Goal: Task Accomplishment & Management: Complete application form

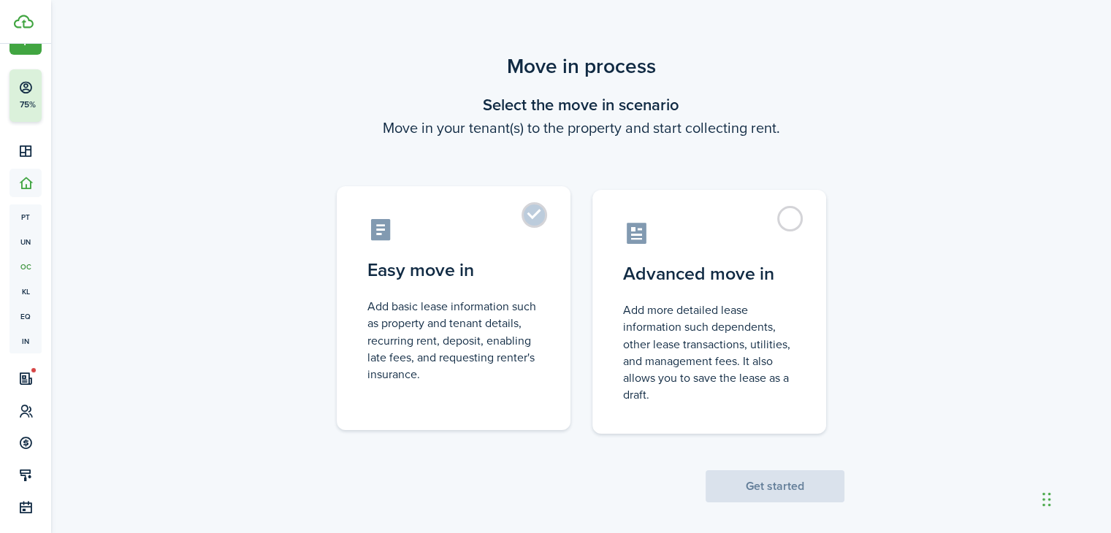
click at [537, 223] on label "Easy move in Add basic lease information such as property and tenant details, r…" at bounding box center [454, 308] width 234 height 244
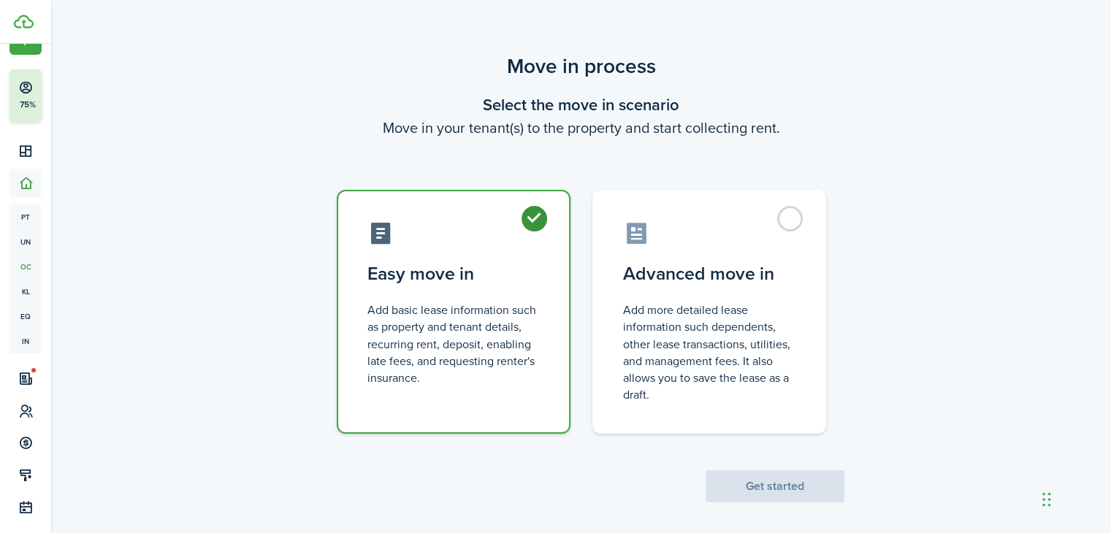
radio input "true"
click at [760, 500] on button "Get started" at bounding box center [774, 486] width 139 height 32
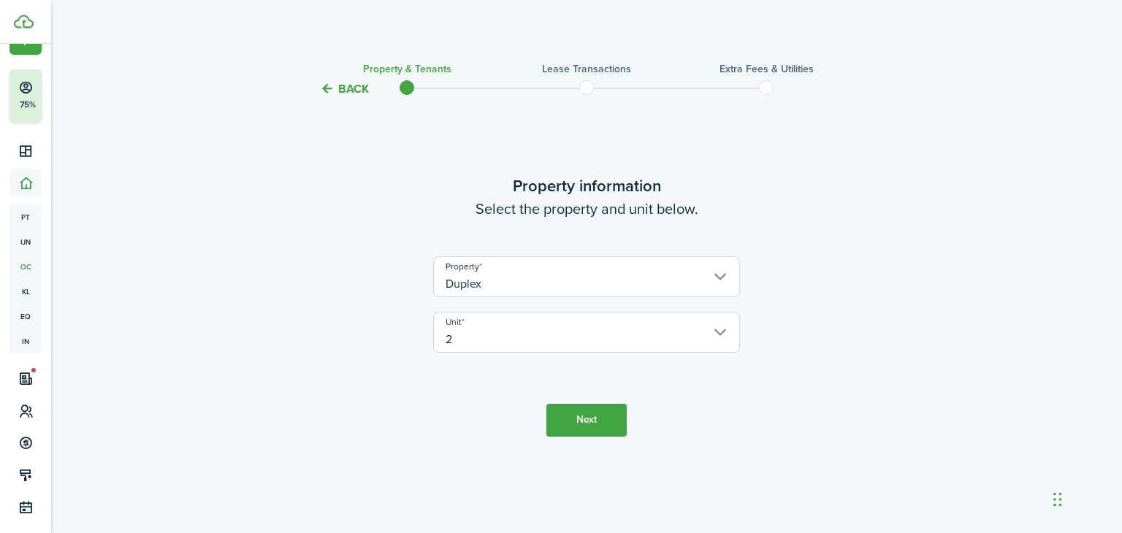
click at [583, 421] on button "Next" at bounding box center [586, 420] width 80 height 33
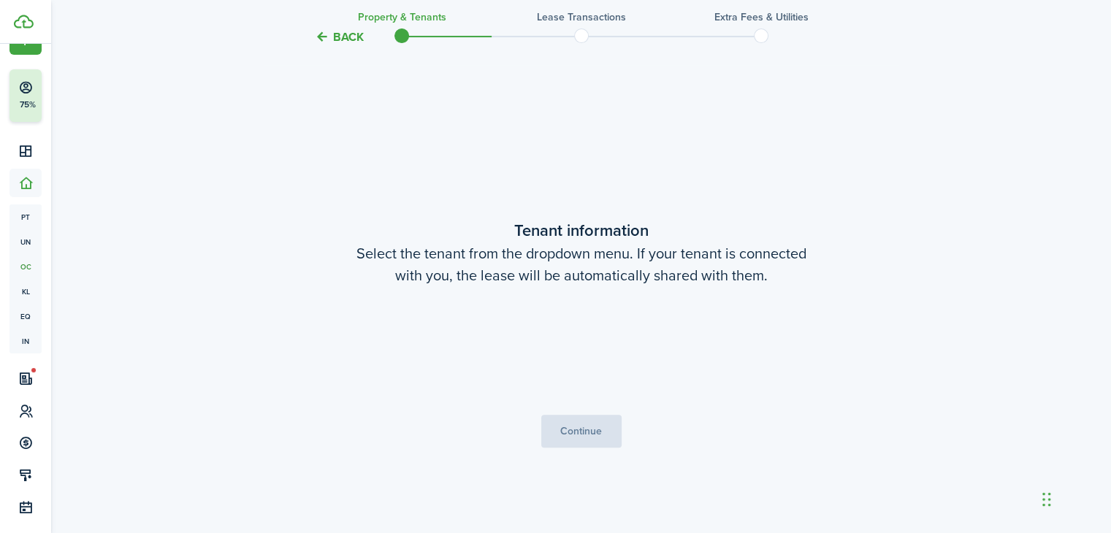
scroll to position [435, 0]
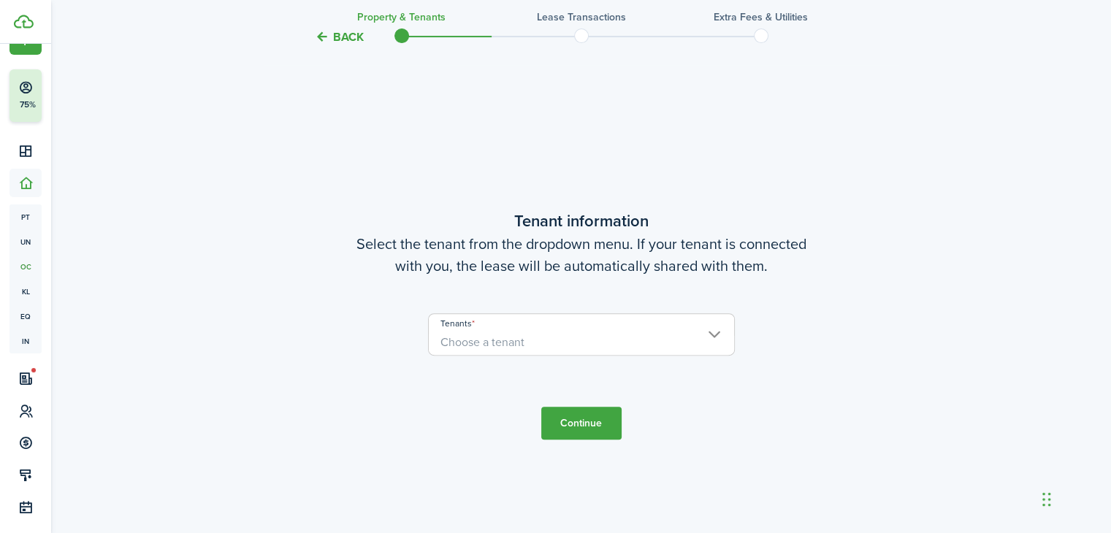
click at [538, 340] on span "Choose a tenant" at bounding box center [581, 342] width 305 height 25
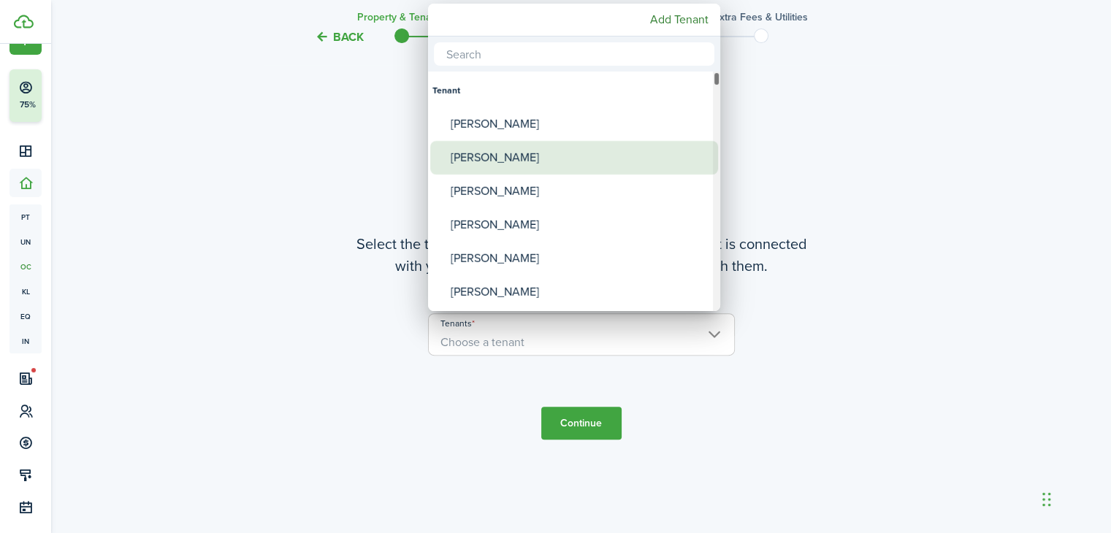
click at [521, 153] on div "[PERSON_NAME]" at bounding box center [580, 158] width 259 height 34
type input "[PERSON_NAME]"
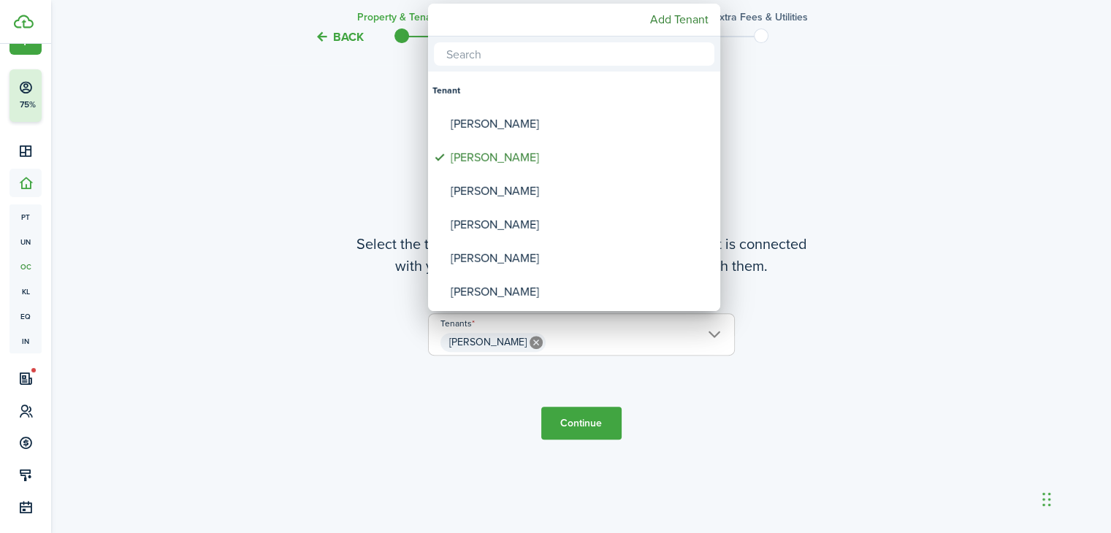
click at [578, 421] on div at bounding box center [555, 266] width 1345 height 767
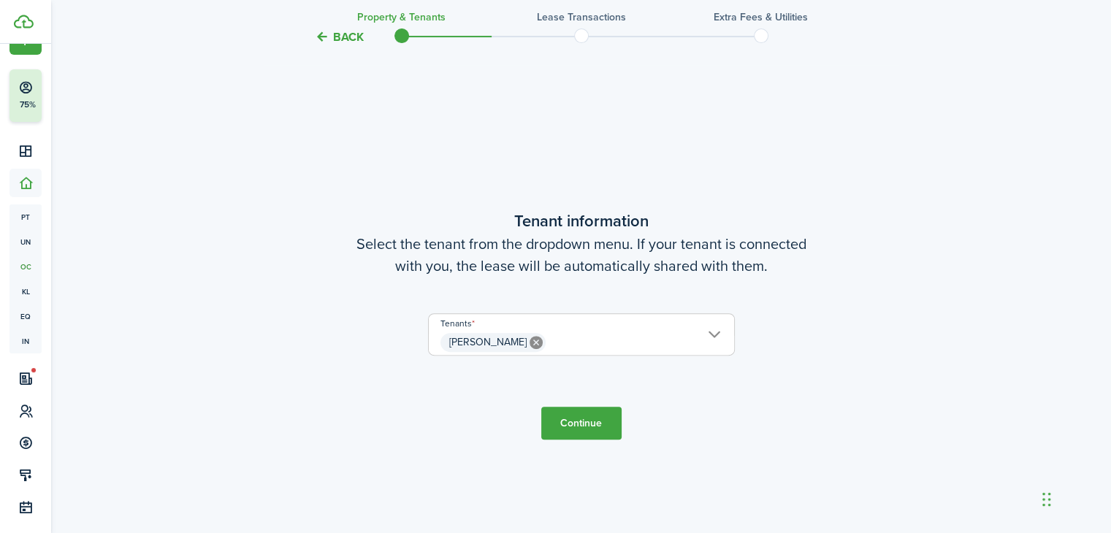
click at [601, 423] on button "Continue" at bounding box center [581, 423] width 80 height 33
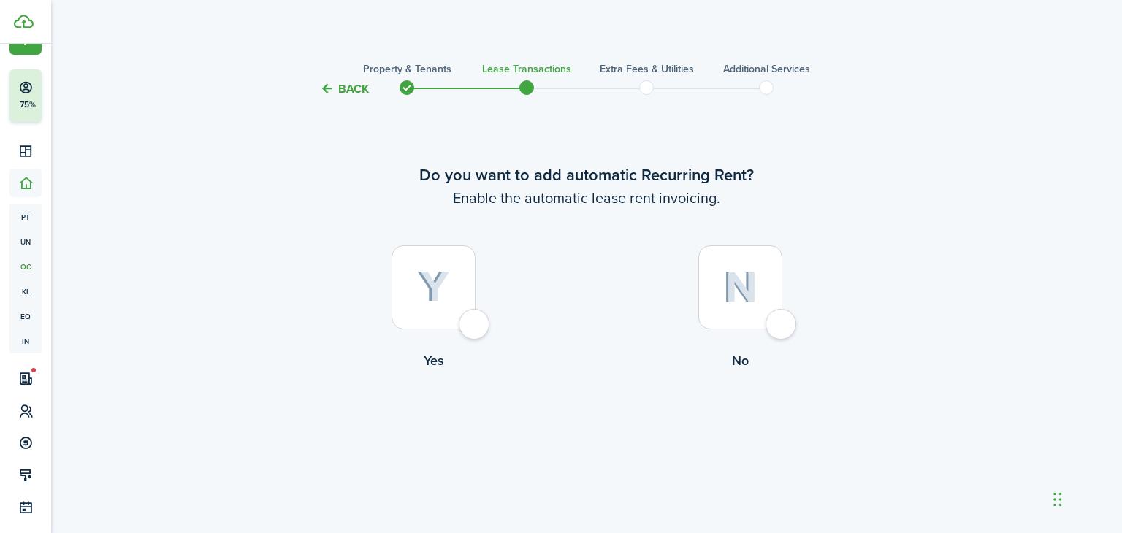
click at [464, 329] on div at bounding box center [433, 287] width 84 height 84
radio input "true"
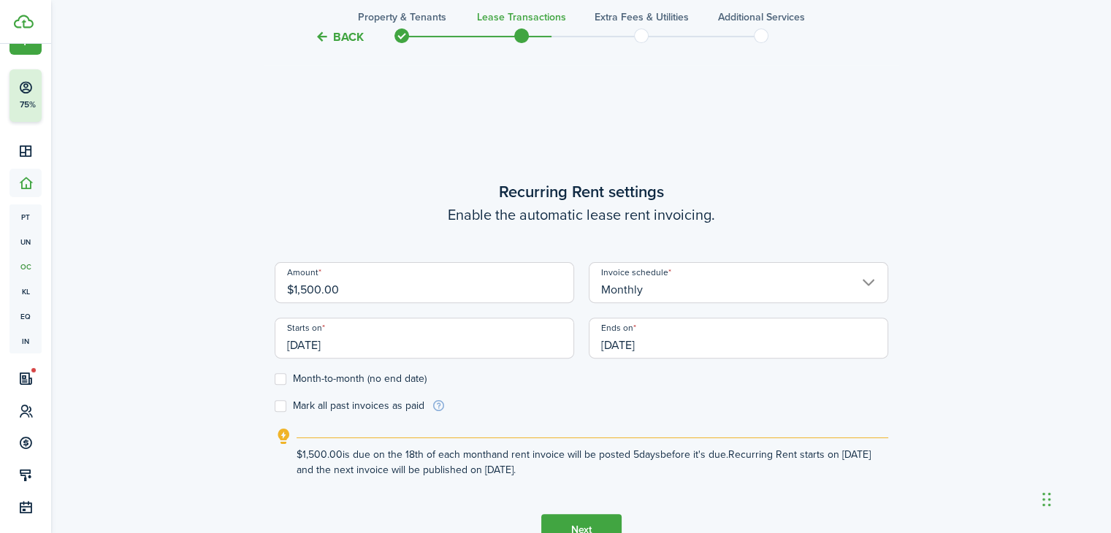
scroll to position [435, 0]
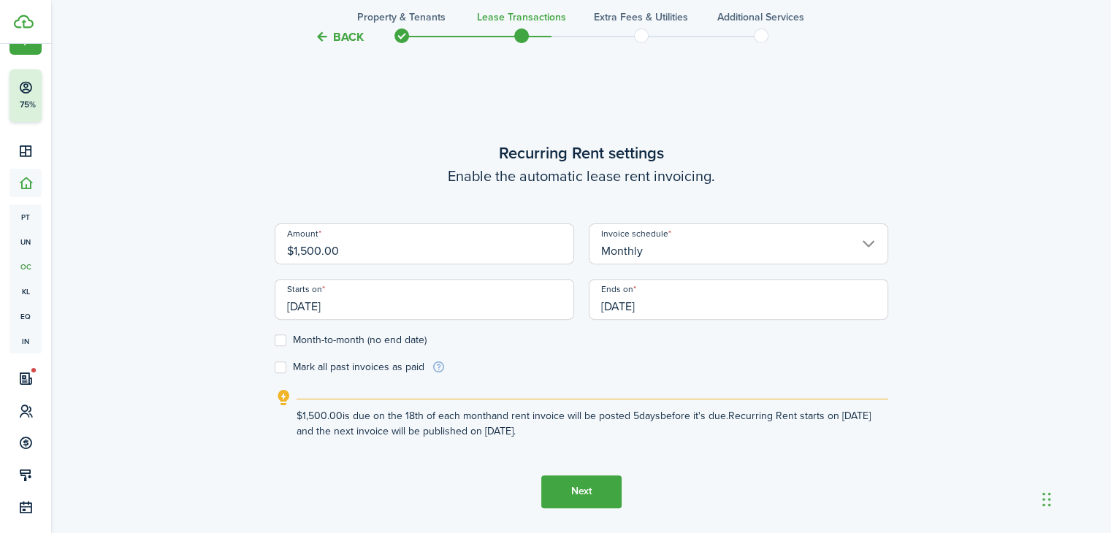
click at [315, 252] on input "$1,500.00" at bounding box center [424, 243] width 299 height 41
click at [369, 305] on input "[DATE]" at bounding box center [424, 299] width 299 height 41
type input "$1,550.00"
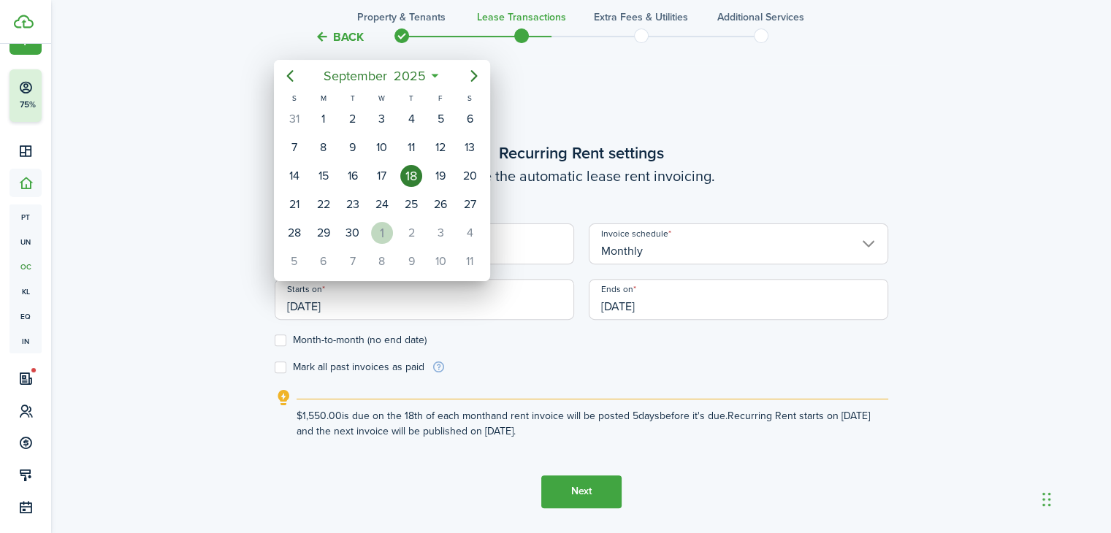
click at [386, 227] on div "1" at bounding box center [382, 233] width 22 height 22
type input "[DATE]"
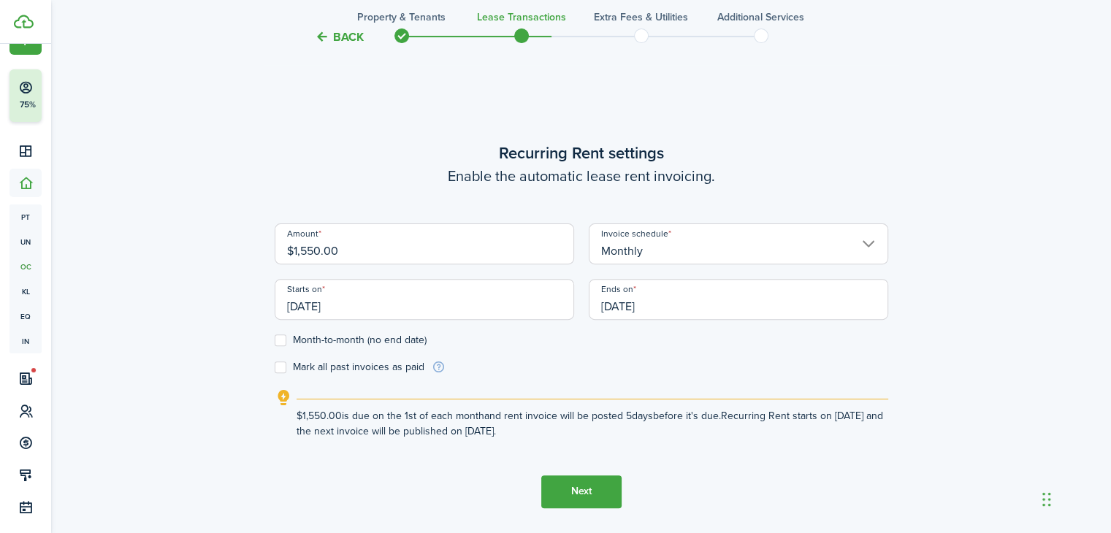
scroll to position [0, 0]
click at [657, 307] on input "[DATE]" at bounding box center [738, 299] width 299 height 41
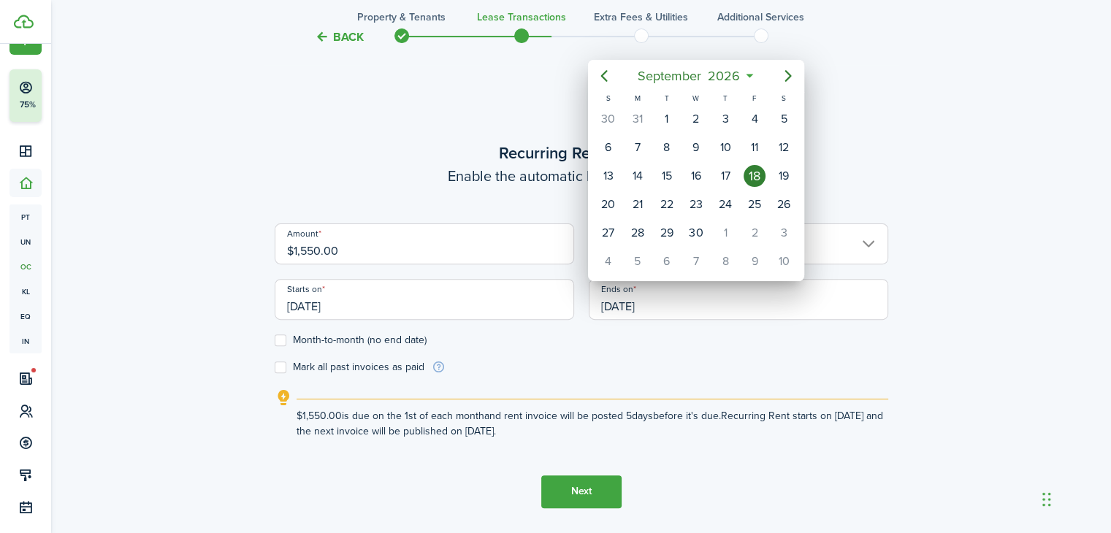
click at [283, 341] on div at bounding box center [555, 266] width 1345 height 767
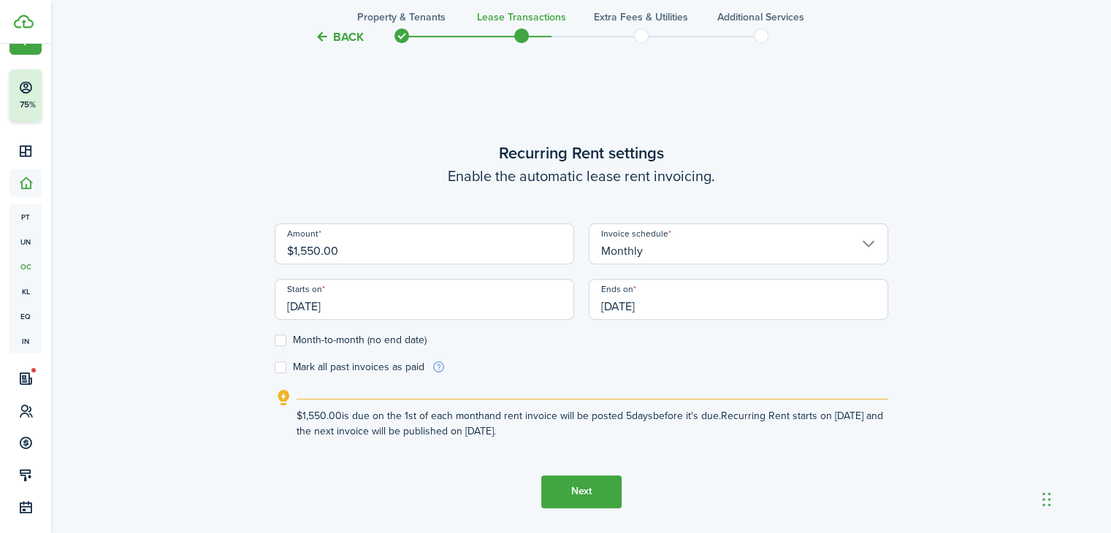
click at [283, 341] on label "Month-to-month (no end date)" at bounding box center [351, 340] width 152 height 12
click at [275, 340] on input "Month-to-month (no end date)" at bounding box center [274, 340] width 1 height 1
checkbox input "true"
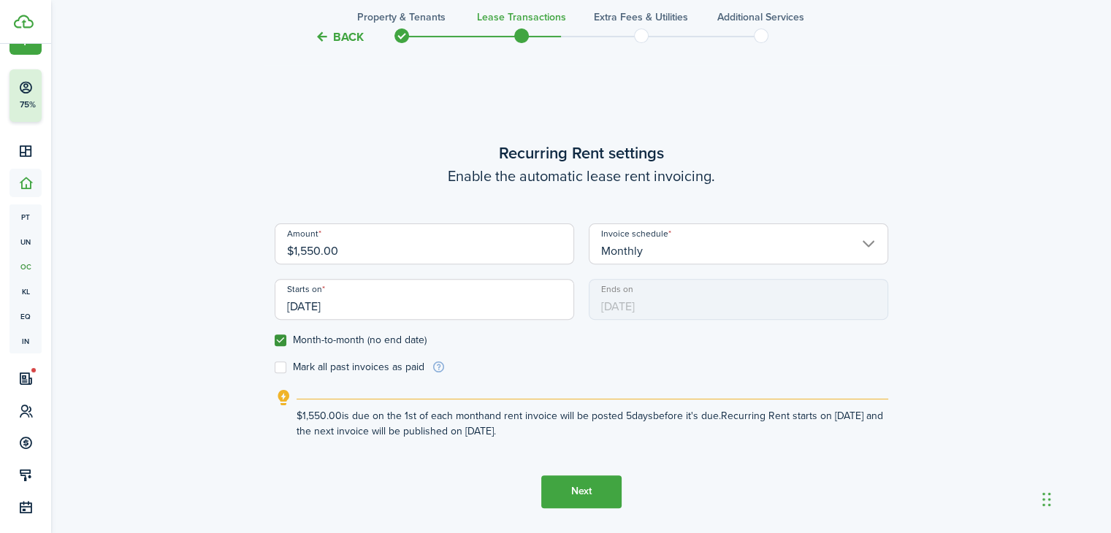
click at [595, 489] on button "Next" at bounding box center [581, 491] width 80 height 33
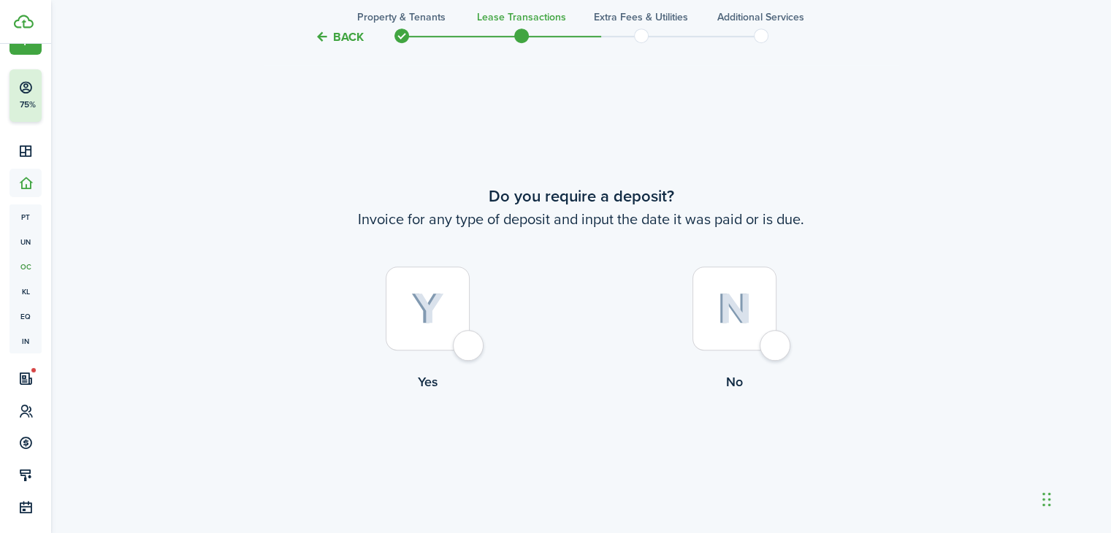
scroll to position [968, 0]
click at [470, 341] on div at bounding box center [428, 307] width 84 height 84
radio input "true"
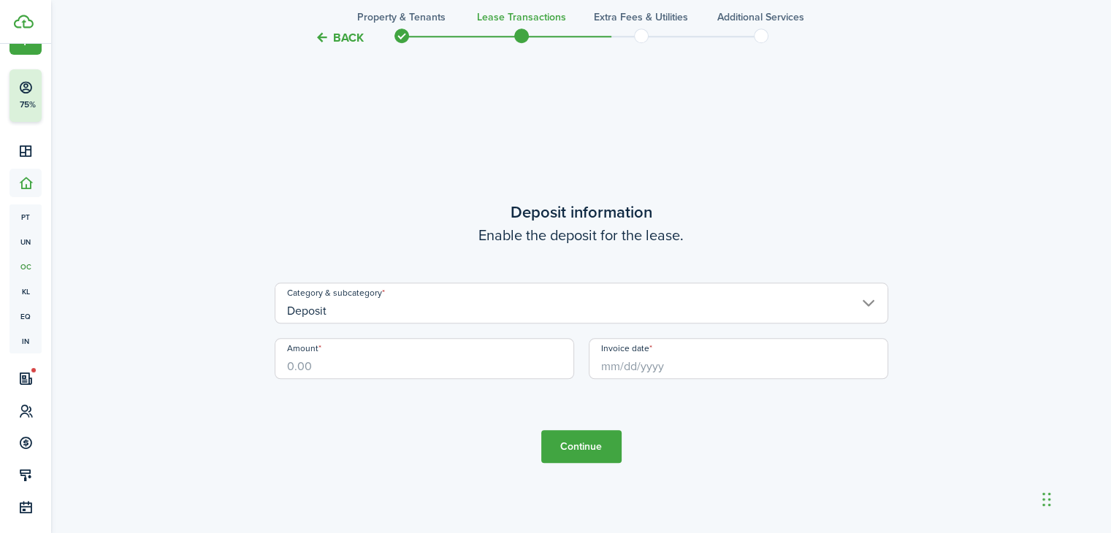
scroll to position [1501, 0]
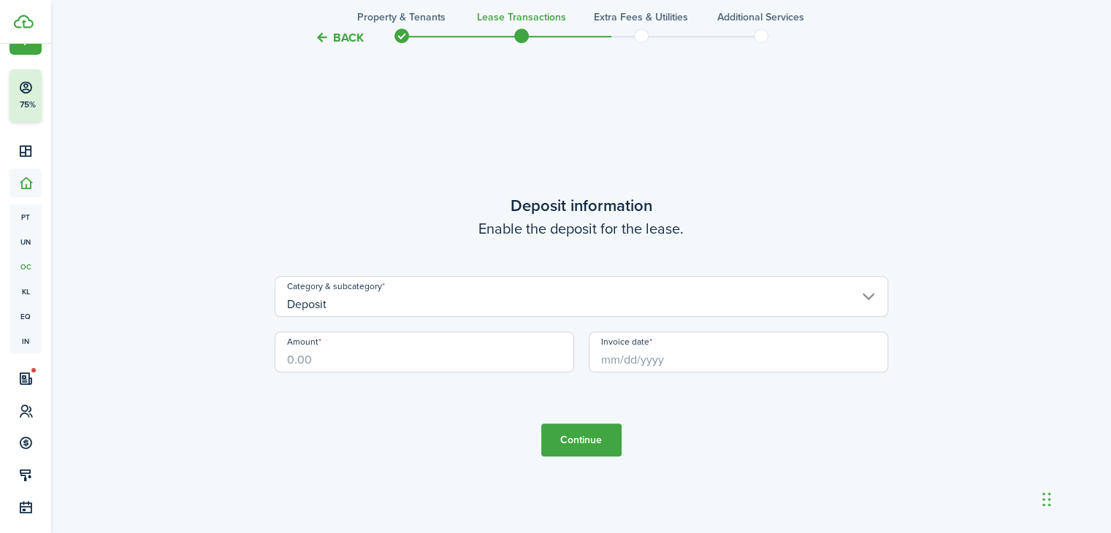
click at [379, 348] on input "Amount" at bounding box center [424, 352] width 299 height 41
click at [630, 351] on input "Invoice date" at bounding box center [738, 352] width 299 height 41
type input "$2,000.00"
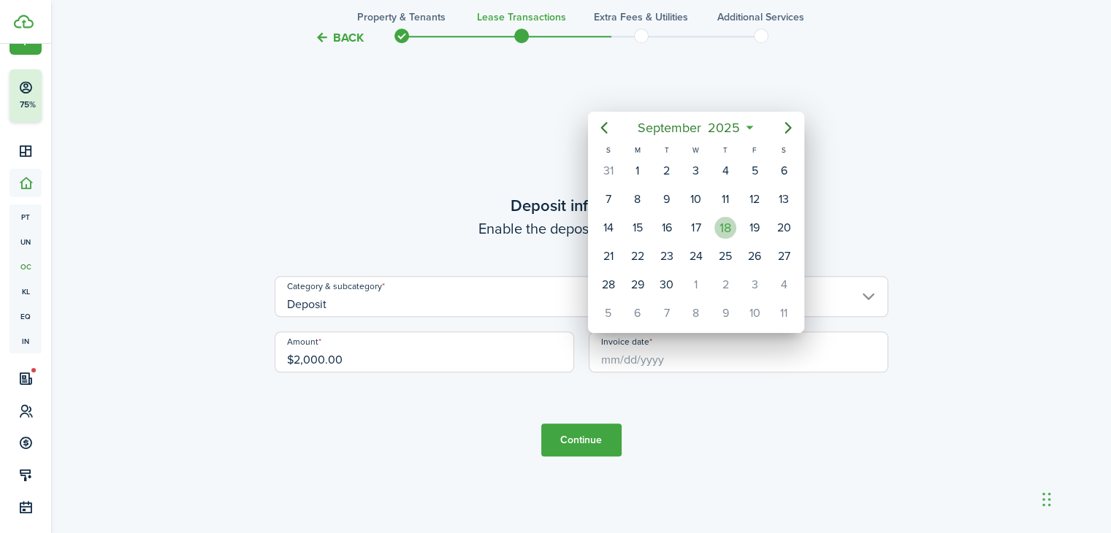
click at [723, 226] on div "18" at bounding box center [725, 228] width 22 height 22
type input "[DATE]"
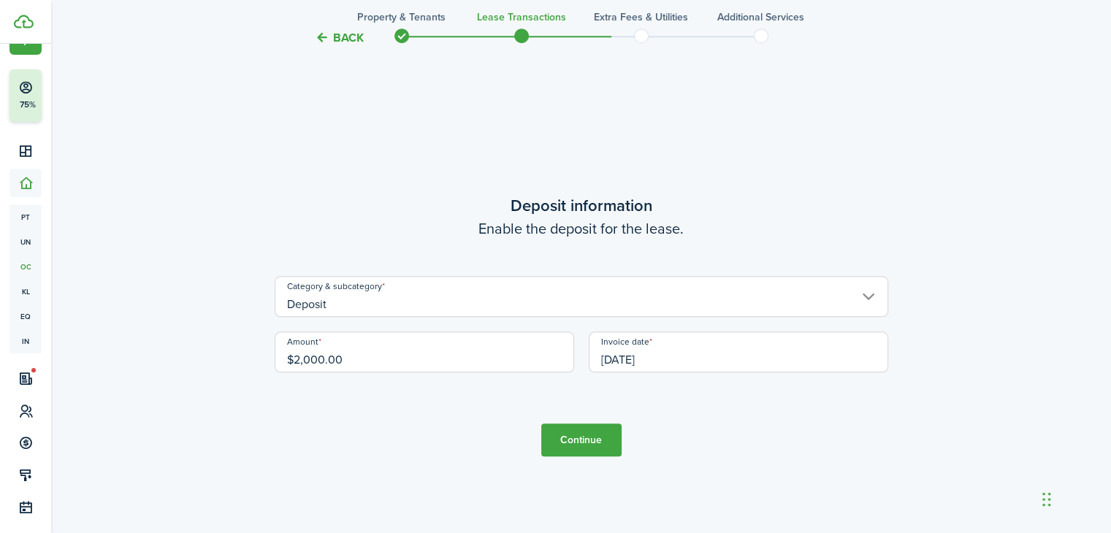
click at [592, 435] on button "Continue" at bounding box center [581, 440] width 80 height 33
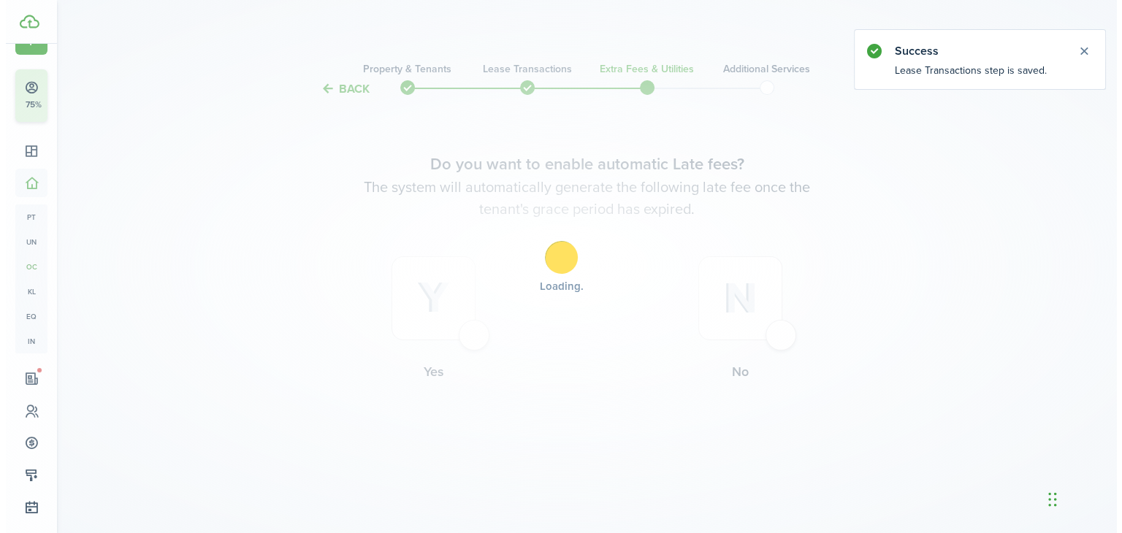
scroll to position [0, 0]
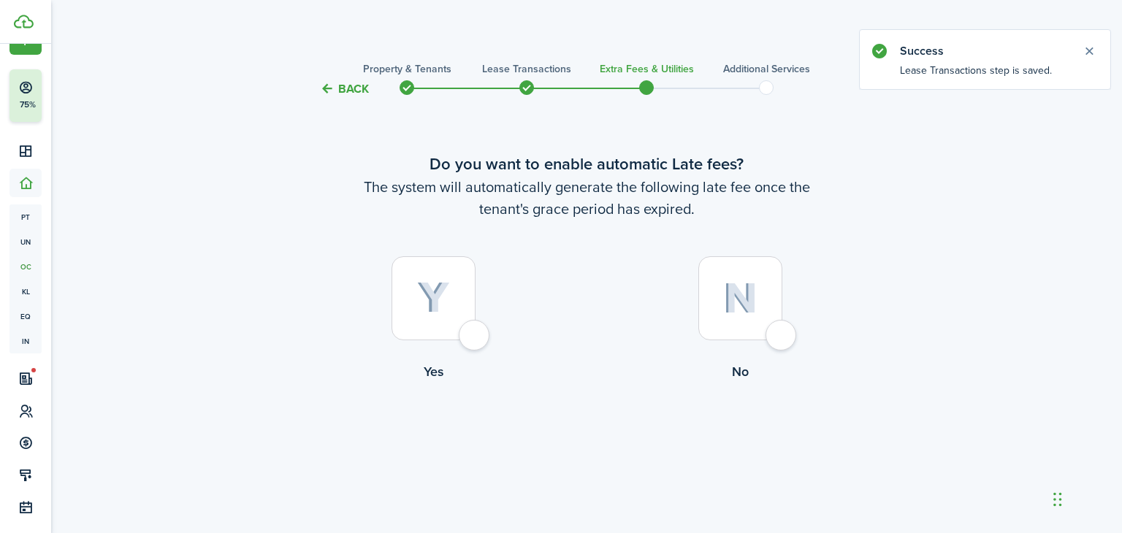
click at [493, 325] on label "Yes" at bounding box center [433, 322] width 307 height 132
radio input "true"
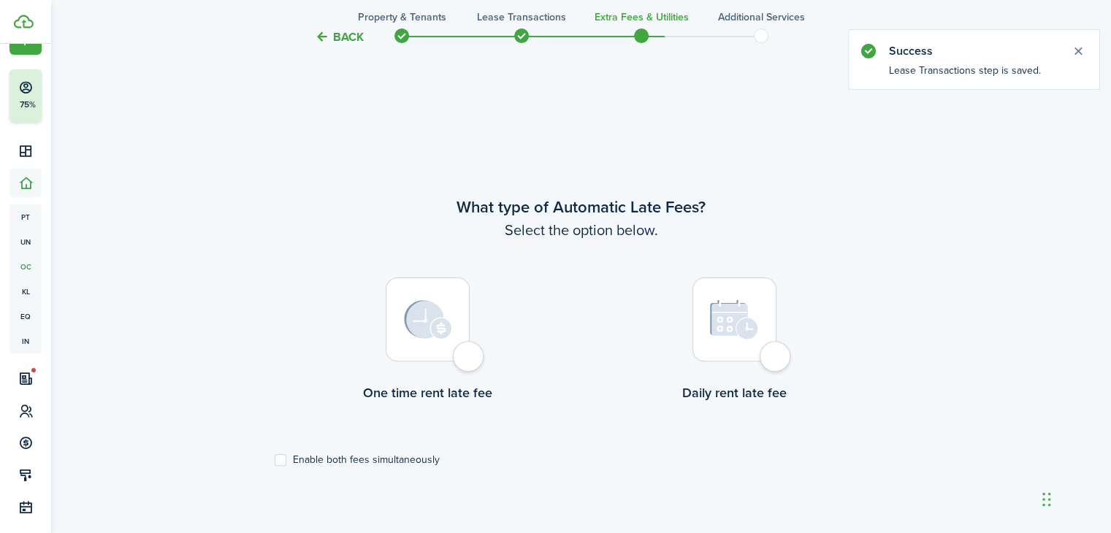
scroll to position [435, 0]
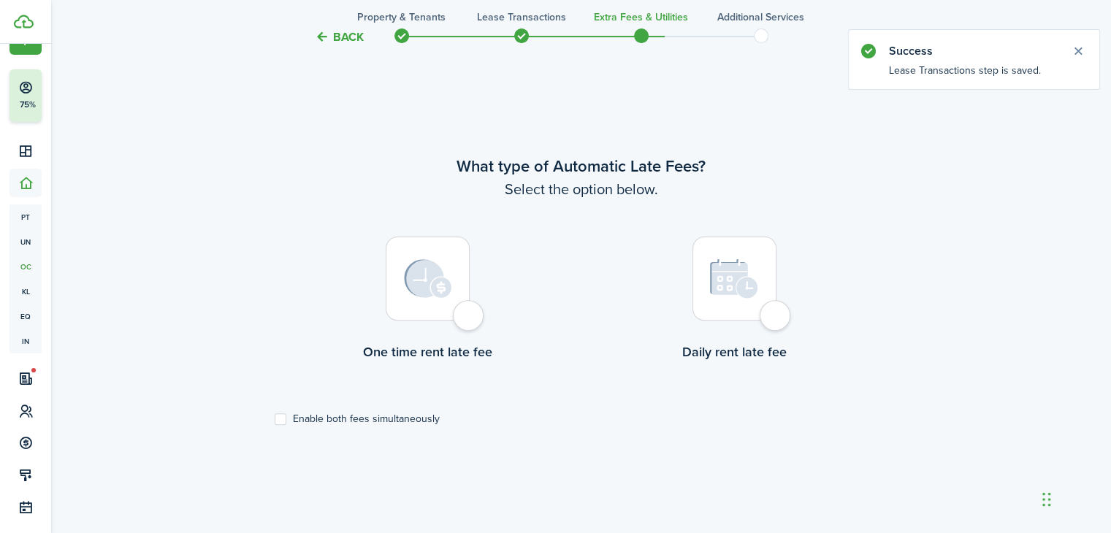
click at [469, 318] on div at bounding box center [428, 279] width 84 height 84
radio input "true"
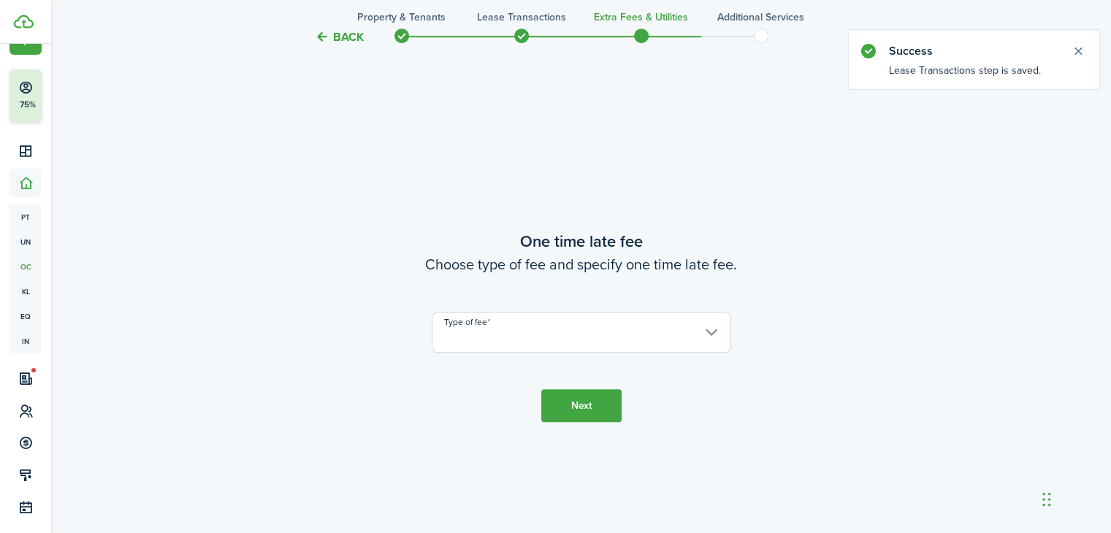
scroll to position [968, 0]
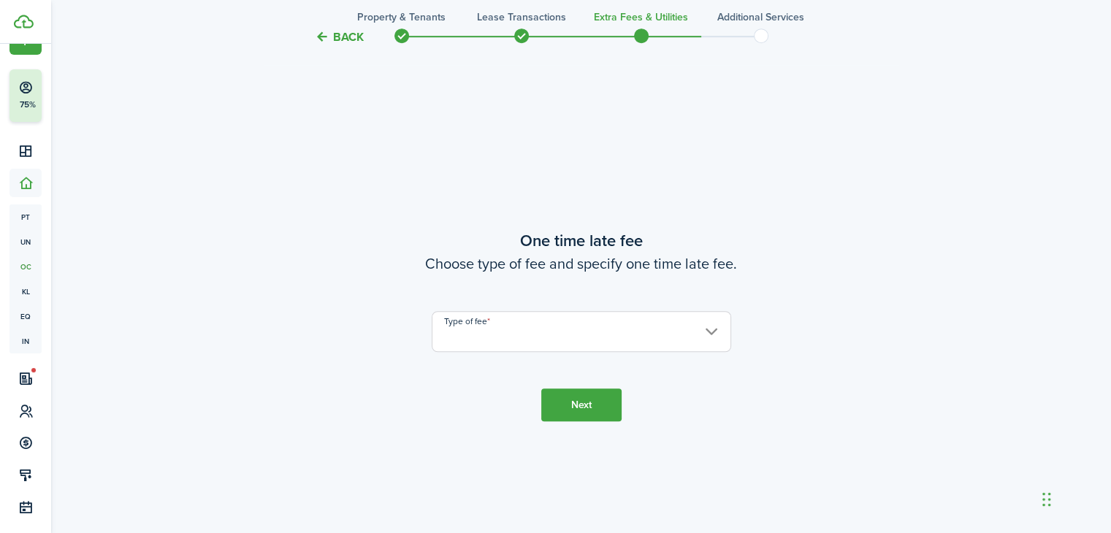
click at [493, 331] on input "Type of fee" at bounding box center [581, 331] width 299 height 41
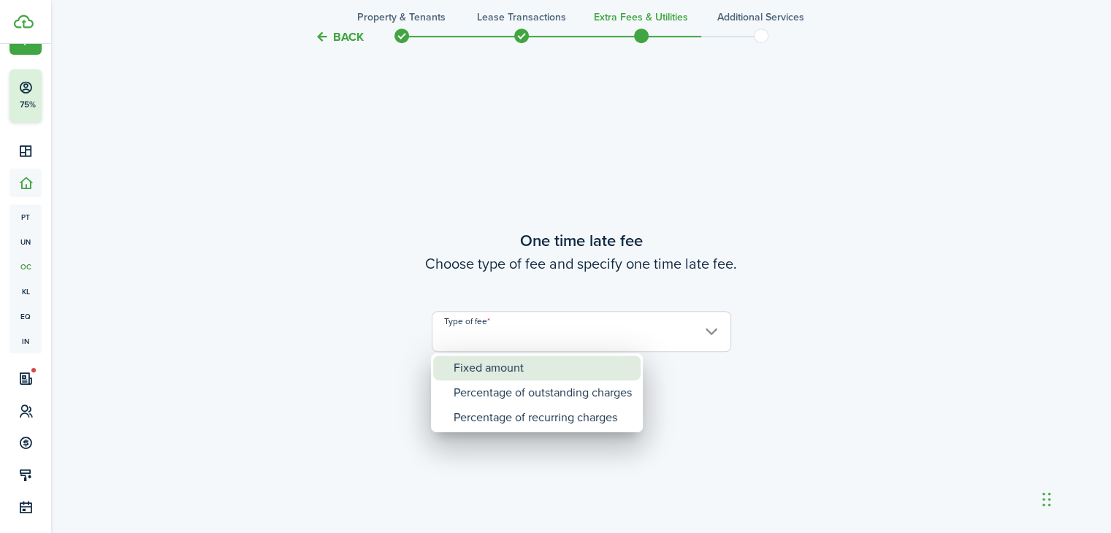
click at [487, 367] on div "Fixed amount" at bounding box center [543, 368] width 178 height 25
type input "Fixed amount"
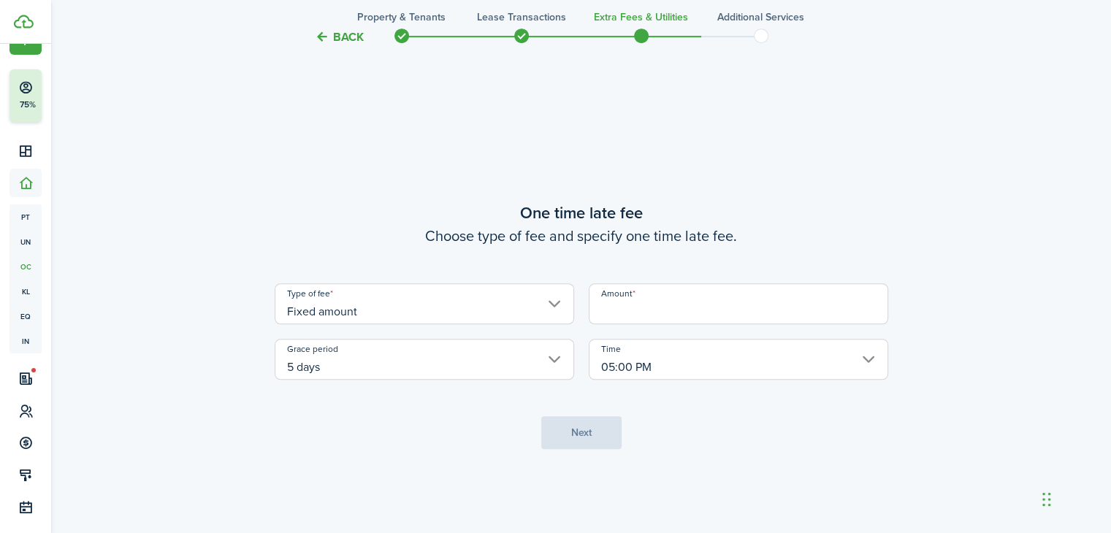
click at [654, 312] on input "Amount" at bounding box center [738, 303] width 299 height 41
type input "$50.00"
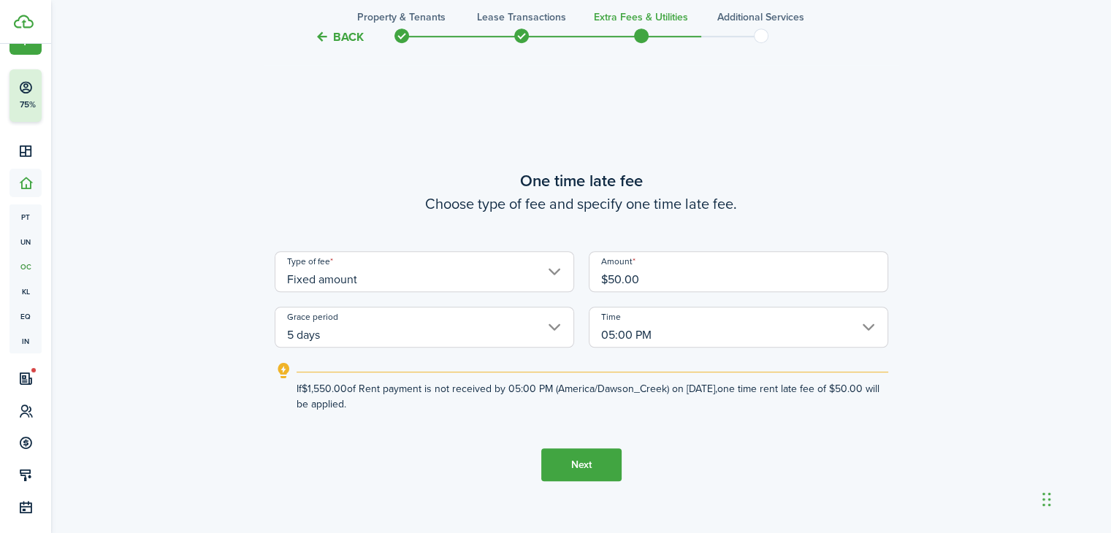
click at [581, 473] on button "Next" at bounding box center [581, 464] width 80 height 33
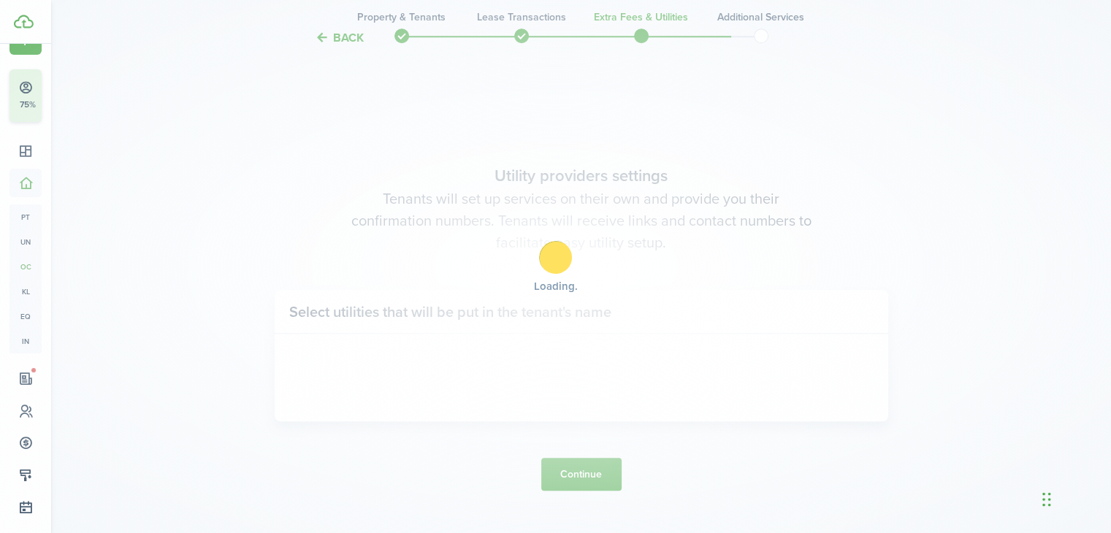
scroll to position [1501, 0]
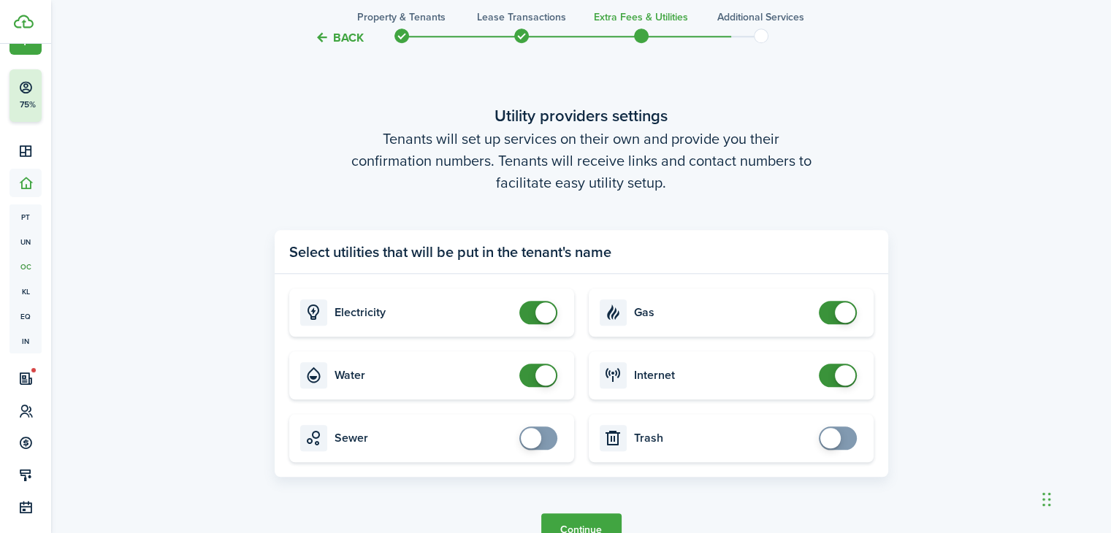
checkbox input "false"
click at [847, 313] on span at bounding box center [845, 312] width 20 height 20
checkbox input "true"
click at [837, 440] on span at bounding box center [830, 438] width 20 height 20
checkbox input "true"
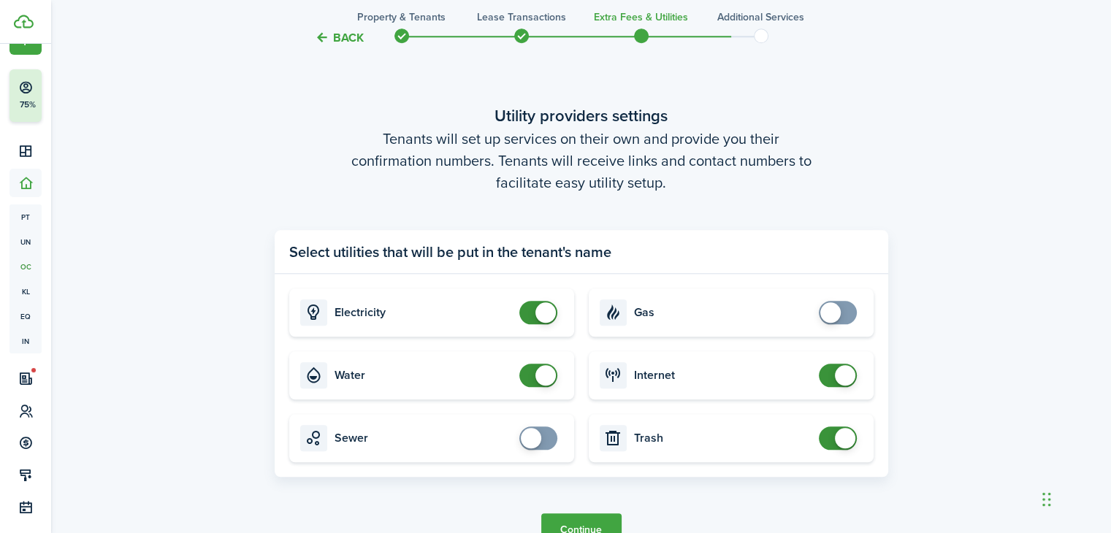
click at [546, 433] on span at bounding box center [538, 438] width 15 height 23
click at [594, 521] on button "Continue" at bounding box center [581, 529] width 80 height 33
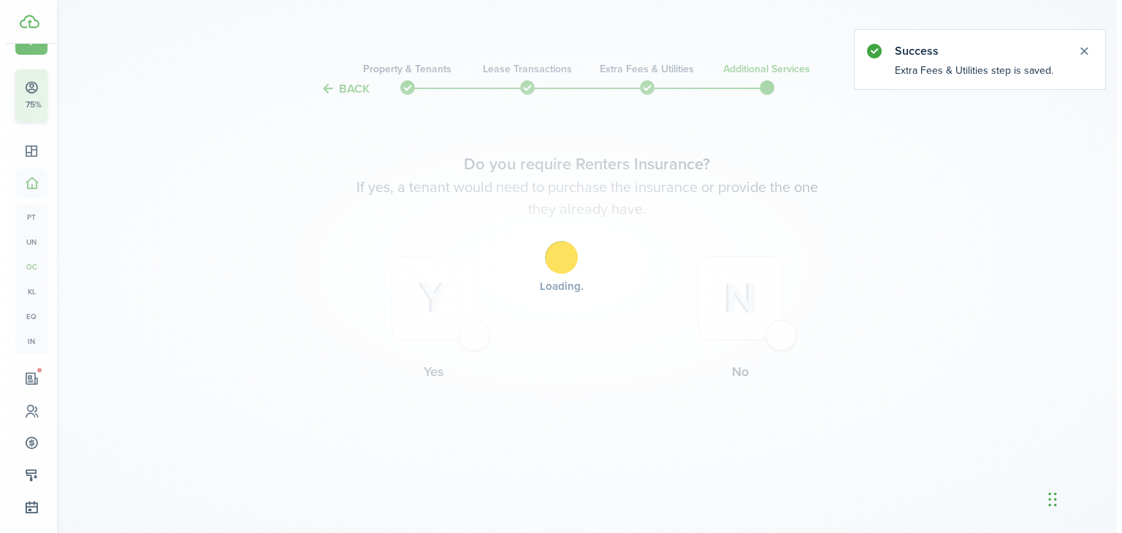
scroll to position [0, 0]
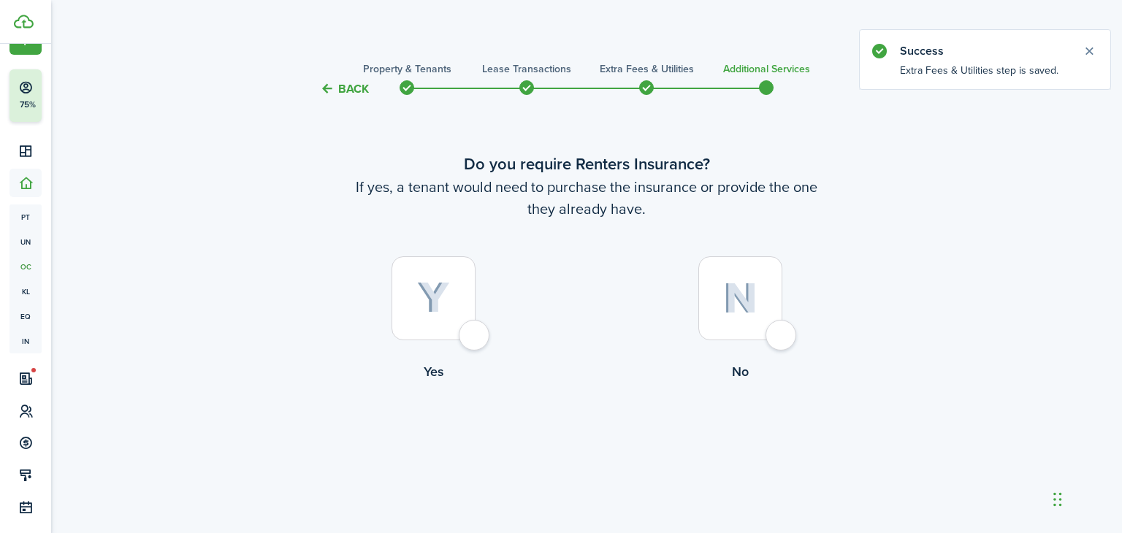
click at [475, 337] on div at bounding box center [433, 298] width 84 height 84
radio input "true"
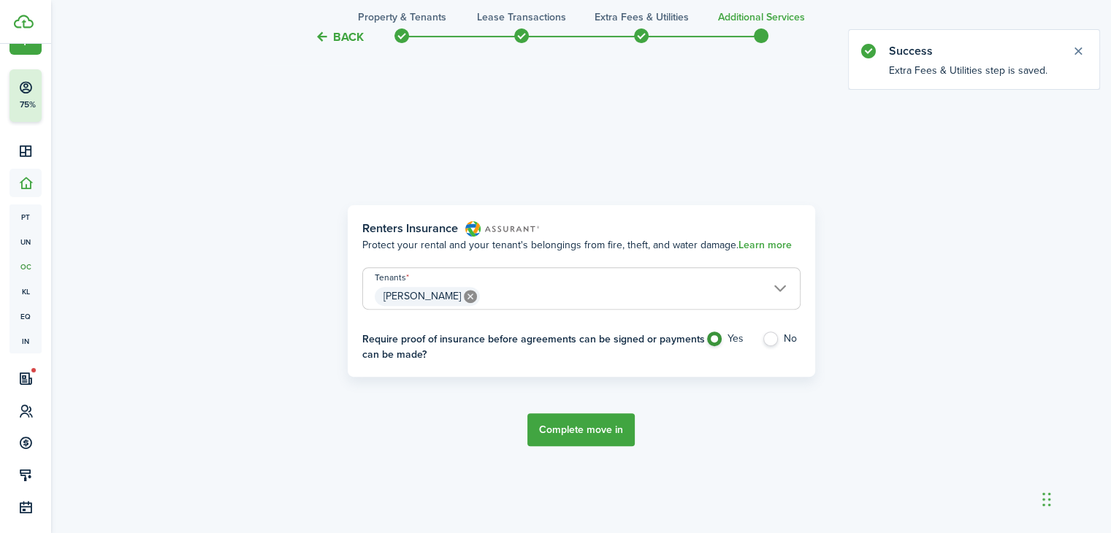
scroll to position [435, 0]
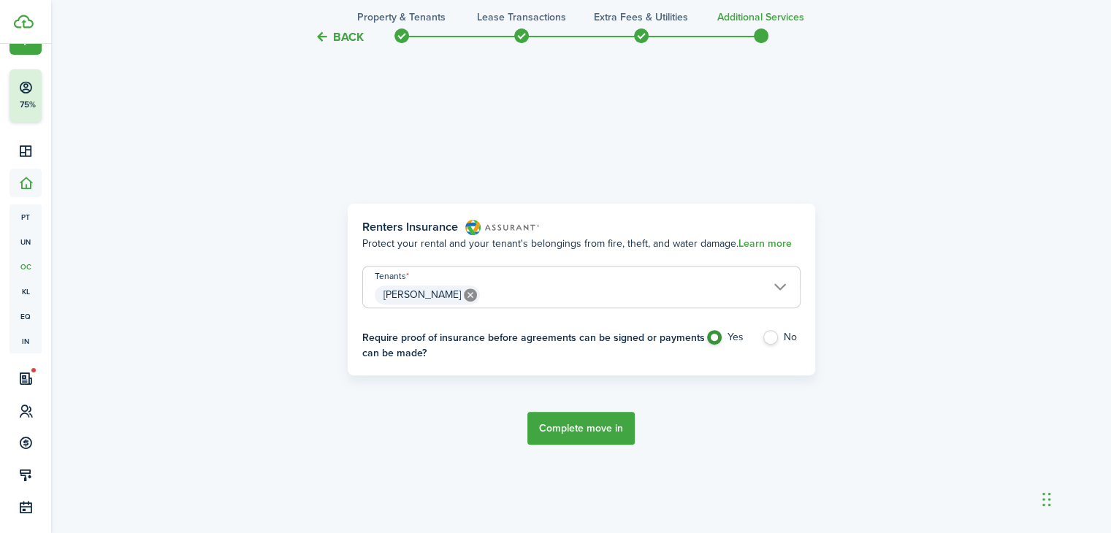
click at [768, 339] on label "No" at bounding box center [781, 341] width 39 height 22
radio input "false"
radio input "true"
click at [572, 426] on button "Complete move in" at bounding box center [580, 428] width 107 height 33
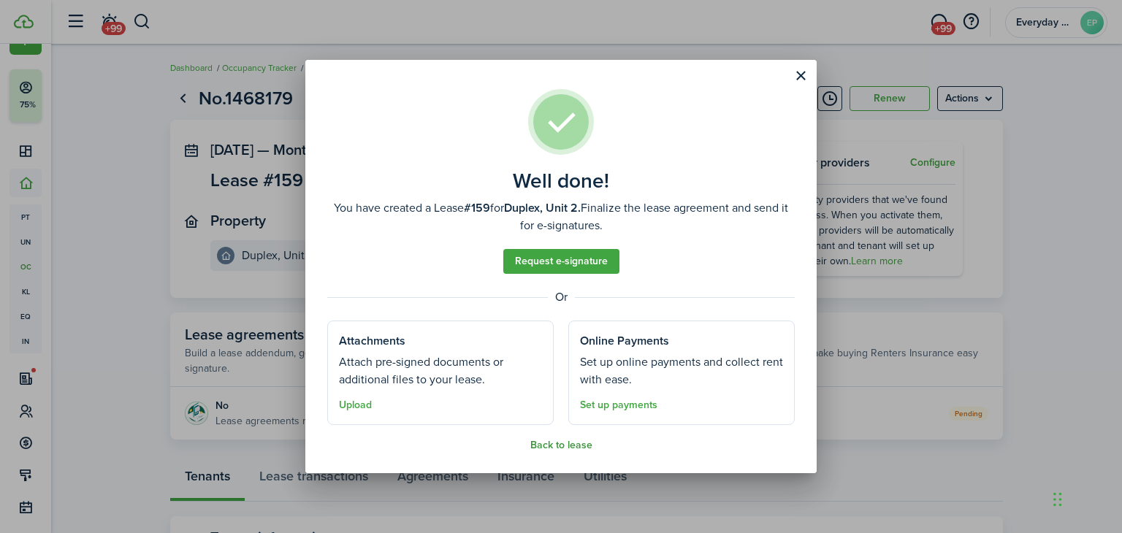
click at [573, 447] on button "Back to lease" at bounding box center [561, 446] width 62 height 12
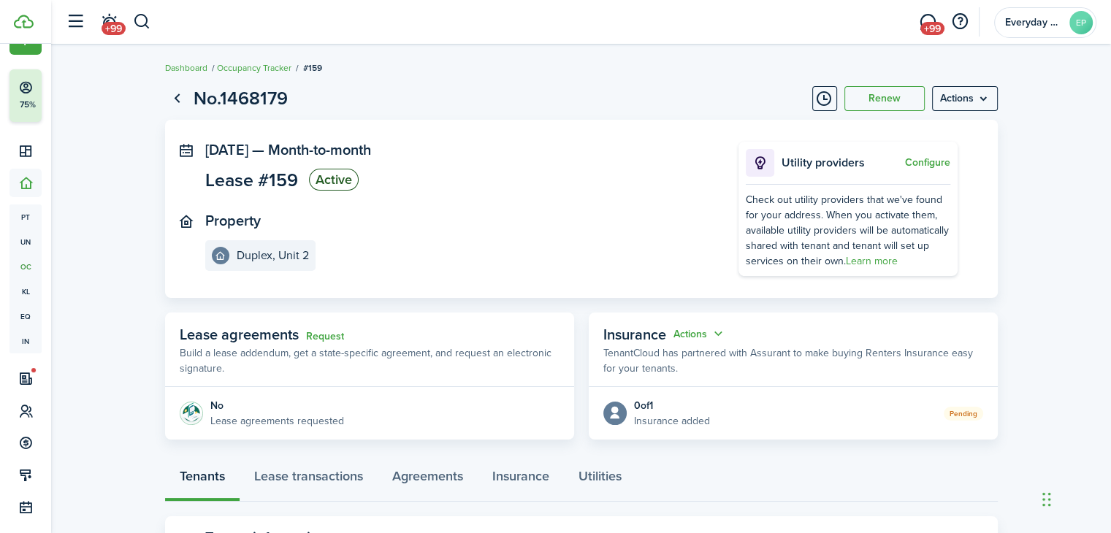
scroll to position [275, 0]
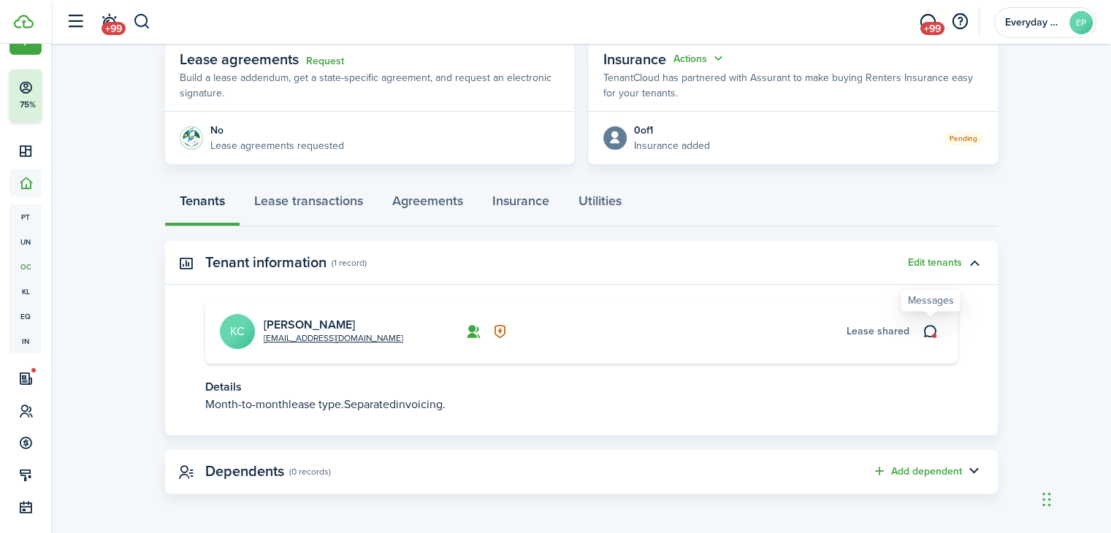
click at [930, 325] on icon at bounding box center [929, 331] width 15 height 15
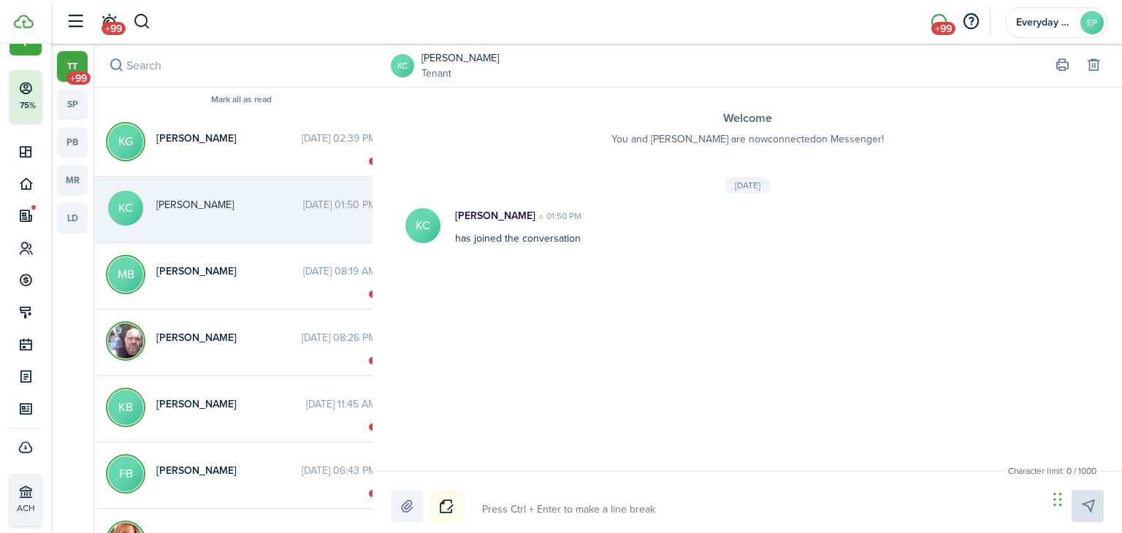
click at [464, 129] on messenger-list-connected-info-base "Welcome You and [PERSON_NAME] are now connected on Messenger!" at bounding box center [746, 117] width 749 height 59
click at [424, 221] on avatar-text "KC" at bounding box center [422, 225] width 35 height 35
click at [421, 234] on avatar-text "KC" at bounding box center [422, 225] width 35 height 35
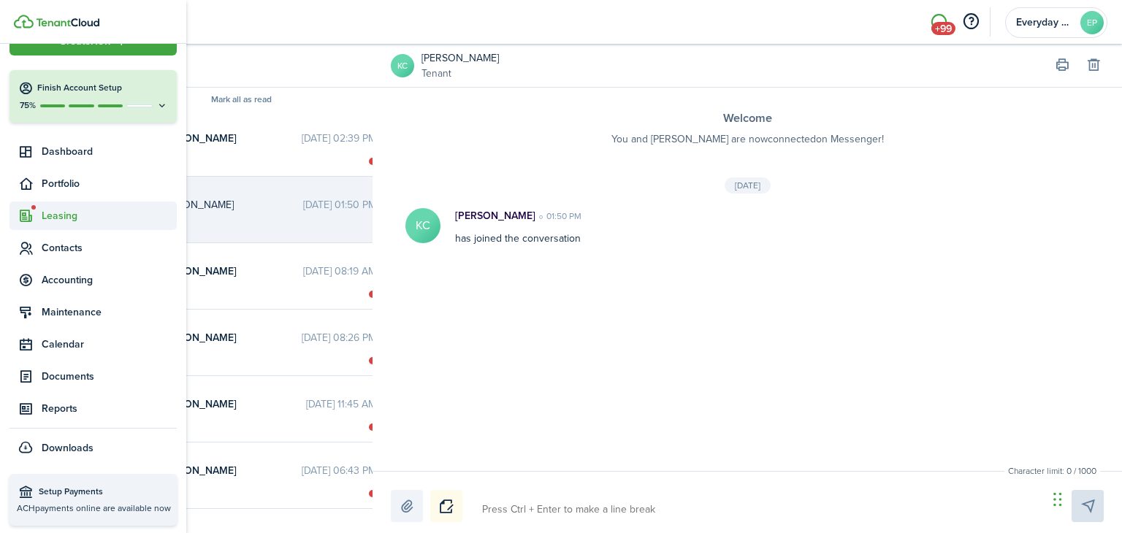
click at [66, 217] on span "Leasing" at bounding box center [109, 215] width 135 height 15
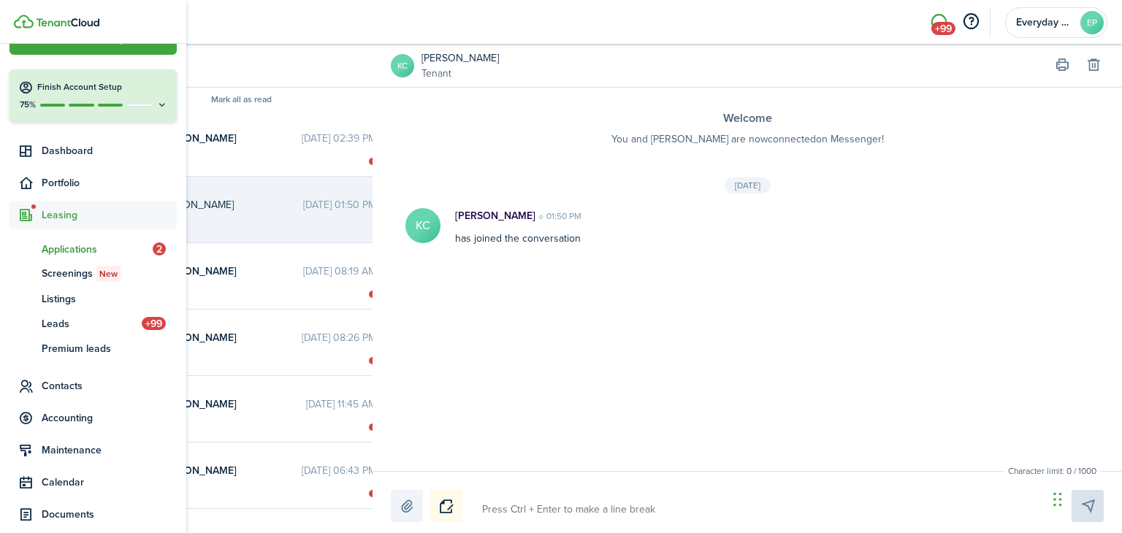
click at [70, 249] on span "Applications" at bounding box center [97, 249] width 111 height 15
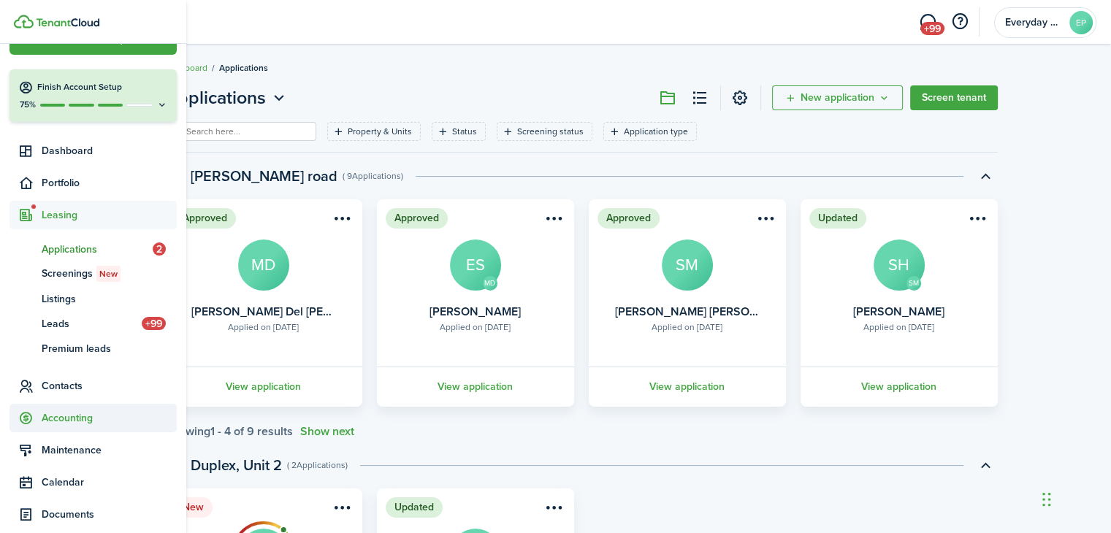
click at [76, 416] on span "Accounting" at bounding box center [109, 417] width 135 height 15
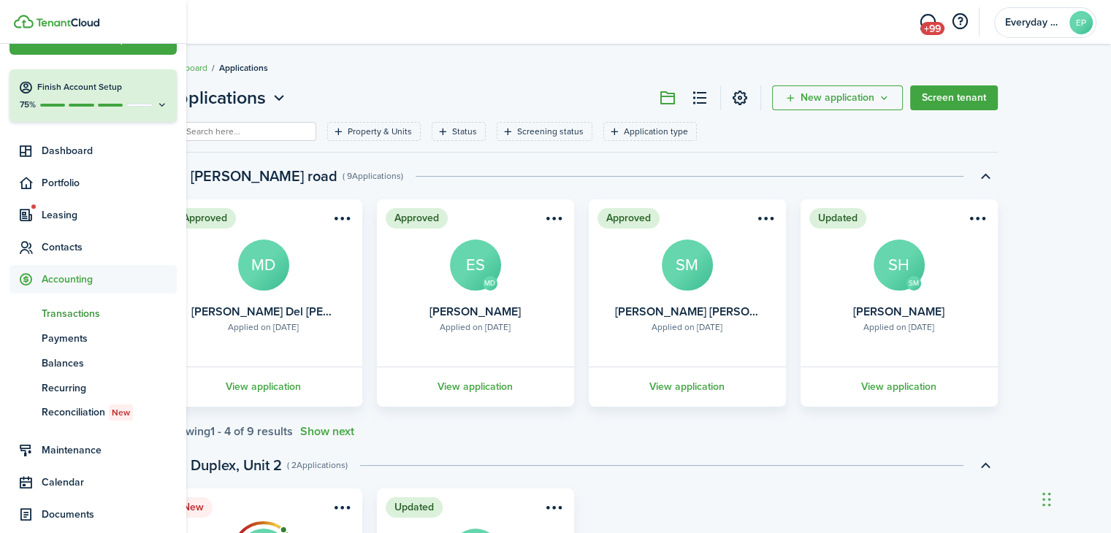
click at [78, 314] on span "Transactions" at bounding box center [109, 313] width 135 height 15
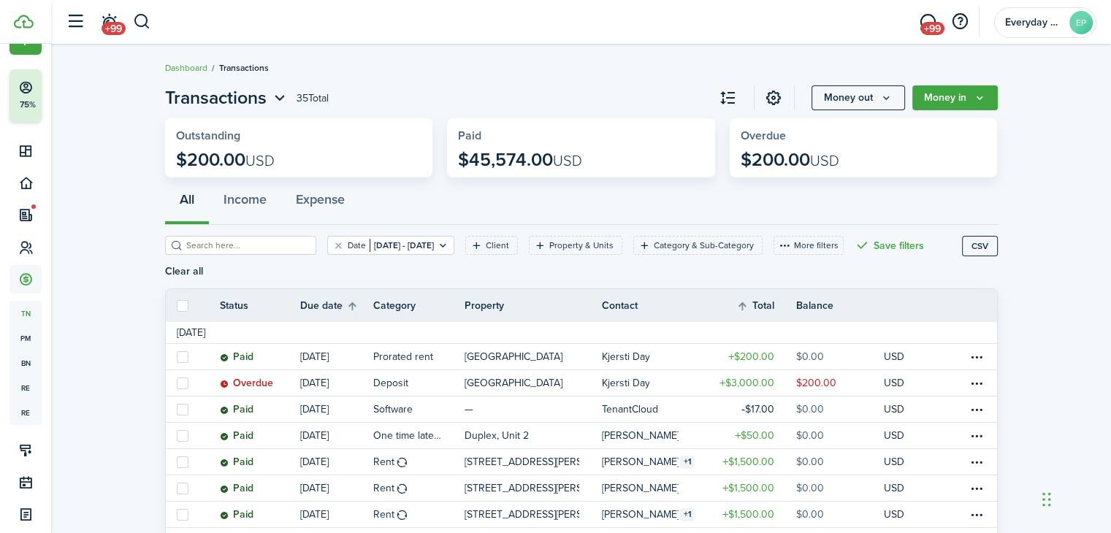
drag, startPoint x: 447, startPoint y: 256, endPoint x: 449, endPoint y: 246, distance: 9.7
click at [449, 246] on div "Date [DATE] - [DATE] Client Property & Units Category & Sub-Category More filte…" at bounding box center [563, 262] width 797 height 53
click at [434, 246] on filter-tag-value "[DATE] - [DATE]" at bounding box center [402, 245] width 64 height 13
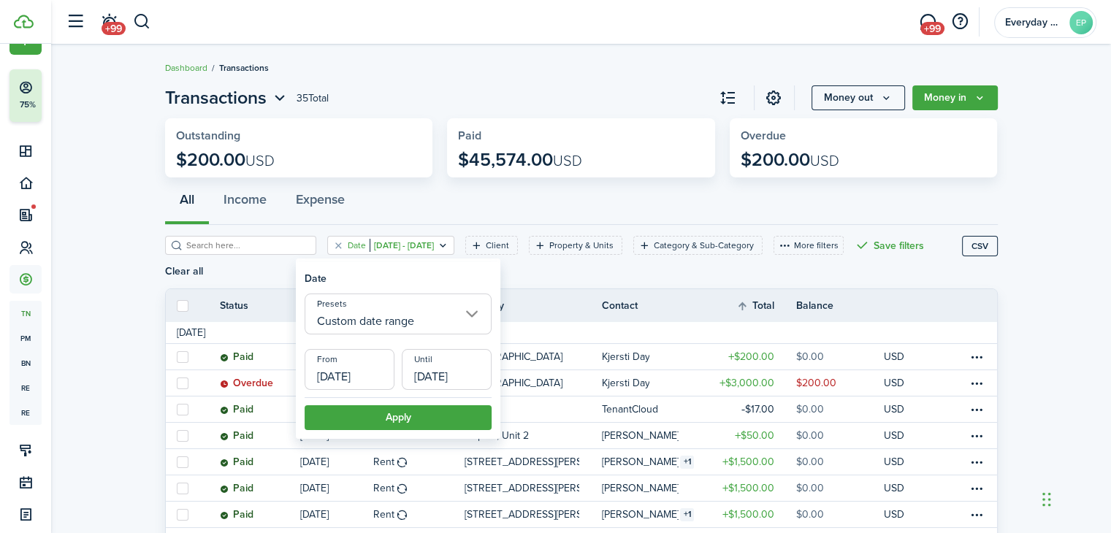
click at [405, 319] on input "Custom date range" at bounding box center [398, 314] width 187 height 41
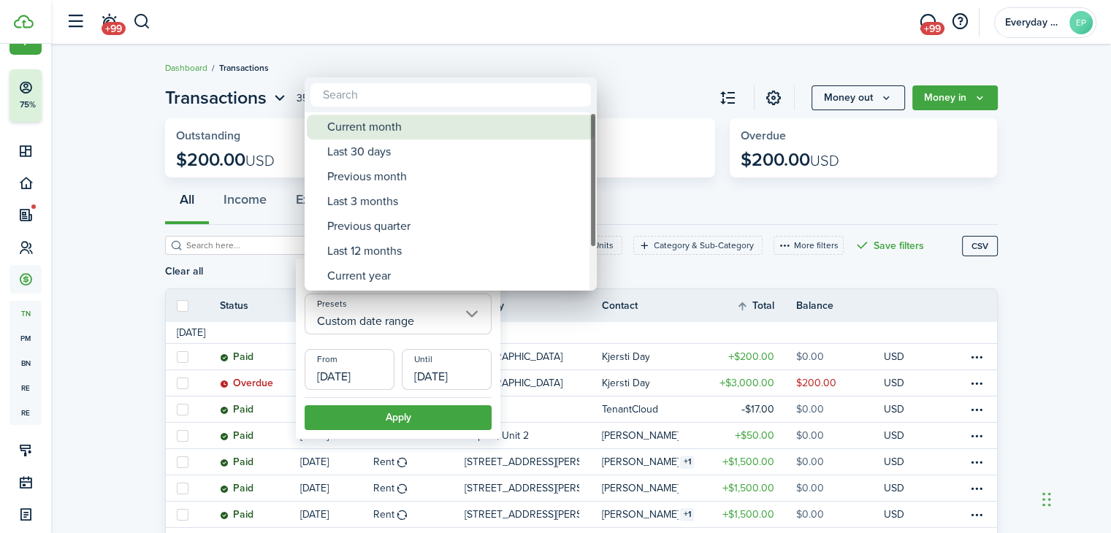
click at [399, 121] on div "Current month" at bounding box center [456, 127] width 259 height 25
type input "Current month"
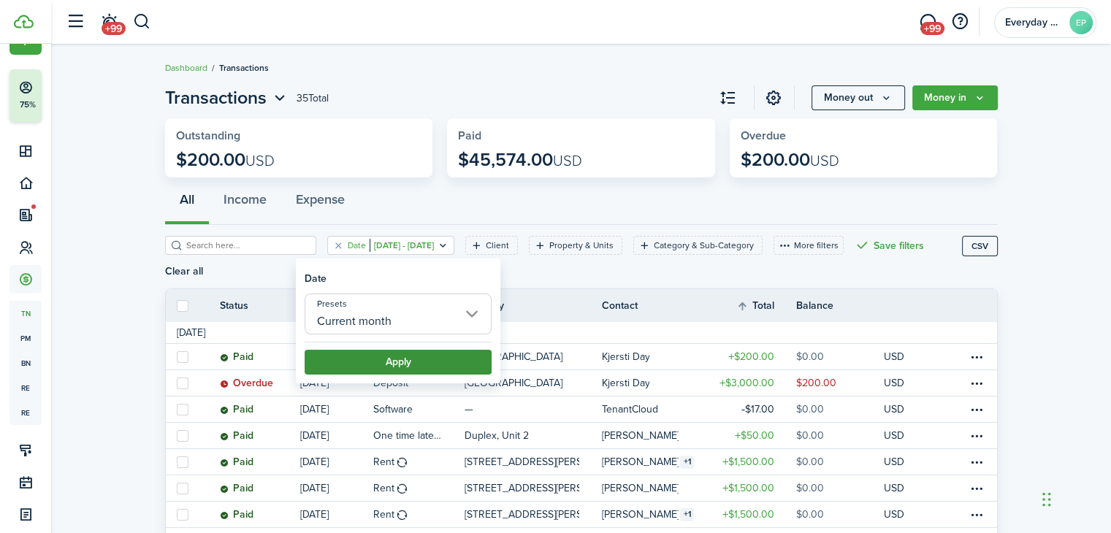
click at [411, 366] on button "Apply" at bounding box center [398, 362] width 187 height 25
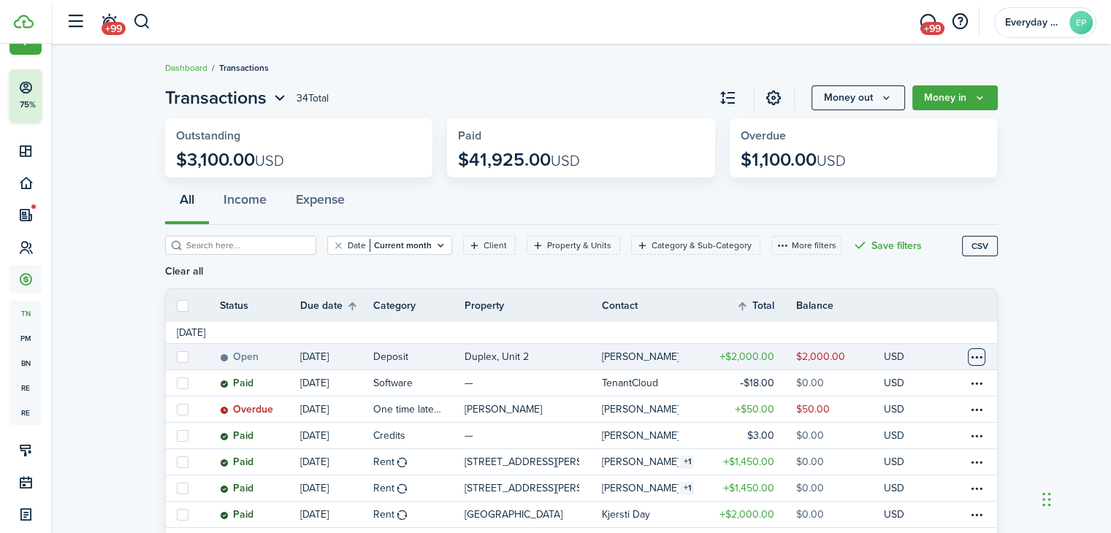
click at [982, 348] on table-menu-btn-icon at bounding box center [977, 357] width 18 height 18
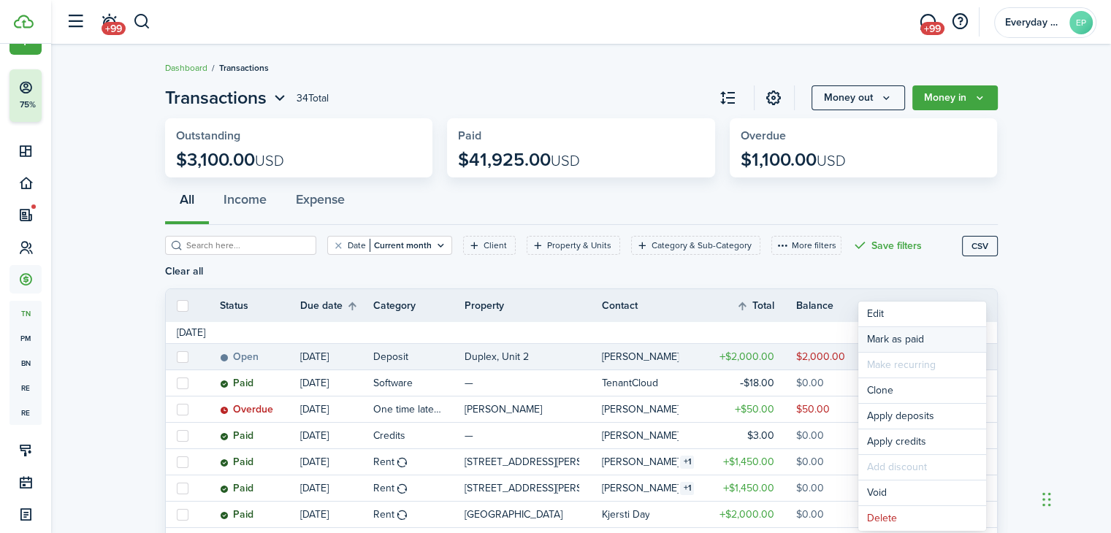
click at [925, 337] on link "Mark as paid" at bounding box center [922, 339] width 128 height 25
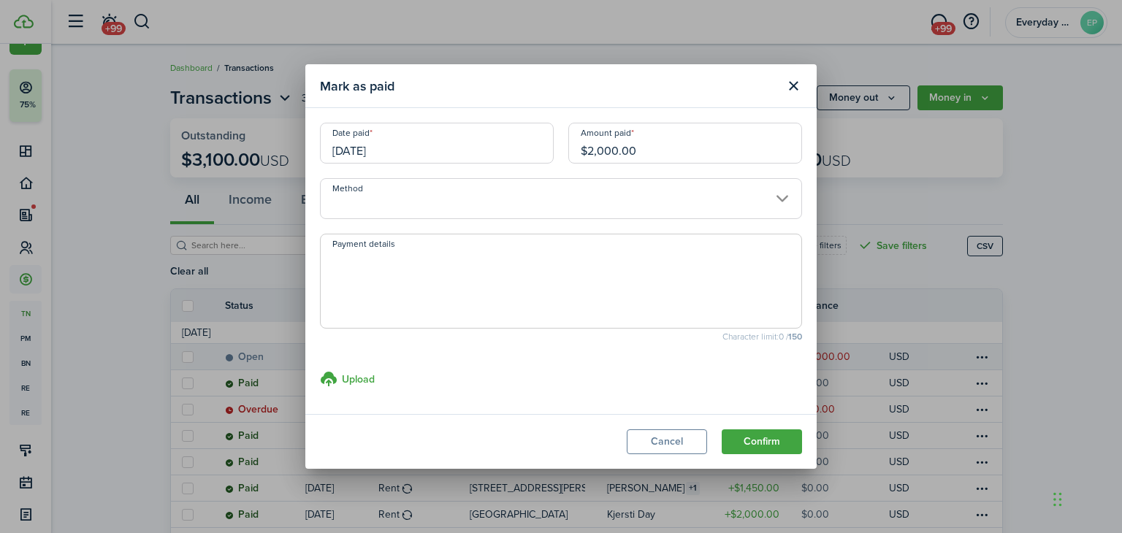
click at [607, 155] on input "$2,000.00" at bounding box center [685, 143] width 234 height 41
click at [536, 199] on input "Method" at bounding box center [561, 198] width 482 height 41
type input "$600.00"
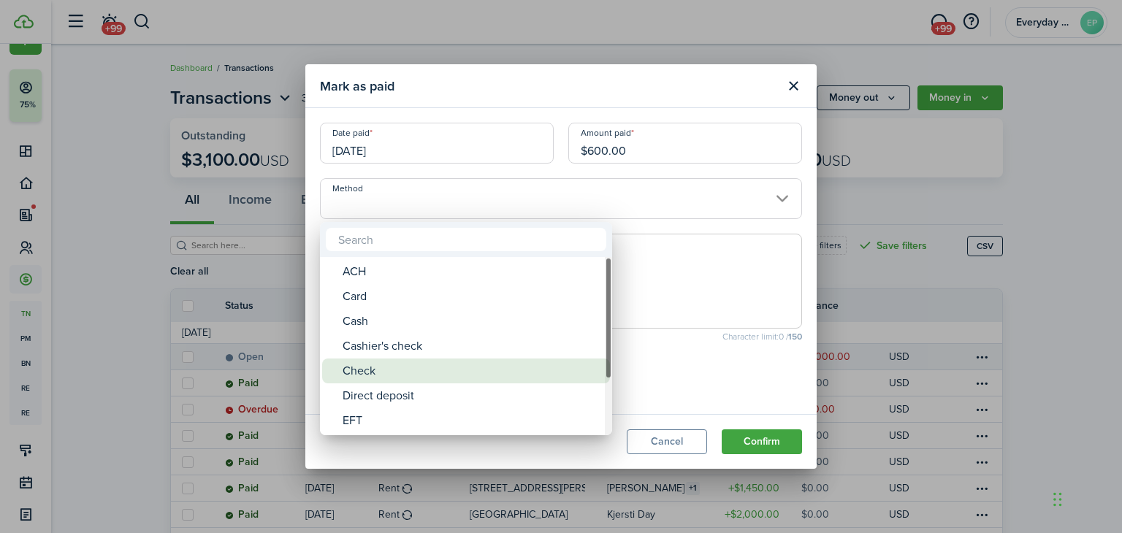
click at [416, 369] on div "Check" at bounding box center [472, 371] width 259 height 25
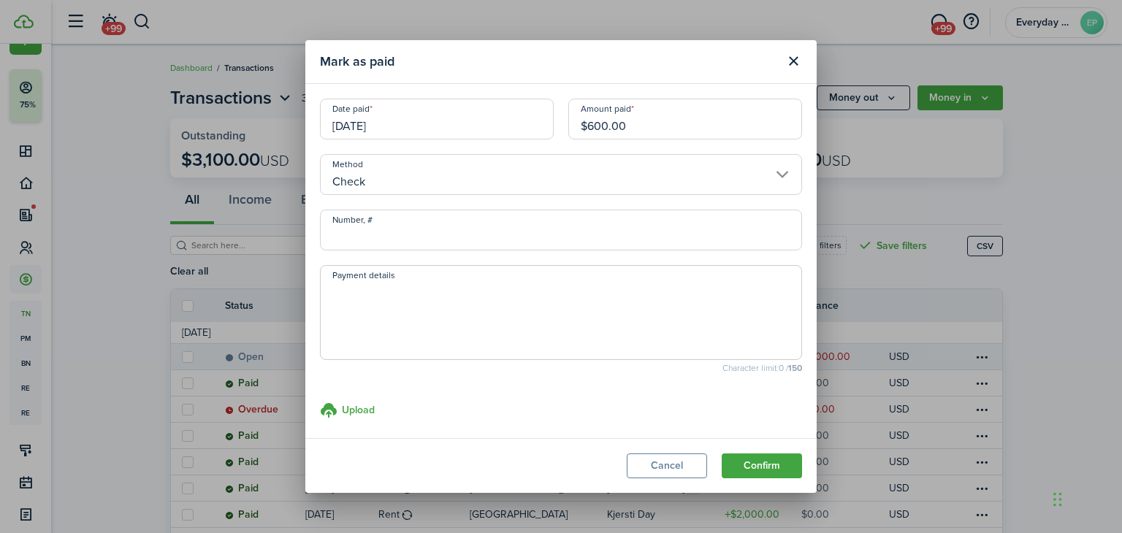
click at [415, 178] on input "Check" at bounding box center [561, 174] width 482 height 41
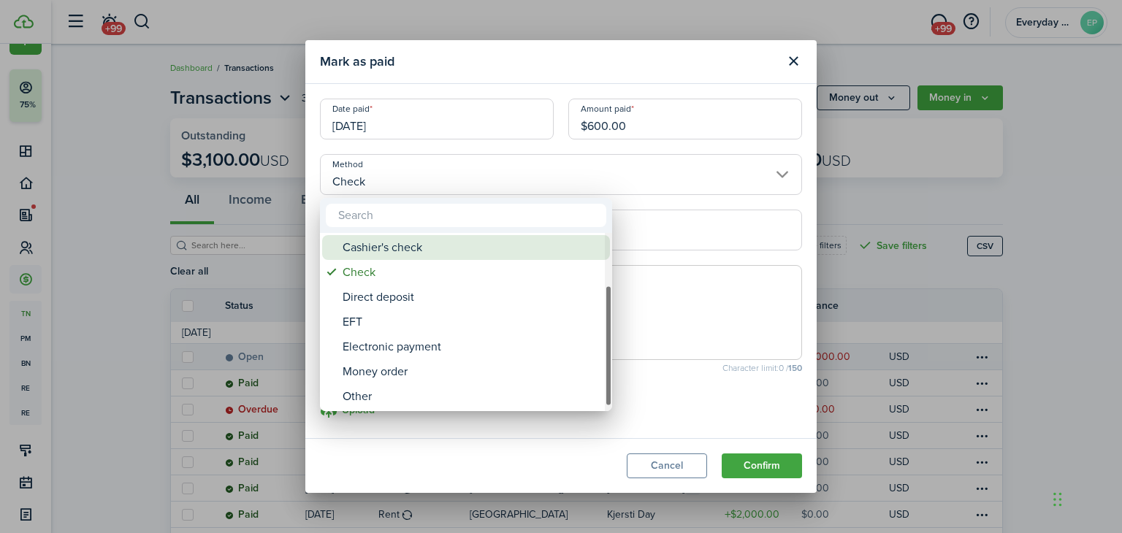
click at [421, 246] on div "Cashier's check" at bounding box center [472, 247] width 259 height 25
type input "Cashier's check"
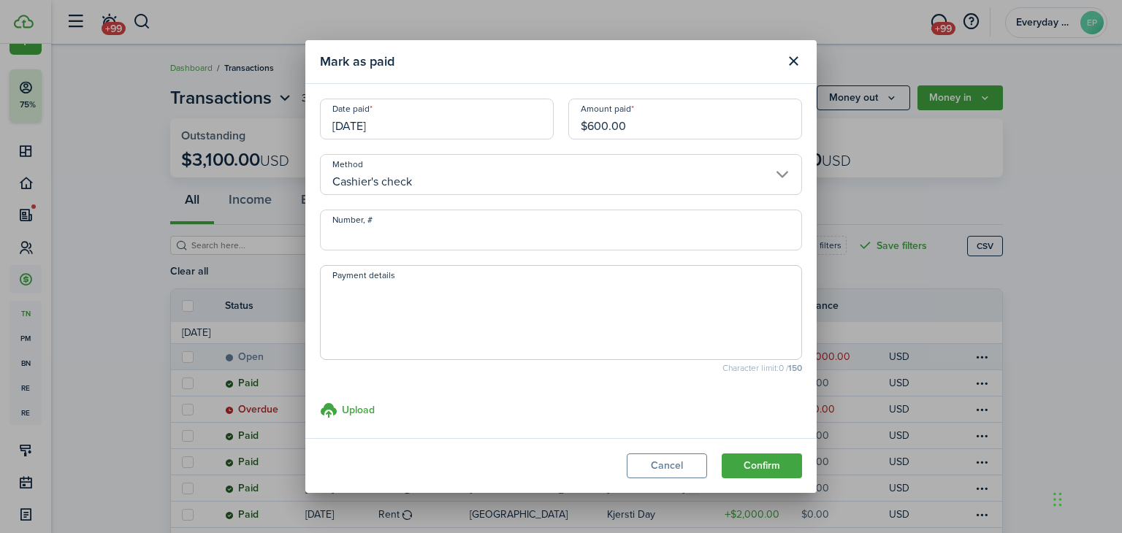
click at [400, 228] on input "Number, #" at bounding box center [561, 230] width 482 height 41
type input "0001190789"
click at [394, 314] on textarea "Payment details" at bounding box center [561, 317] width 481 height 70
click at [760, 462] on button "Confirm" at bounding box center [762, 466] width 80 height 25
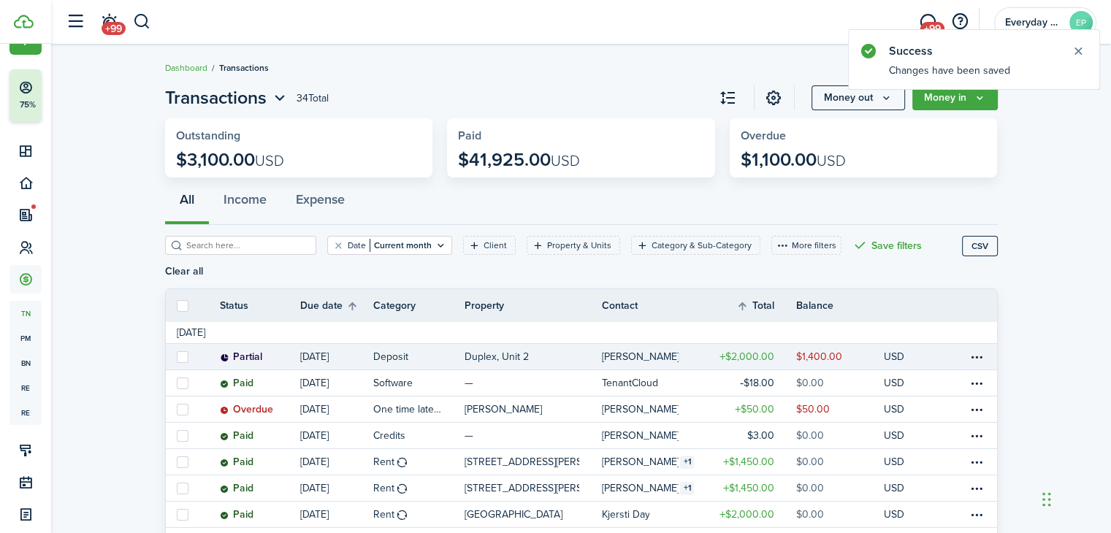
click at [616, 351] on table-profile-info-text "[PERSON_NAME]" at bounding box center [639, 357] width 77 height 12
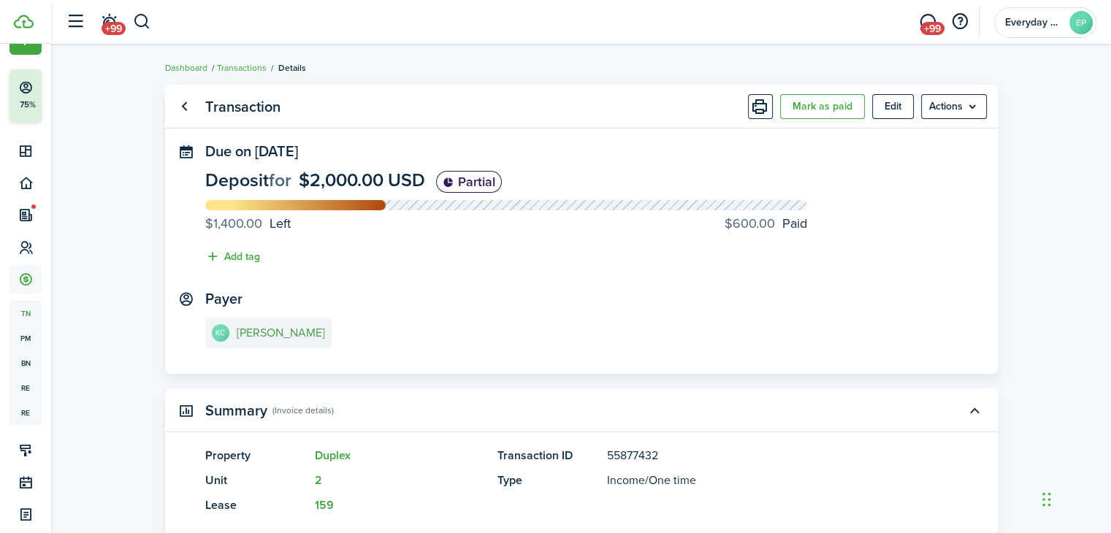
click at [264, 333] on e-details-info-title "[PERSON_NAME]" at bounding box center [281, 332] width 88 height 13
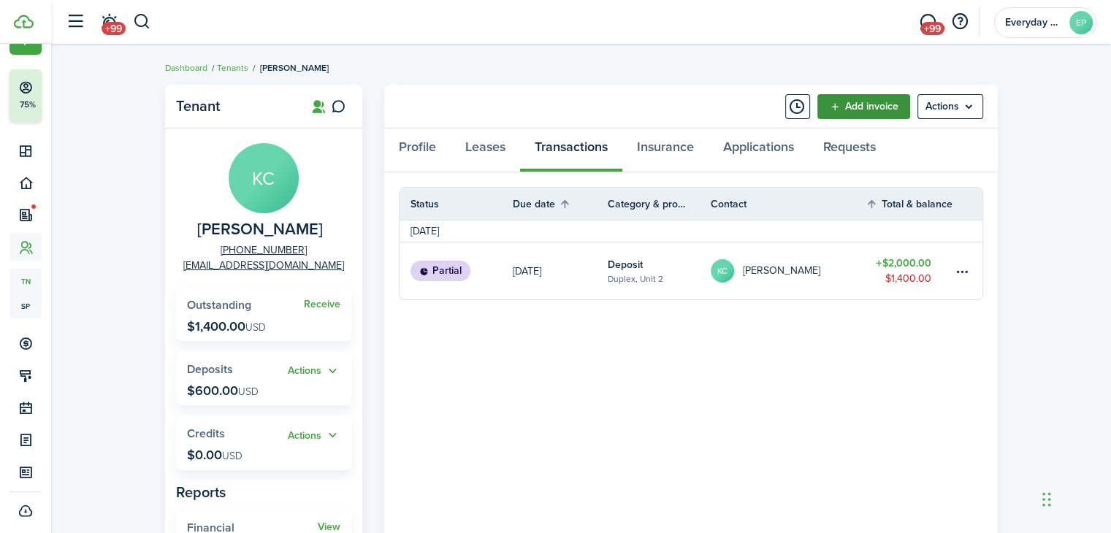
click at [890, 109] on link "Add invoice" at bounding box center [863, 106] width 93 height 25
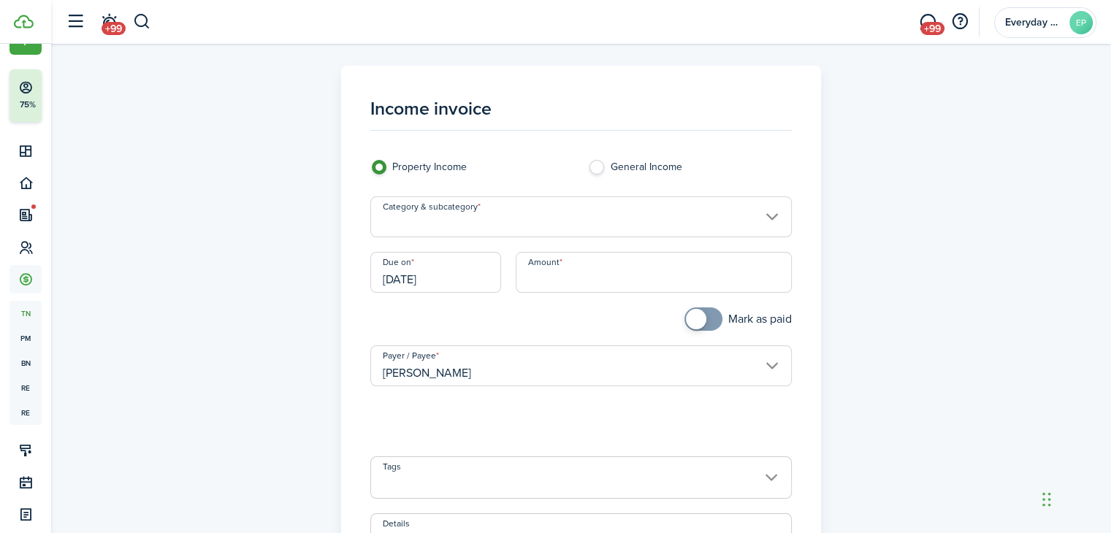
click at [562, 221] on input "Category & subcategory" at bounding box center [580, 216] width 421 height 41
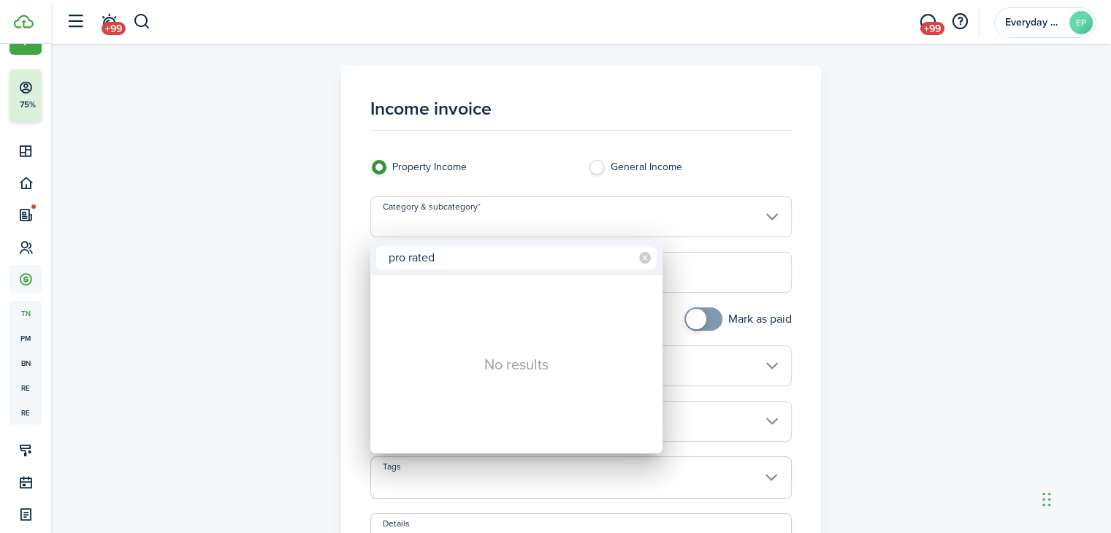
click at [409, 259] on input "pro rated" at bounding box center [516, 257] width 280 height 23
type input "prorated"
click at [450, 311] on div "Prorated rent" at bounding box center [522, 314] width 259 height 25
type input "Rent / Prorated rent"
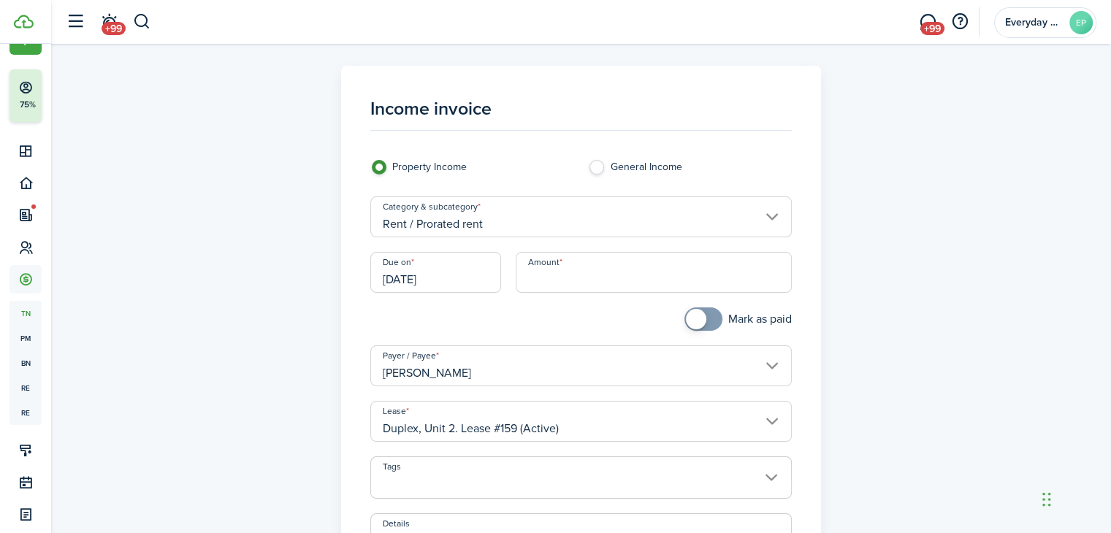
click at [578, 275] on input "Amount" at bounding box center [654, 272] width 276 height 41
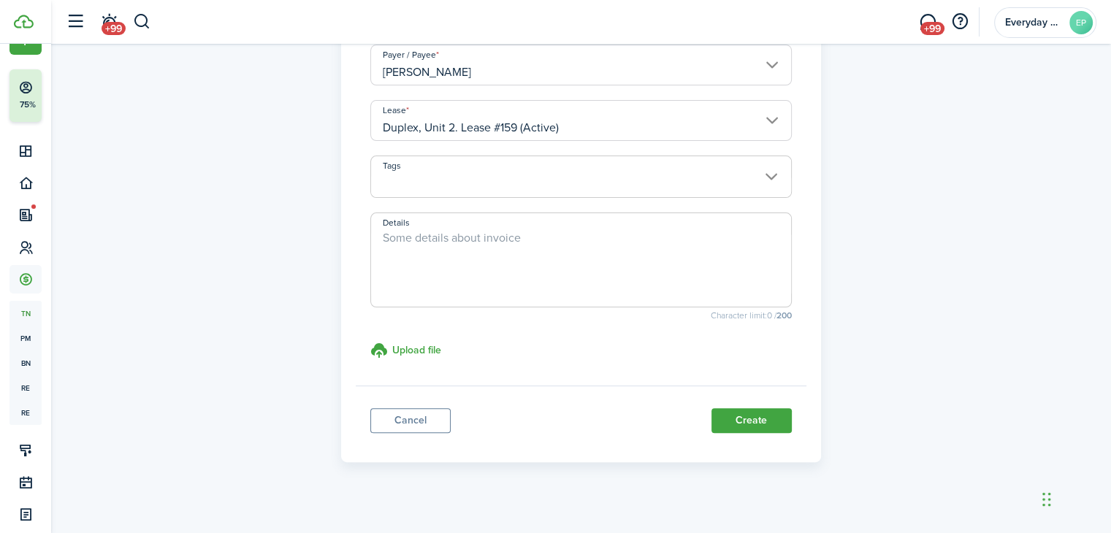
scroll to position [313, 0]
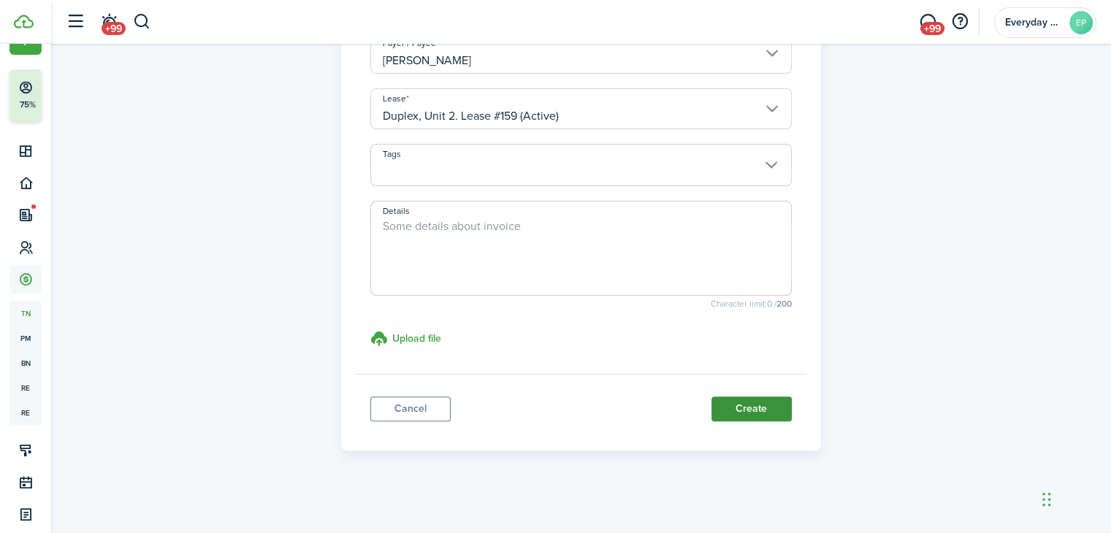
type input "$671.00"
click at [757, 408] on button "Create" at bounding box center [751, 409] width 80 height 25
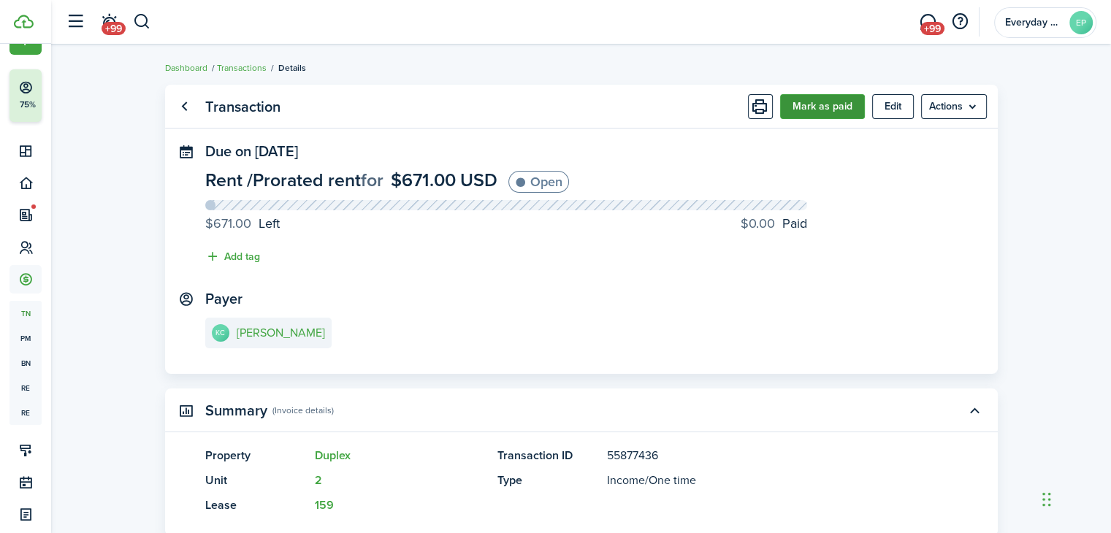
click at [825, 117] on button "Mark as paid" at bounding box center [822, 106] width 85 height 25
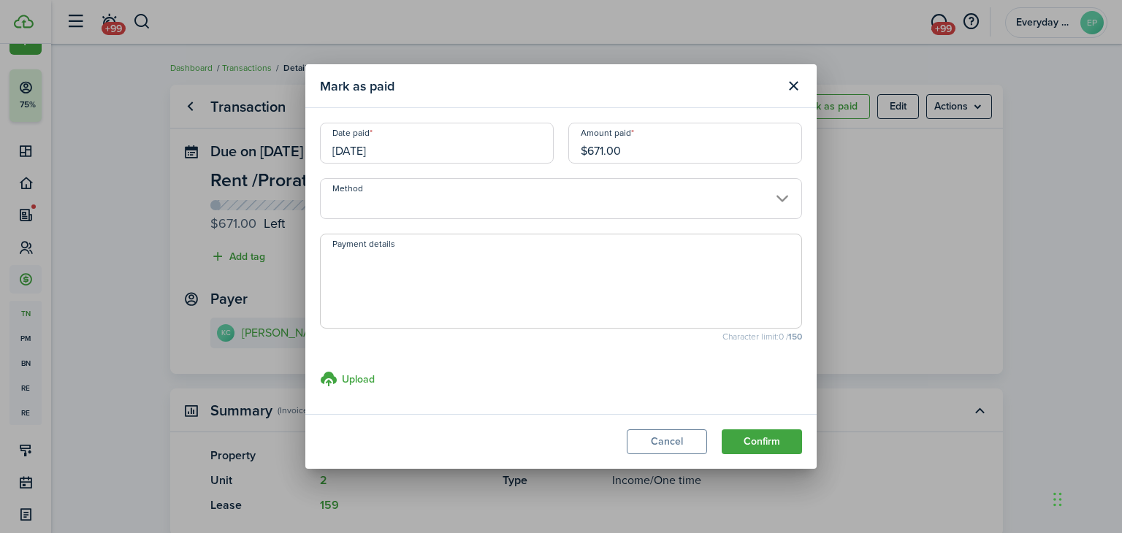
click at [508, 193] on input "Method" at bounding box center [561, 198] width 482 height 41
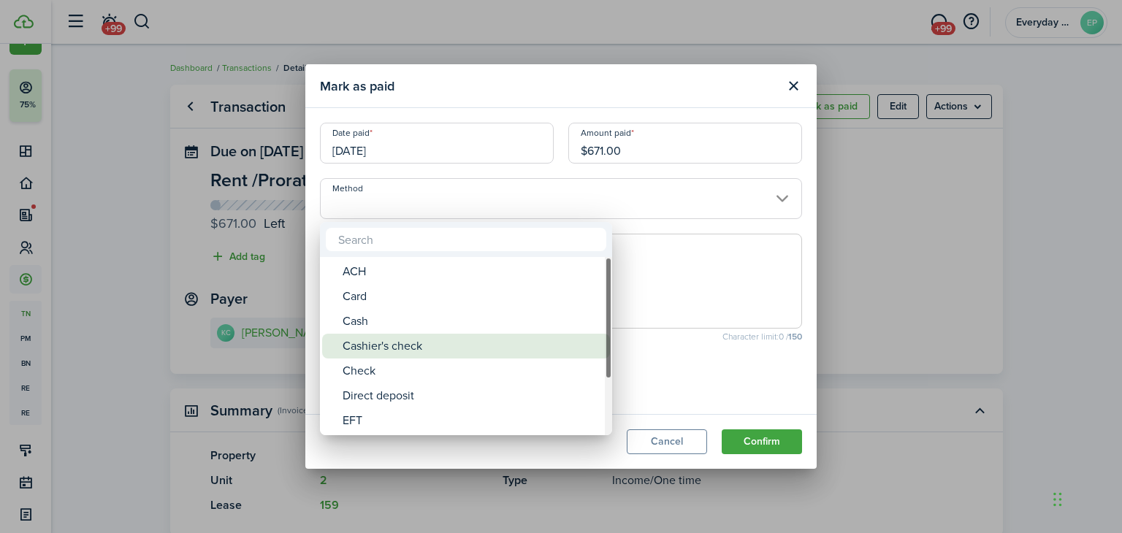
click at [418, 342] on div "Cashier's check" at bounding box center [472, 346] width 259 height 25
type input "Cashier's check"
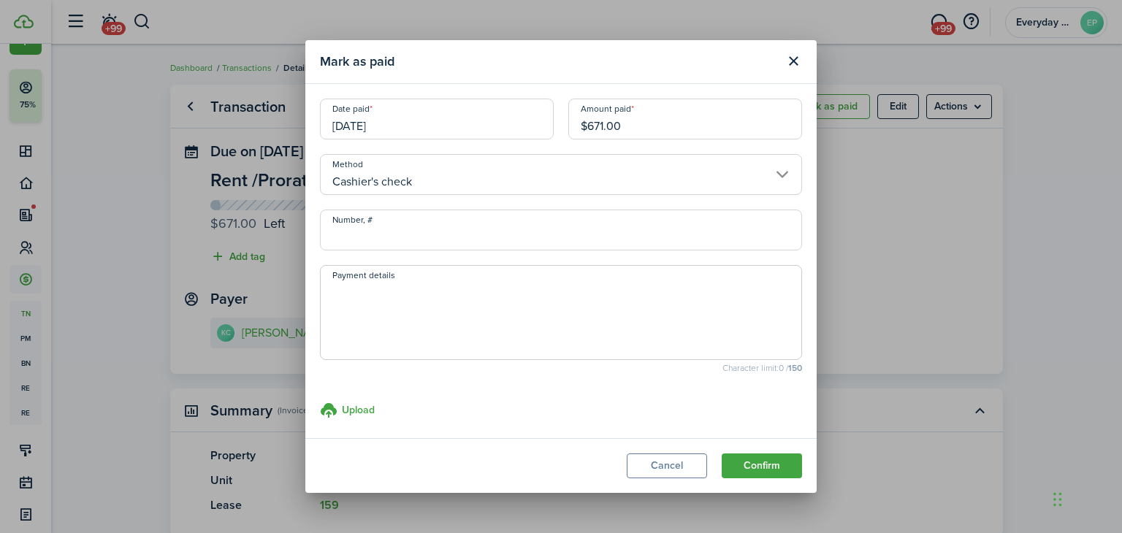
click at [432, 223] on input "Number, #" at bounding box center [561, 230] width 482 height 41
type input "0001190790"
click at [752, 467] on button "Confirm" at bounding box center [762, 466] width 80 height 25
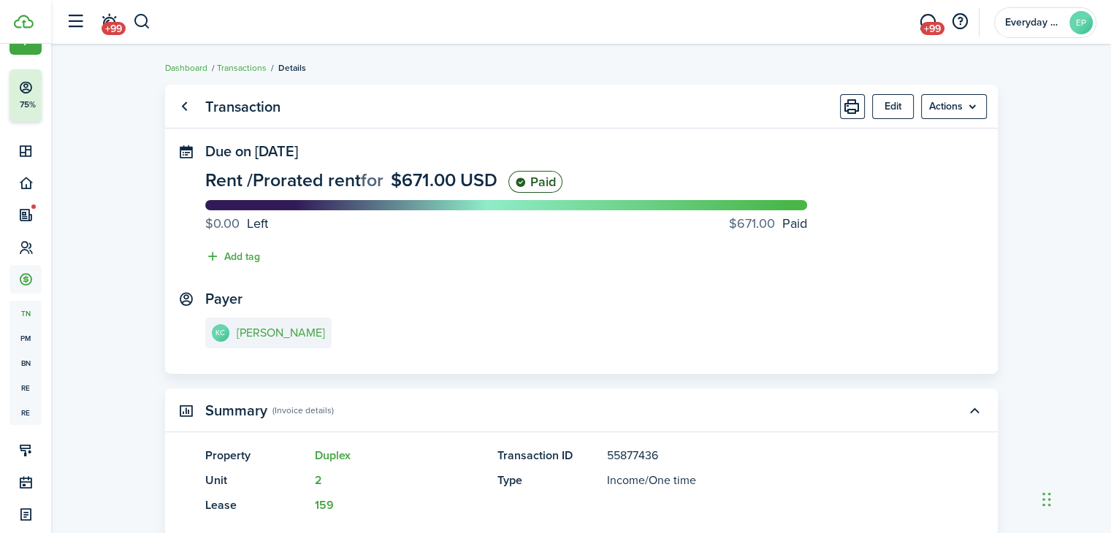
scroll to position [259, 0]
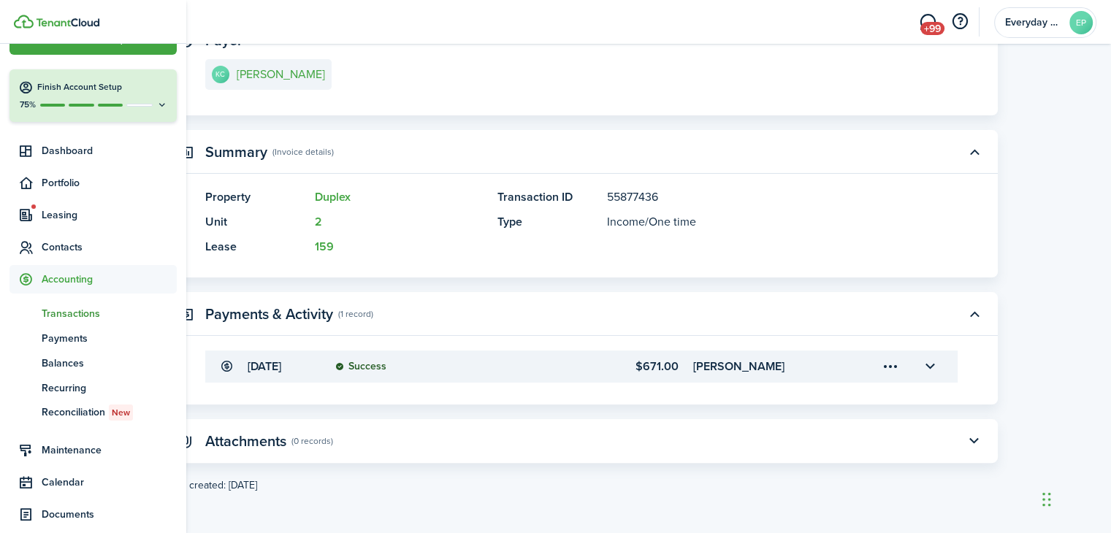
click at [56, 290] on span "Accounting" at bounding box center [92, 279] width 167 height 28
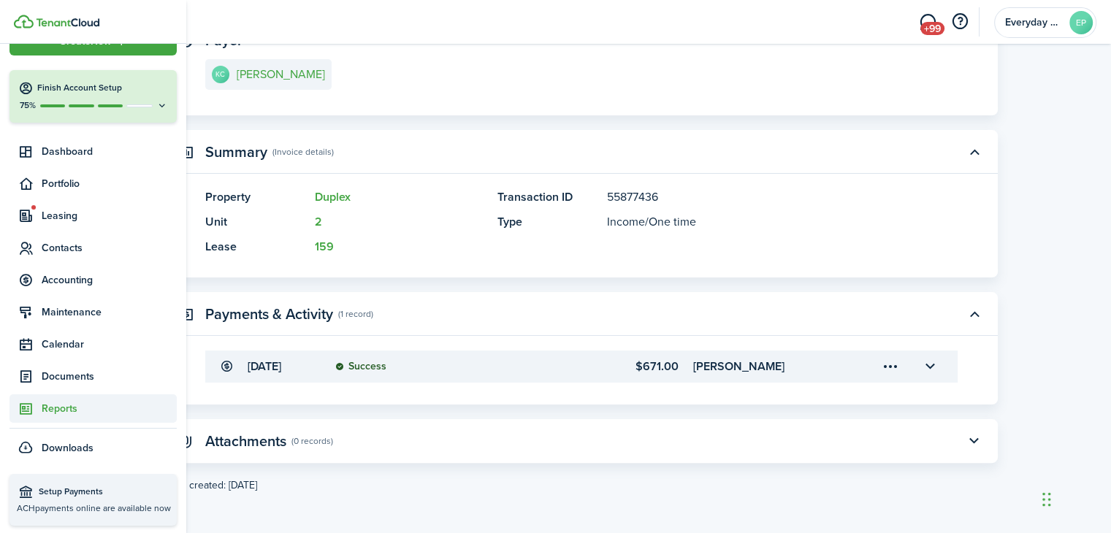
click at [73, 418] on link "Reports" at bounding box center [92, 408] width 167 height 28
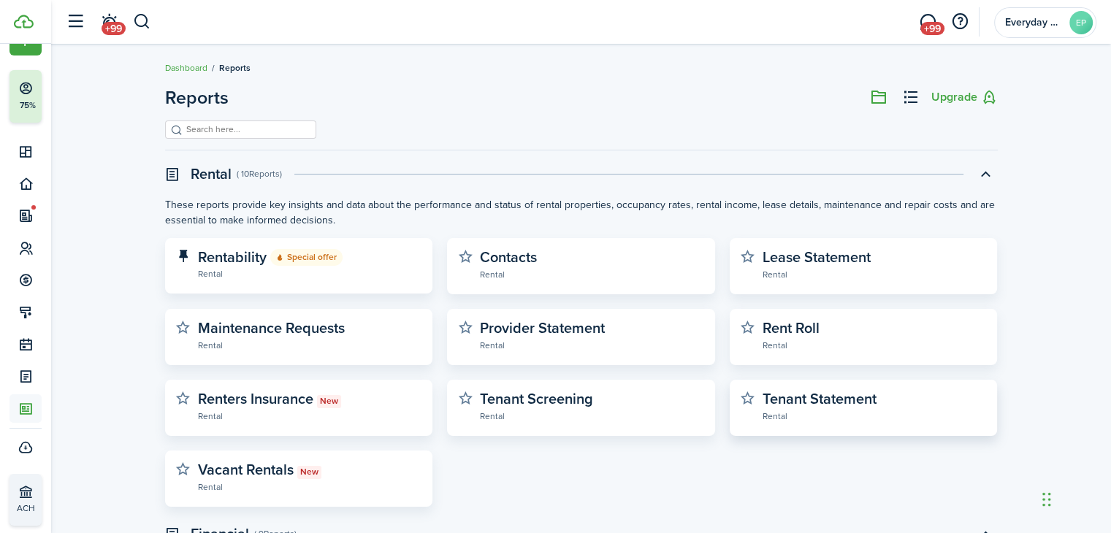
click at [871, 416] on widget-stats-subtitle "Rental" at bounding box center [874, 415] width 224 height 15
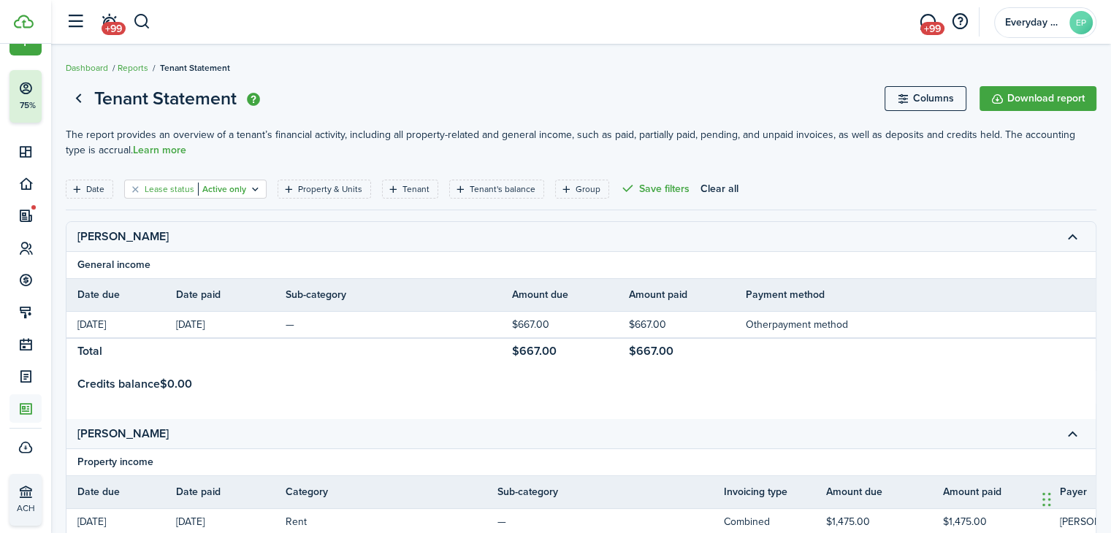
click at [250, 192] on icon "Open filter" at bounding box center [255, 189] width 12 height 12
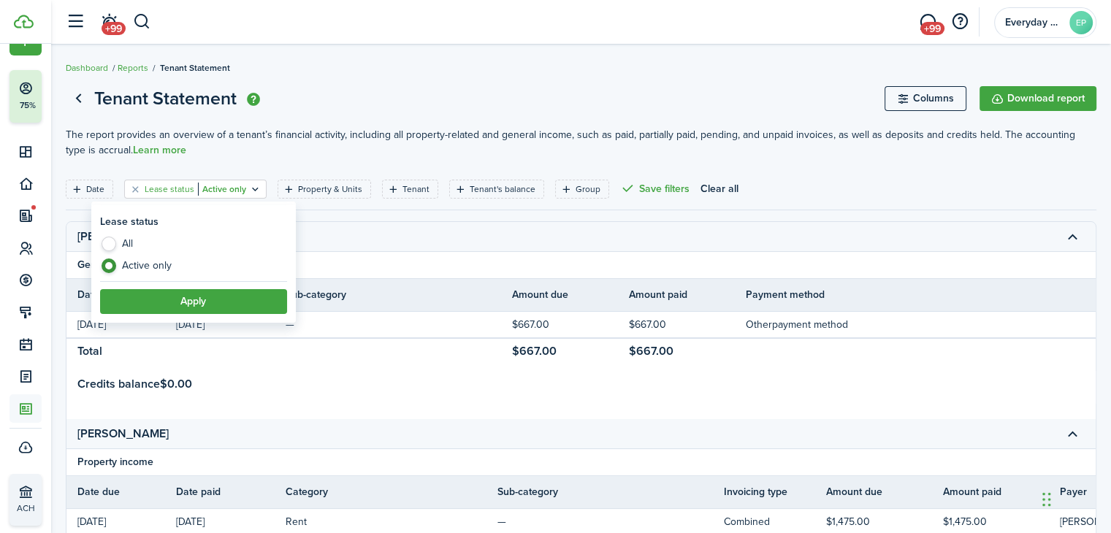
click at [250, 192] on icon "Open filter" at bounding box center [255, 189] width 12 height 12
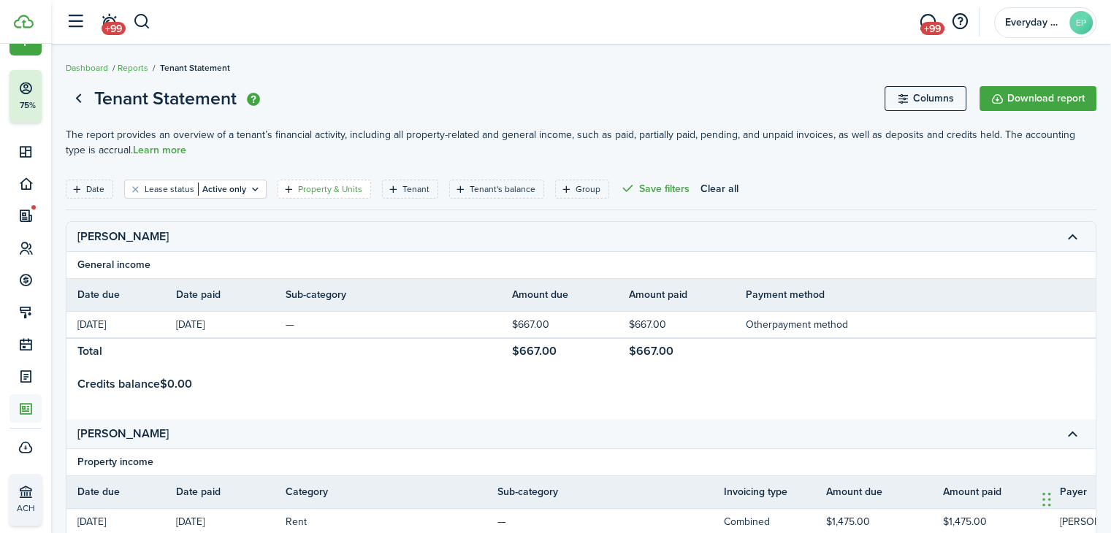
click at [337, 194] on filter-tag-label "Property & Units" at bounding box center [330, 189] width 64 height 13
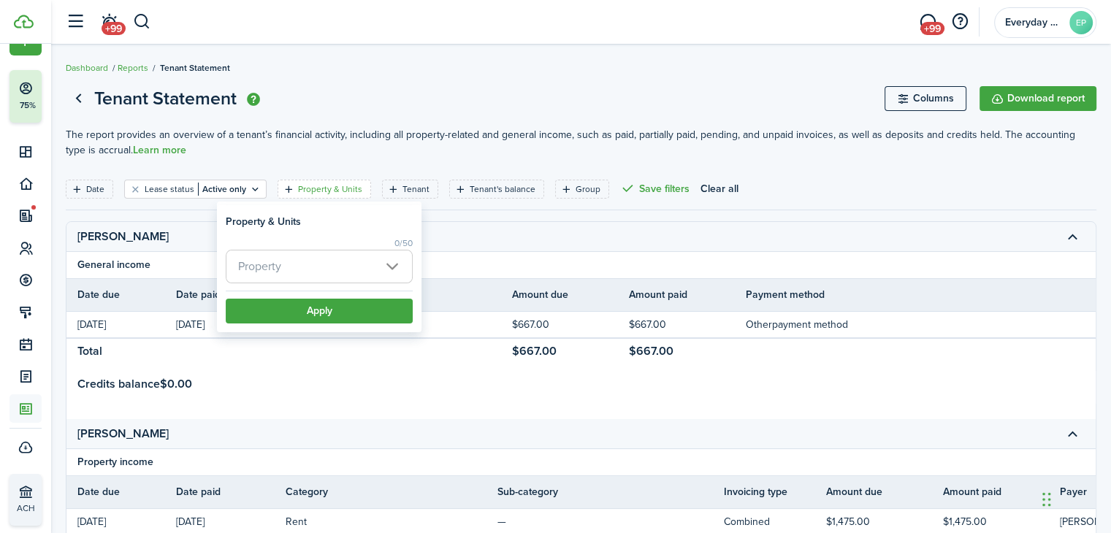
click at [257, 269] on span "Property" at bounding box center [259, 266] width 43 height 17
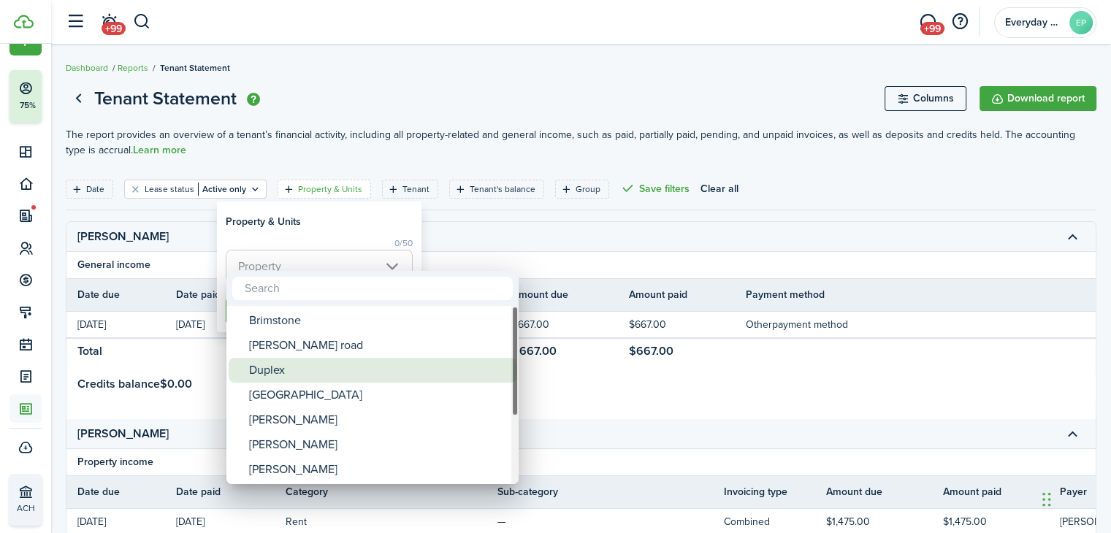
click at [264, 372] on div "Duplex" at bounding box center [378, 370] width 259 height 25
type input "Duplex"
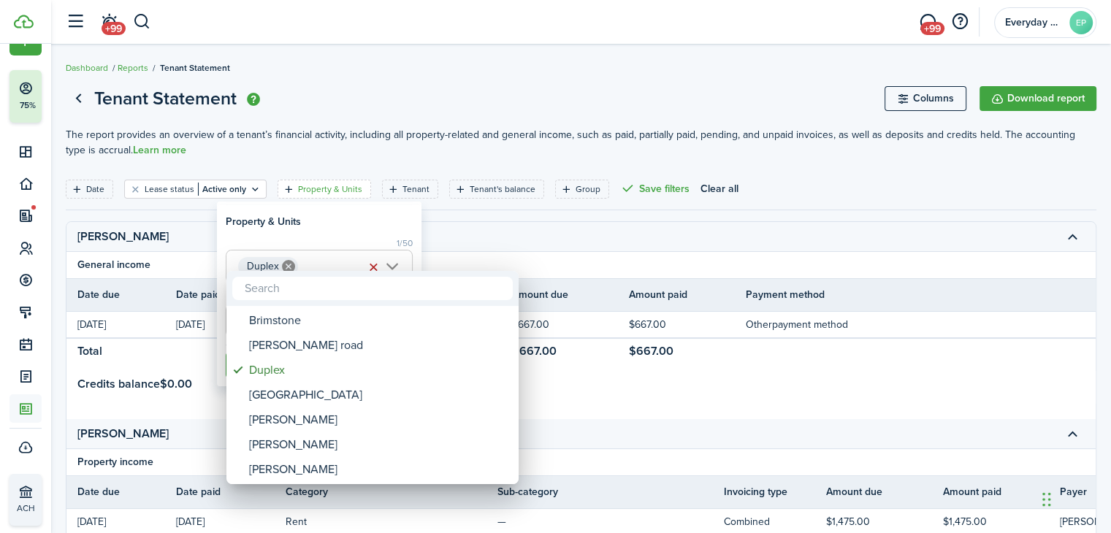
click at [327, 234] on div at bounding box center [555, 266] width 1345 height 767
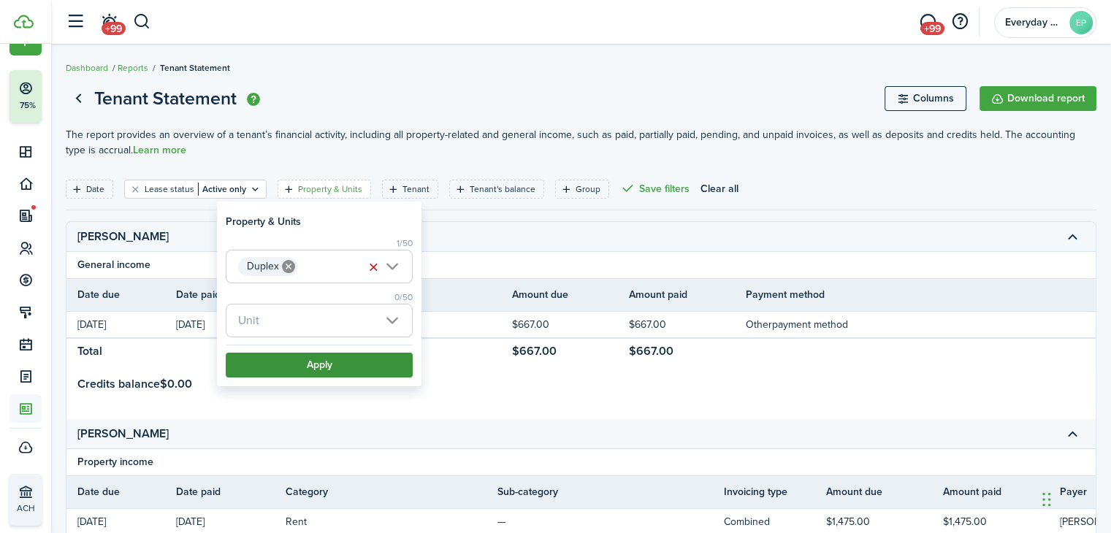
click at [317, 364] on button "Apply" at bounding box center [319, 365] width 187 height 25
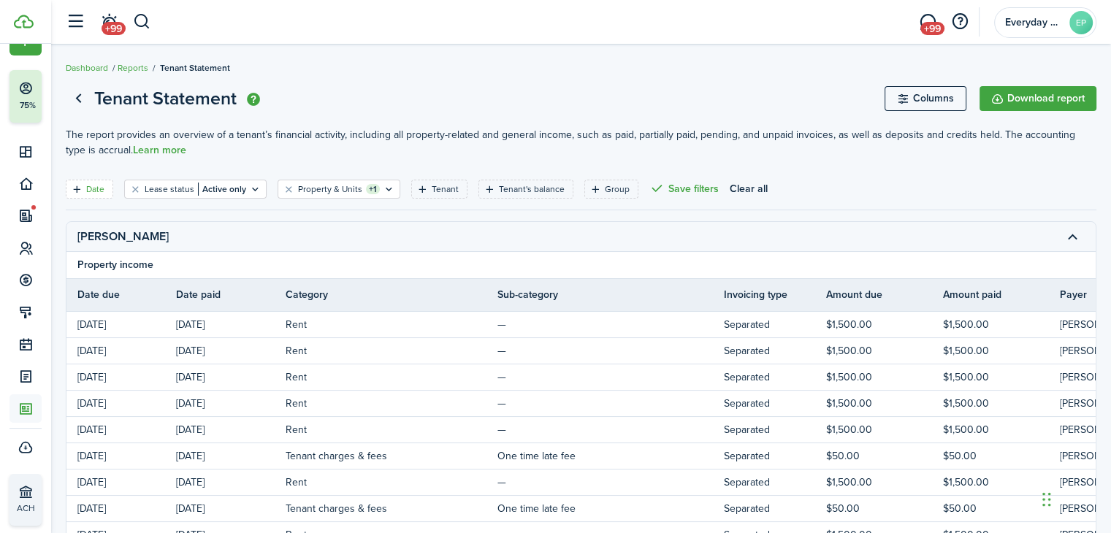
click at [98, 188] on filter-tag-label "Date" at bounding box center [95, 189] width 18 height 13
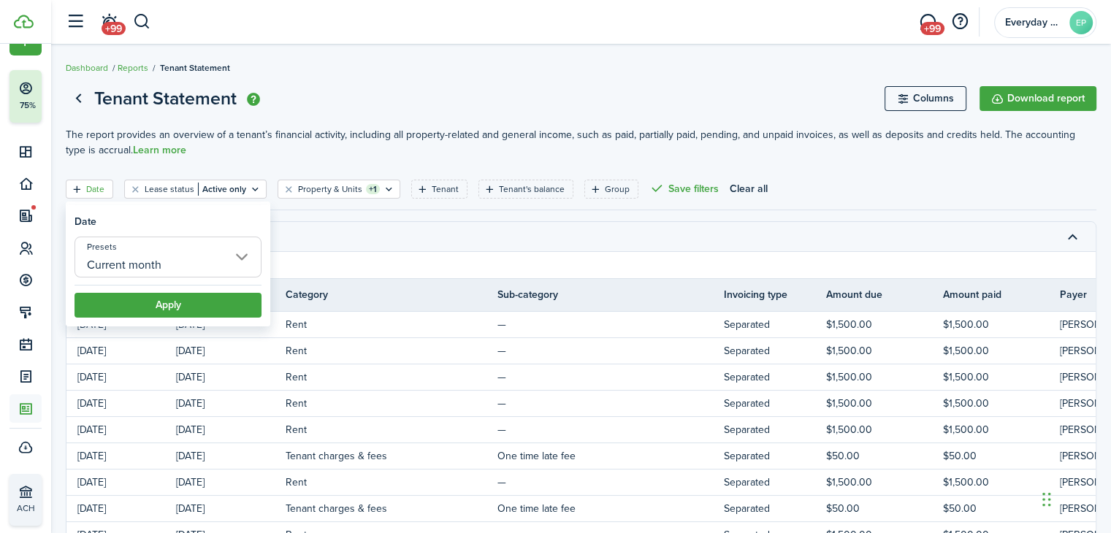
click at [172, 267] on input "Current month" at bounding box center [167, 257] width 187 height 41
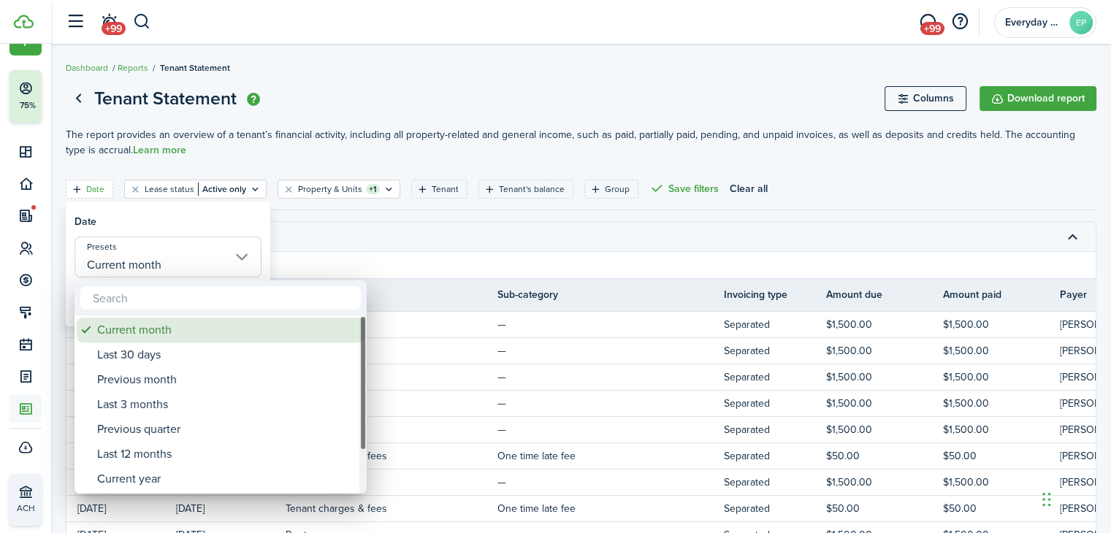
click at [158, 324] on div "Current month" at bounding box center [226, 330] width 259 height 25
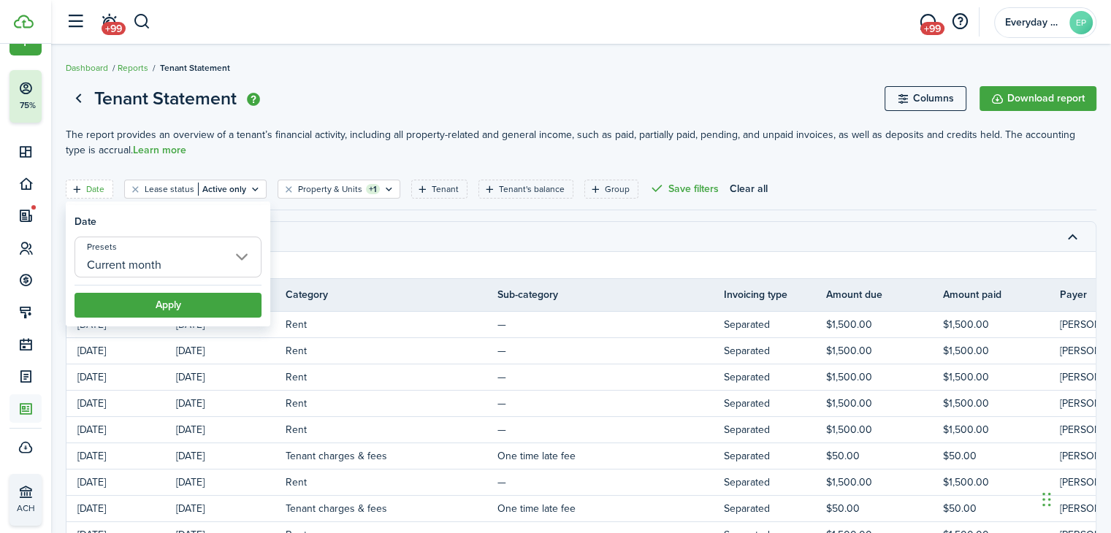
click at [394, 240] on tr "[PERSON_NAME]" at bounding box center [730, 237] width 1329 height 30
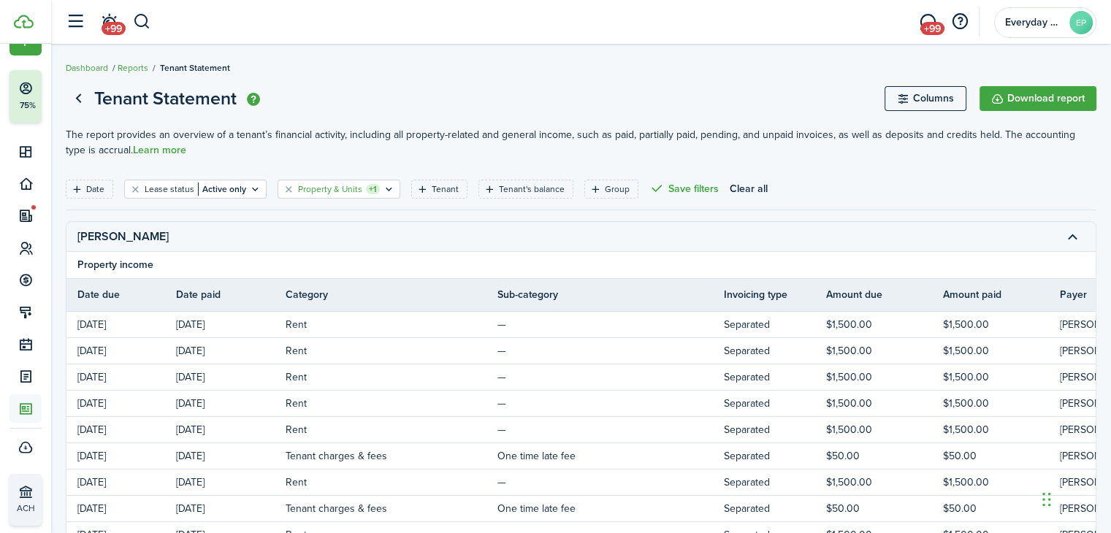
click at [348, 191] on filter-tag-label "Property & Units" at bounding box center [330, 189] width 64 height 13
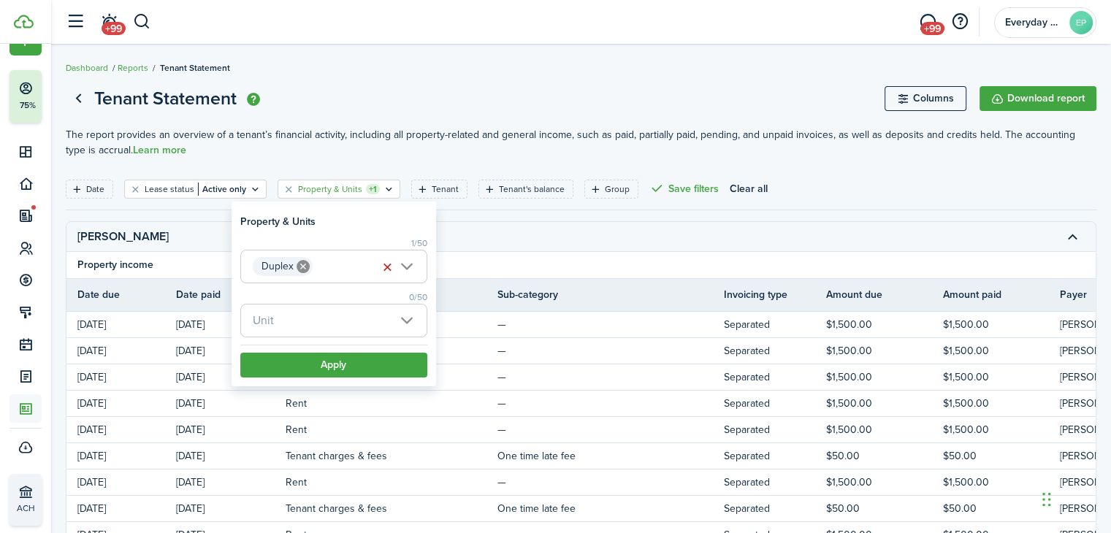
click at [348, 191] on filter-tag-label "Property & Units" at bounding box center [330, 189] width 64 height 13
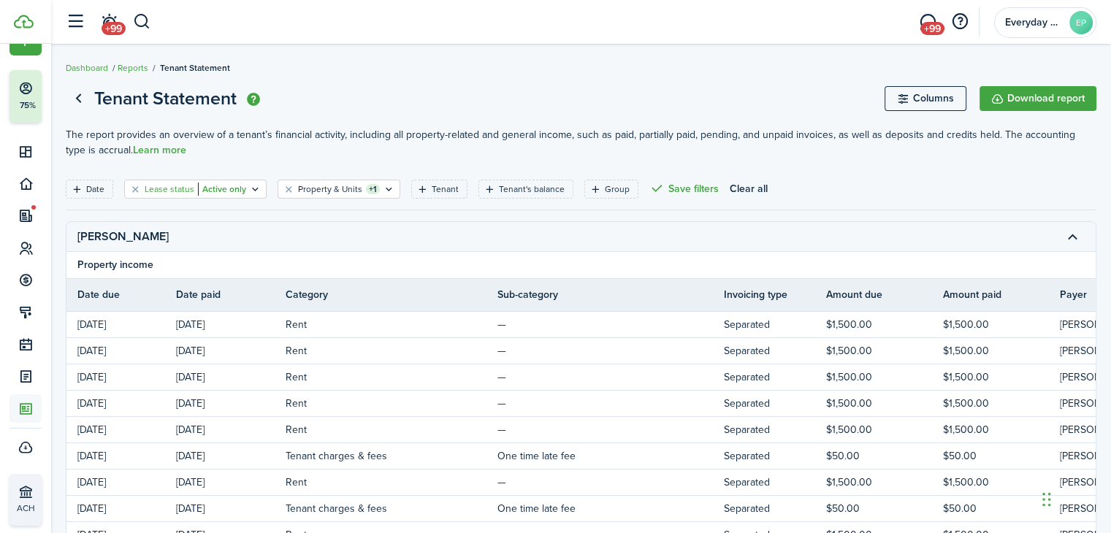
click at [238, 185] on filter-tag-value "Active only" at bounding box center [222, 189] width 48 height 13
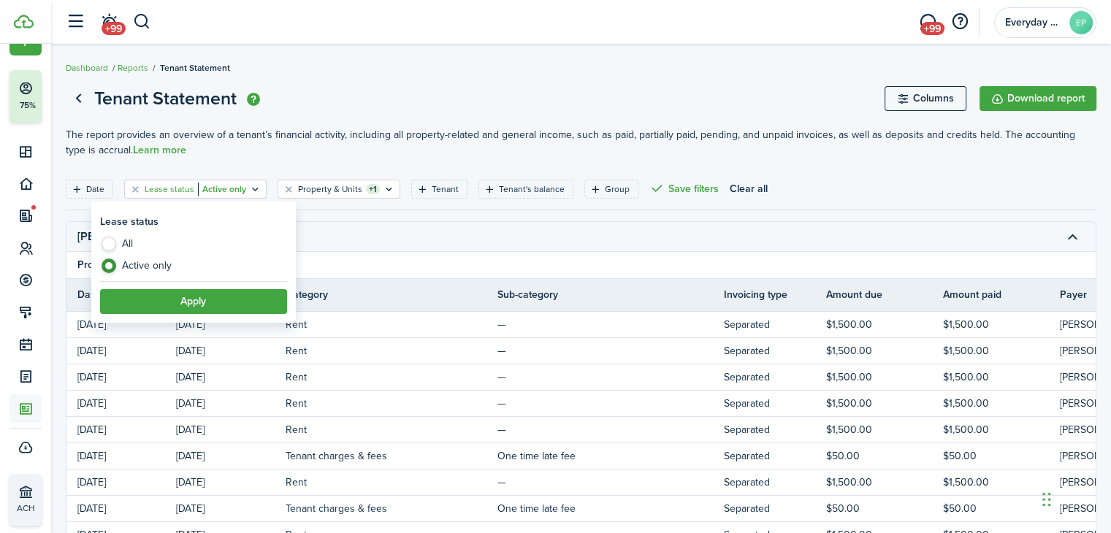
click at [238, 185] on filter-tag-value "Active only" at bounding box center [222, 189] width 48 height 13
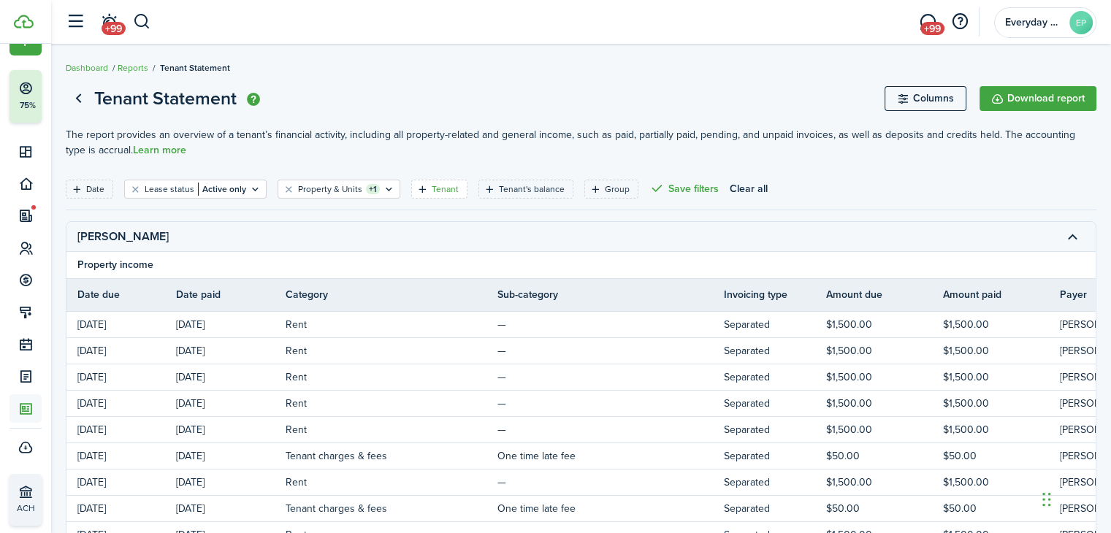
click at [433, 194] on filter-tag-label "Tenant" at bounding box center [445, 189] width 27 height 13
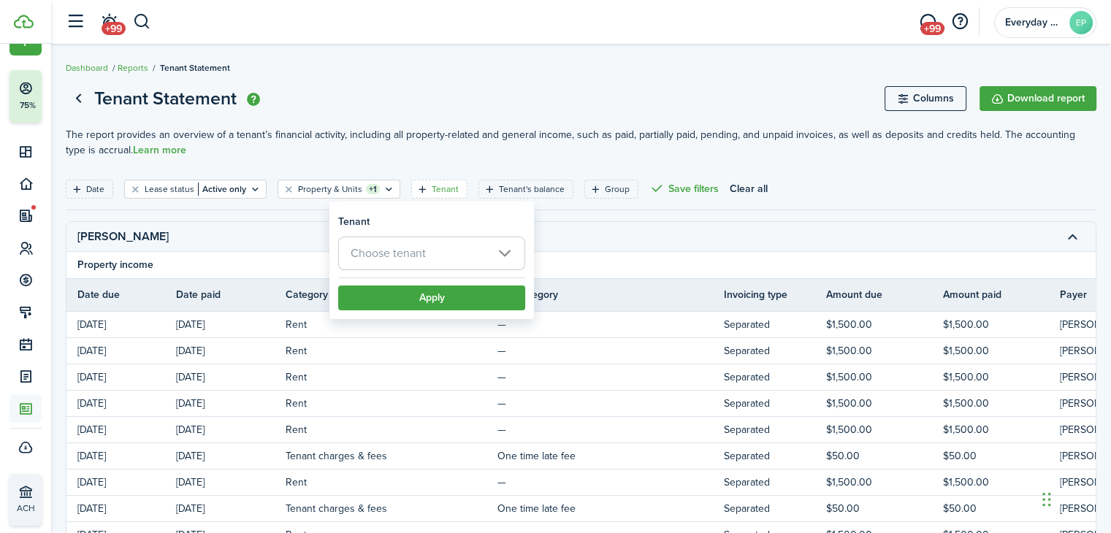
click at [373, 248] on span "Choose tenant" at bounding box center [388, 253] width 75 height 17
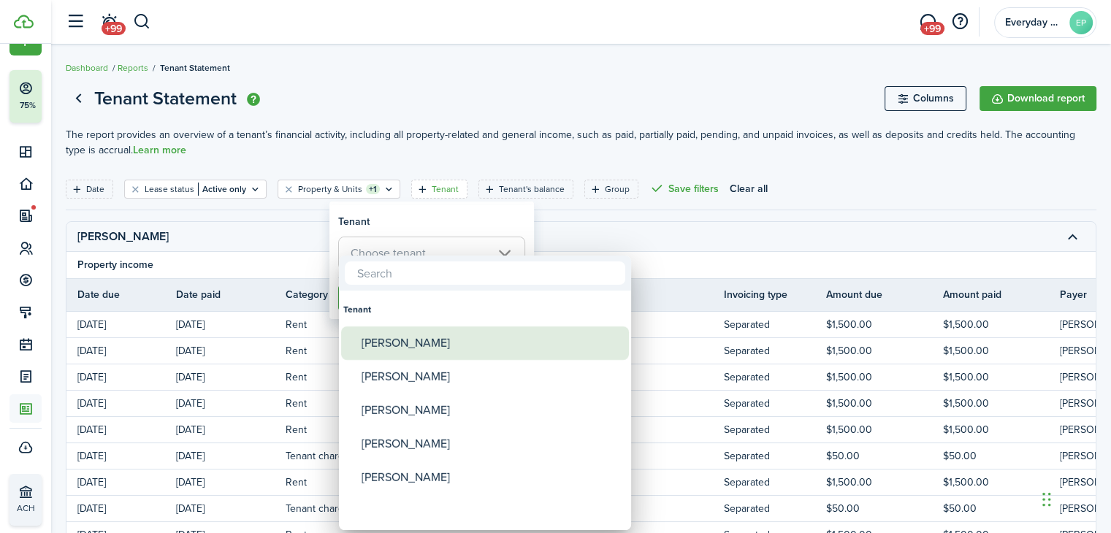
click at [406, 346] on div "[PERSON_NAME]" at bounding box center [491, 343] width 259 height 34
type input "[PERSON_NAME]"
click at [406, 346] on div "[PERSON_NAME]" at bounding box center [491, 343] width 259 height 34
type input "[PERSON_NAME]"
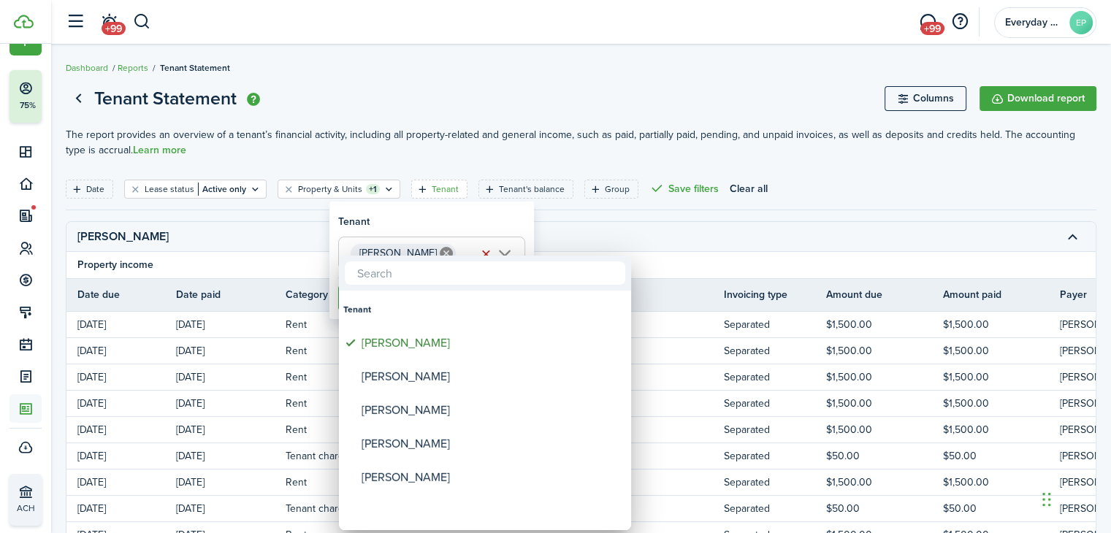
click at [464, 217] on div at bounding box center [555, 266] width 1345 height 767
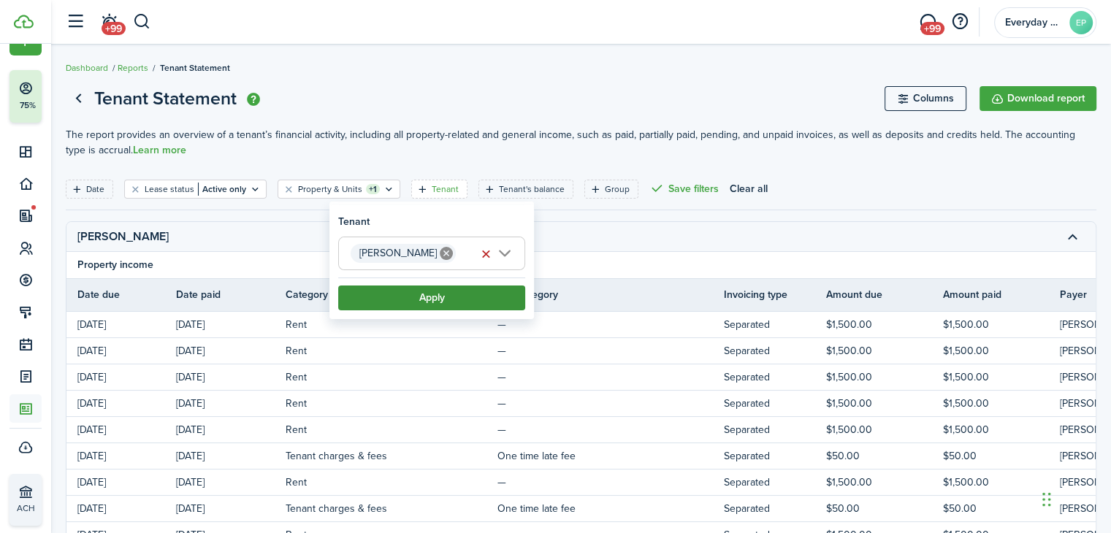
click at [442, 299] on button "Apply" at bounding box center [431, 298] width 187 height 25
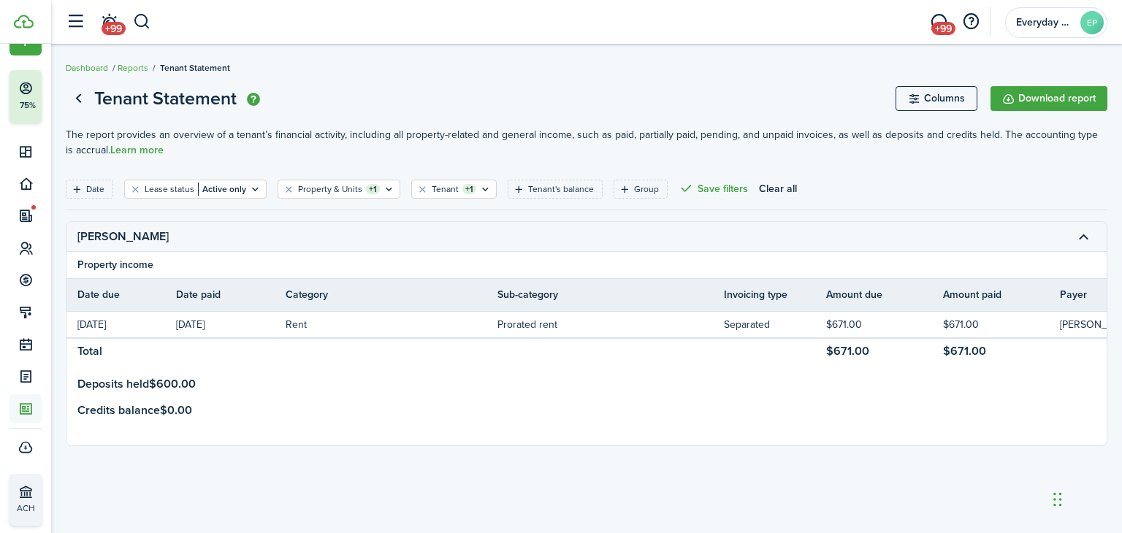
scroll to position [0, 288]
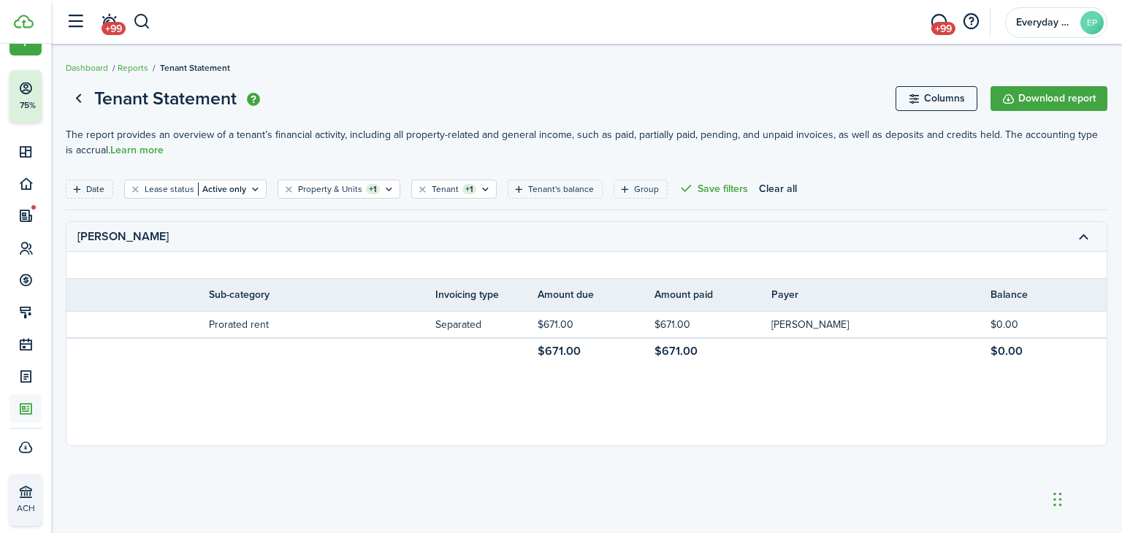
click at [1110, 427] on page-view-layout "Tenant Statement Columns Download report The report provides an overview of a t…" at bounding box center [586, 265] width 1071 height 376
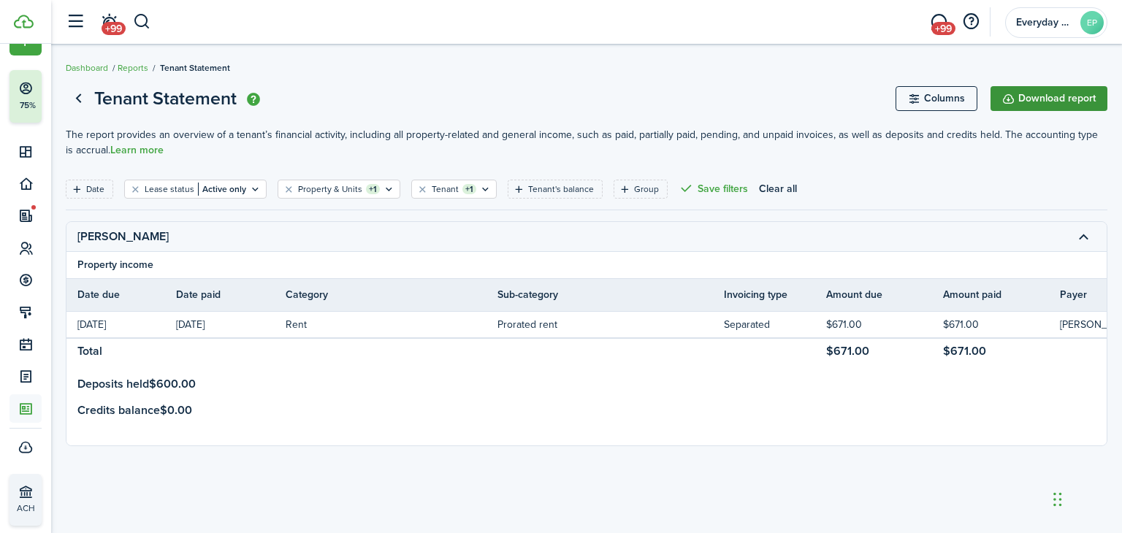
click at [1034, 94] on button "Download report" at bounding box center [1048, 98] width 117 height 25
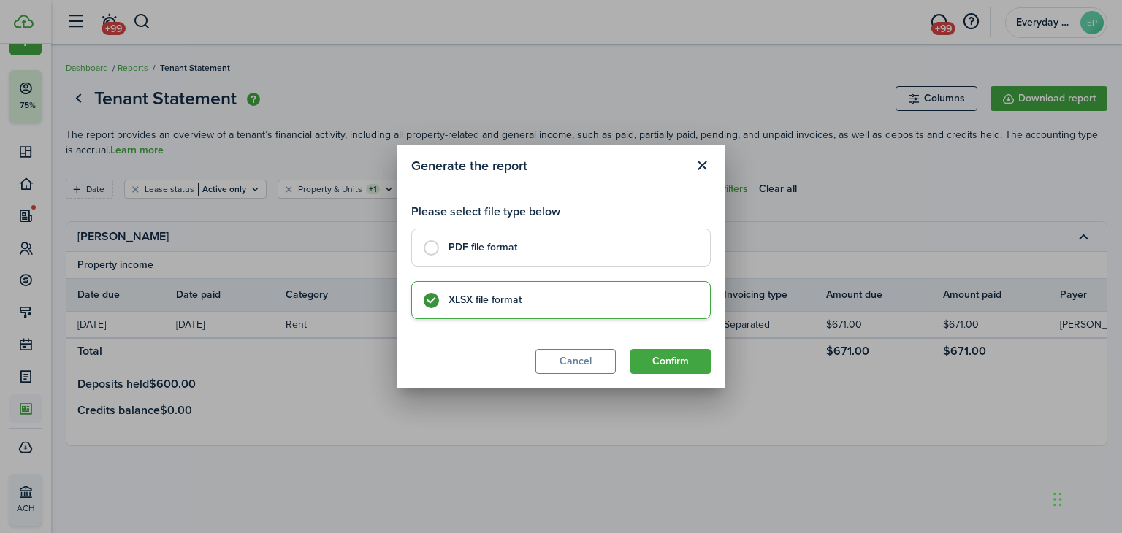
click at [452, 255] on label "PDF file format" at bounding box center [560, 248] width 299 height 38
radio input "true"
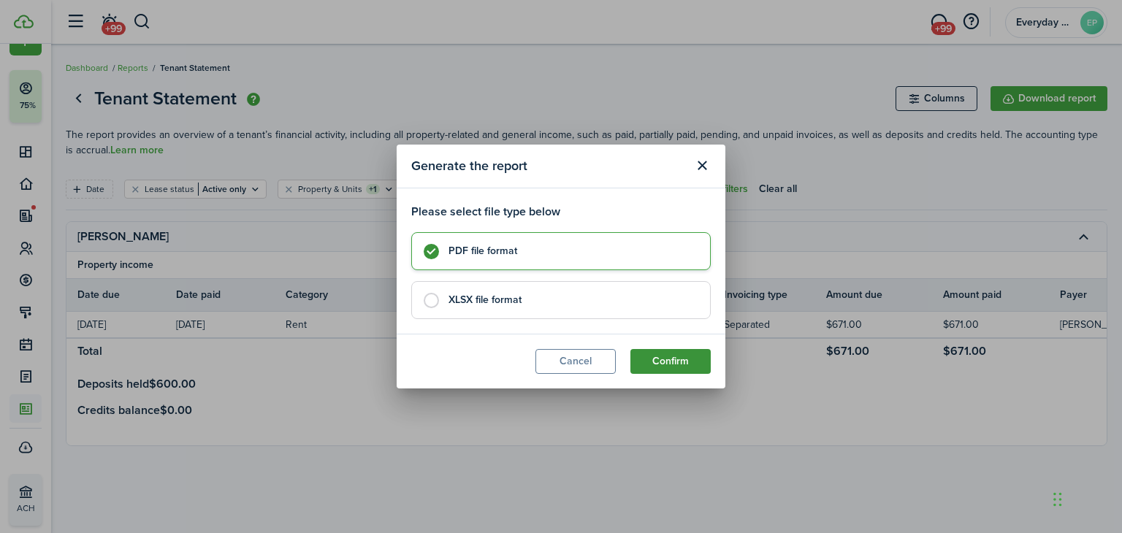
click at [675, 364] on button "Confirm" at bounding box center [670, 361] width 80 height 25
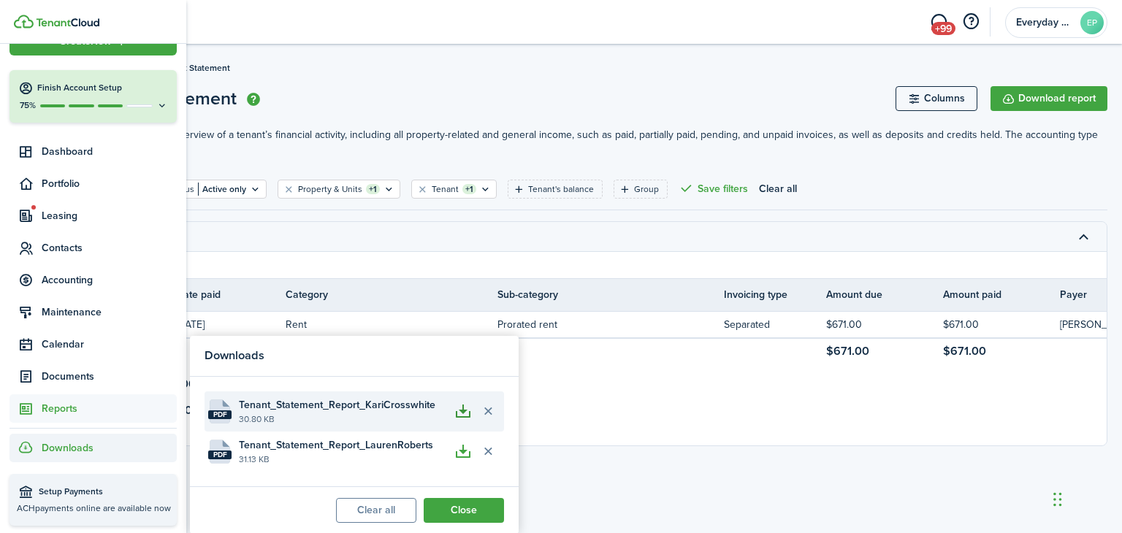
click at [459, 413] on button "button" at bounding box center [463, 411] width 25 height 25
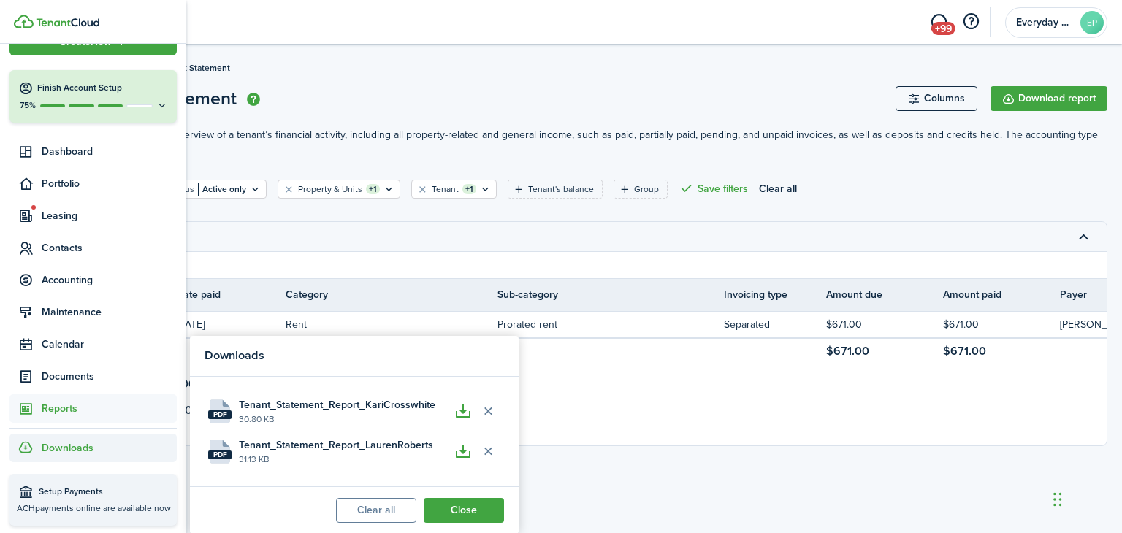
click at [478, 250] on tr "[PERSON_NAME]" at bounding box center [730, 237] width 1329 height 30
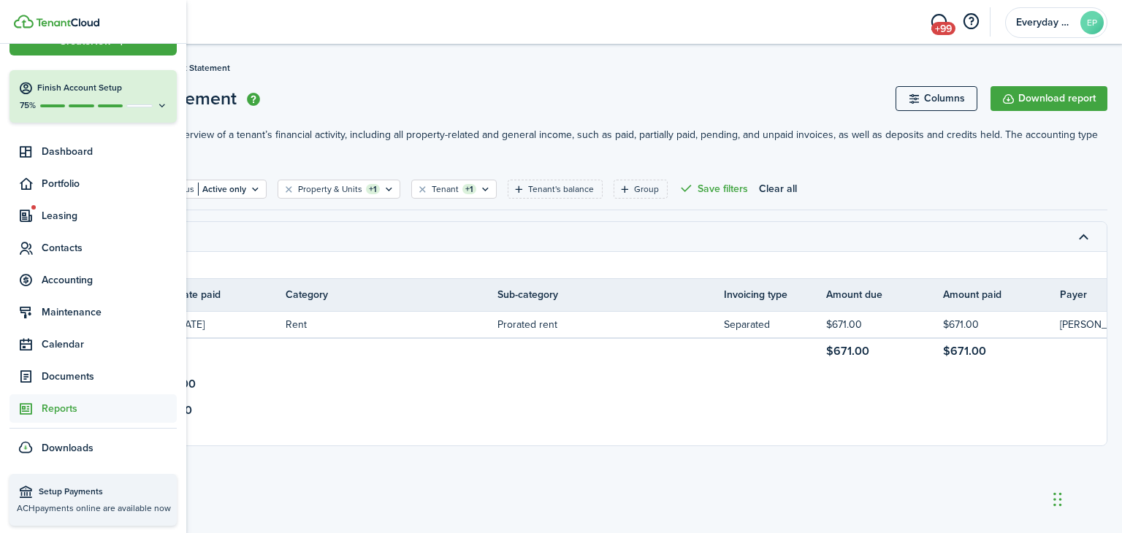
click at [69, 410] on span "Reports" at bounding box center [109, 408] width 135 height 15
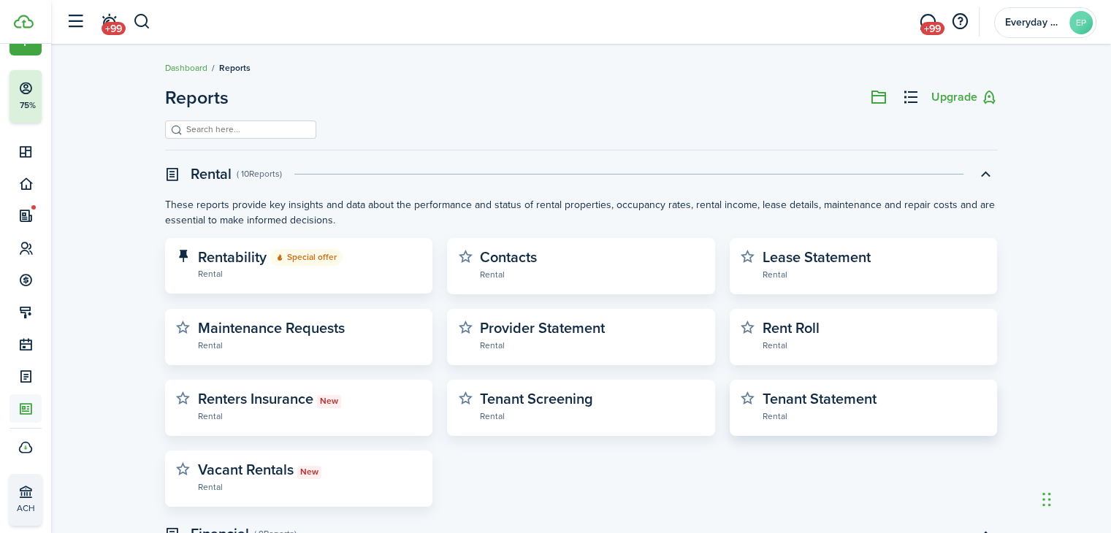
click at [822, 410] on widget-stats-subtitle "Rental" at bounding box center [874, 415] width 224 height 15
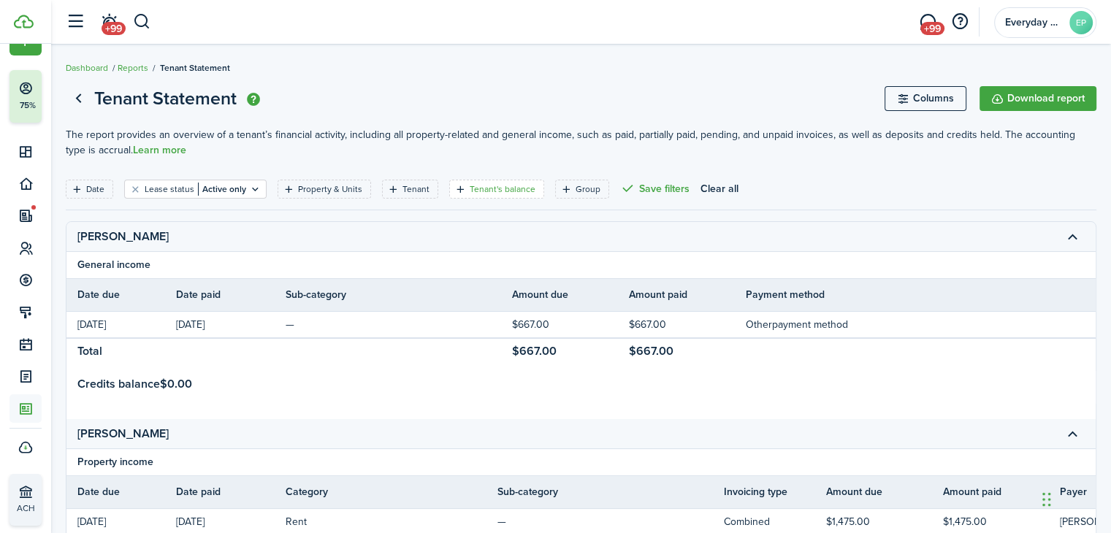
click at [489, 184] on filter-tag-label "Tenant's balance" at bounding box center [503, 189] width 66 height 13
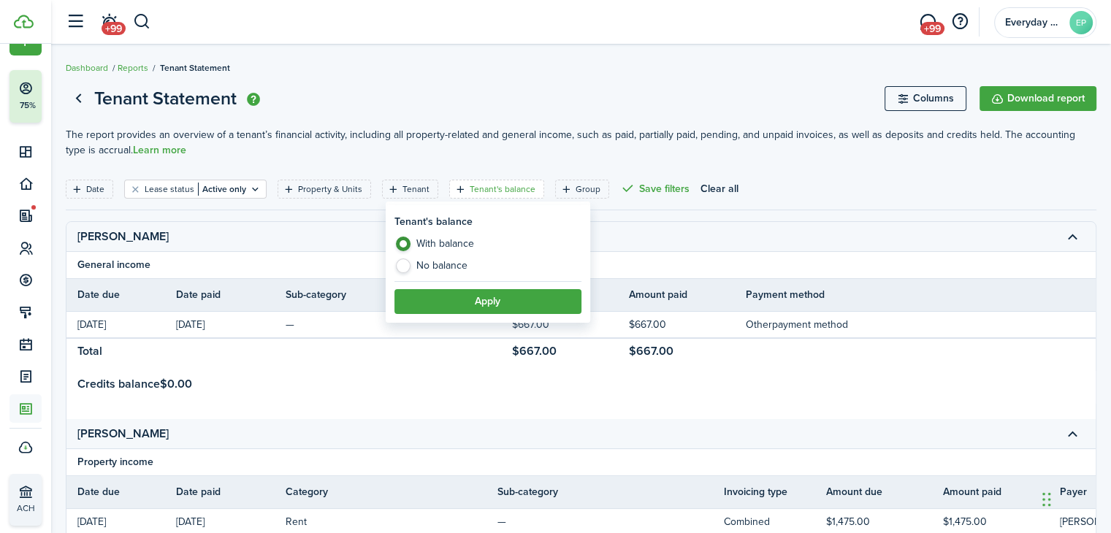
drag, startPoint x: 427, startPoint y: 140, endPoint x: 394, endPoint y: 169, distance: 43.5
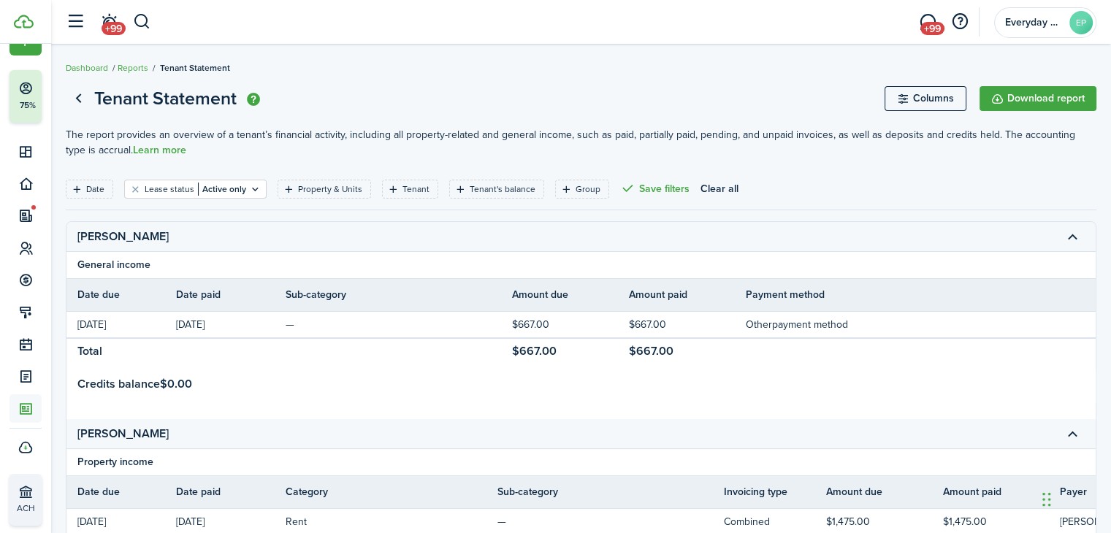
click at [405, 185] on filter-tag-label "Tenant" at bounding box center [415, 189] width 27 height 13
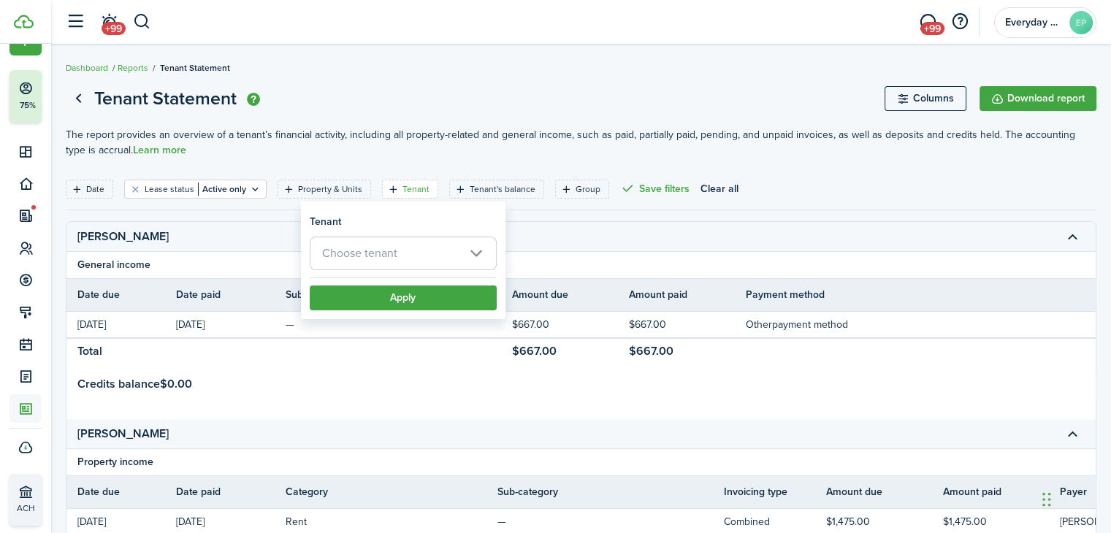
click at [375, 262] on span "Choose tenant" at bounding box center [402, 253] width 185 height 32
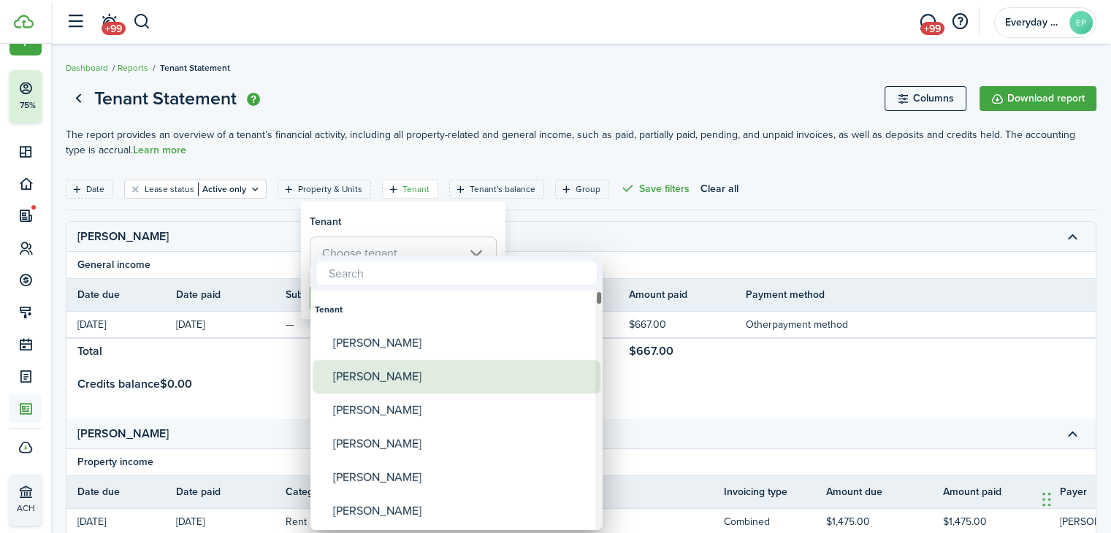
click at [377, 378] on div "[PERSON_NAME]" at bounding box center [462, 377] width 259 height 34
type input "[PERSON_NAME]"
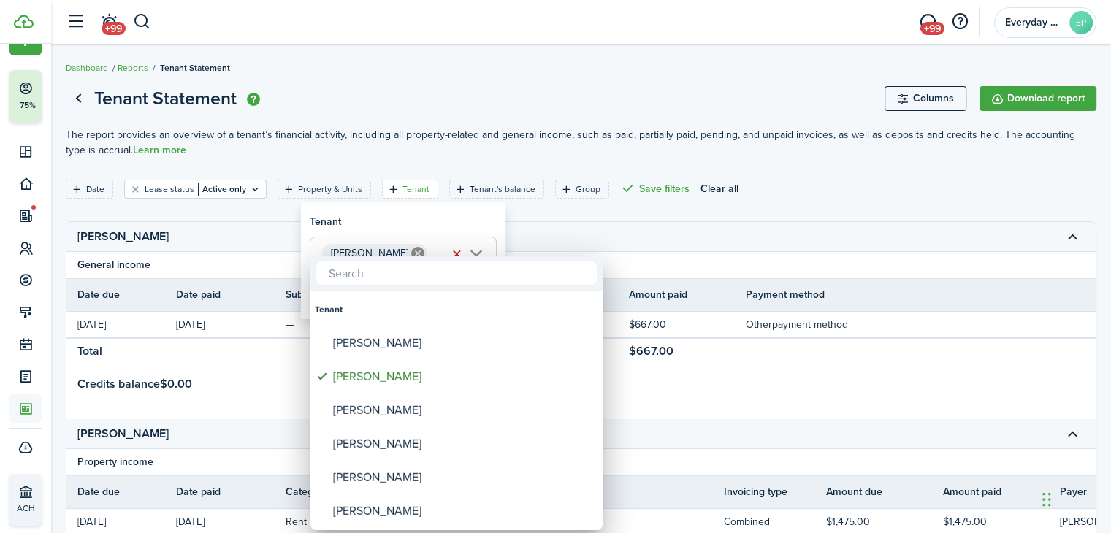
click at [465, 226] on div at bounding box center [555, 266] width 1345 height 767
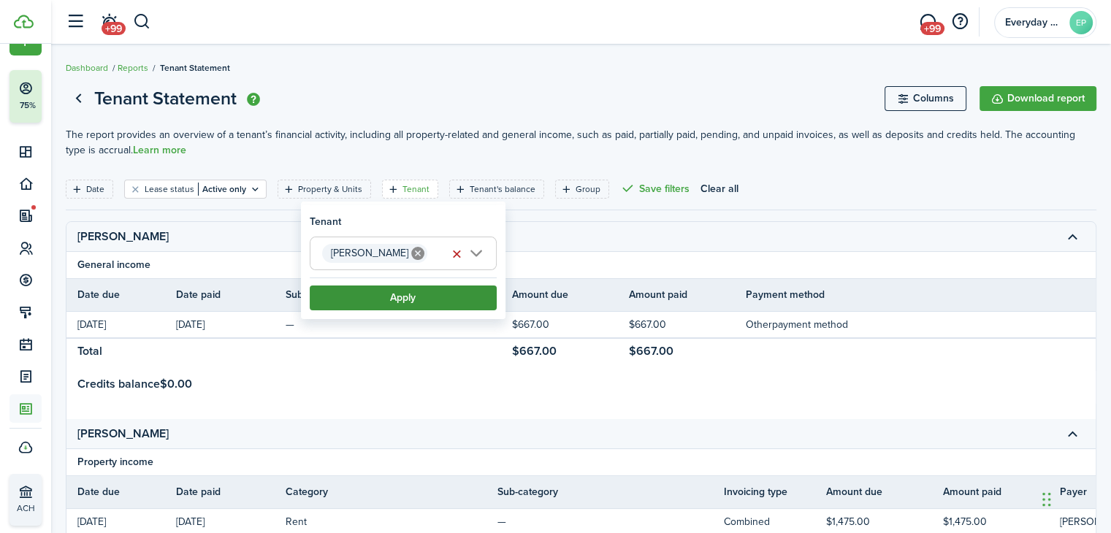
click at [415, 299] on button "Apply" at bounding box center [403, 298] width 187 height 25
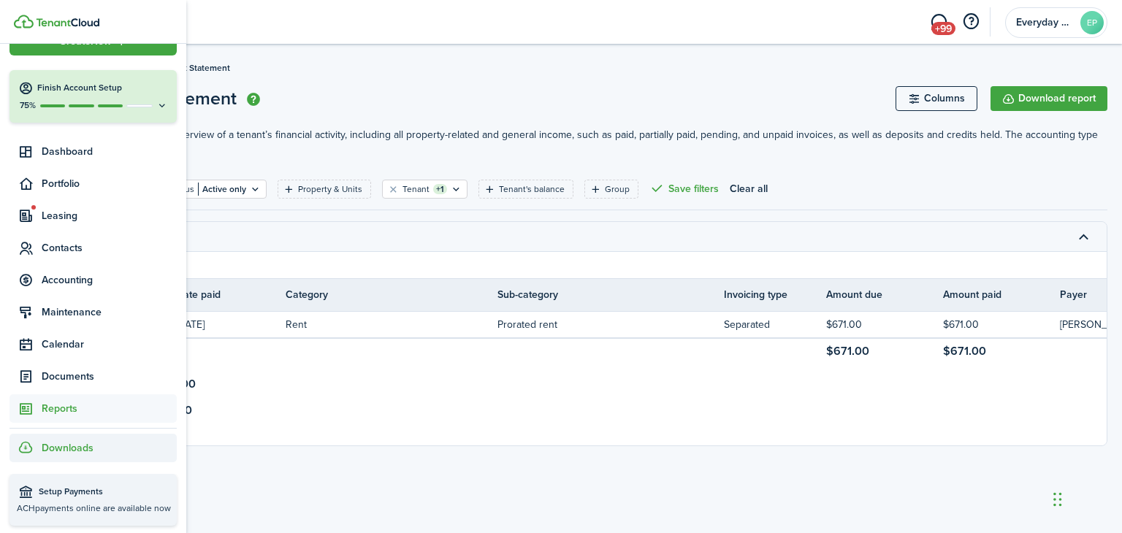
click at [61, 445] on span "Downloads" at bounding box center [68, 447] width 52 height 15
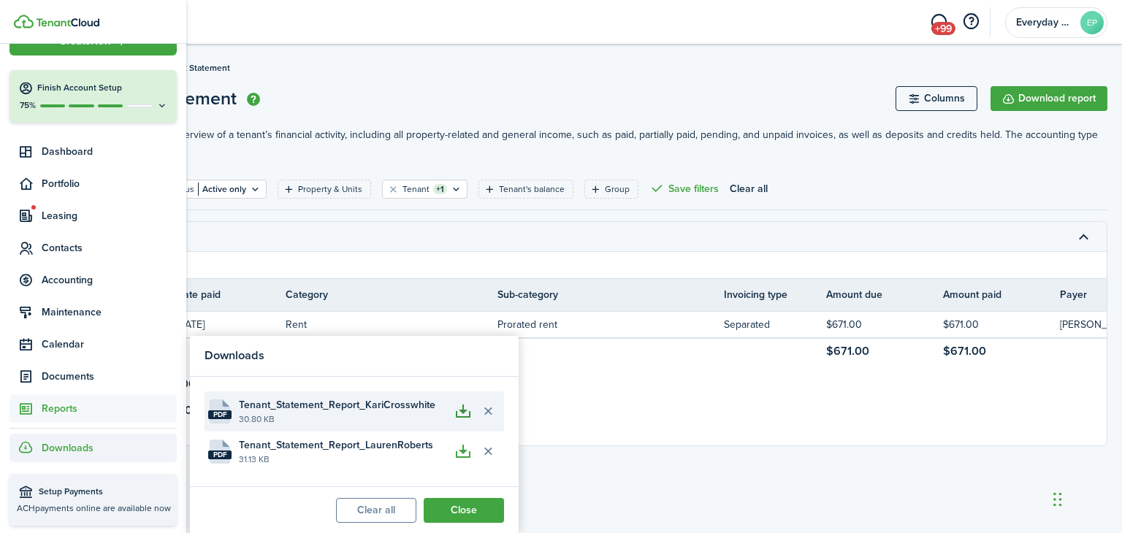
click at [466, 410] on button "button" at bounding box center [463, 411] width 25 height 25
